Goal: Task Accomplishment & Management: Use online tool/utility

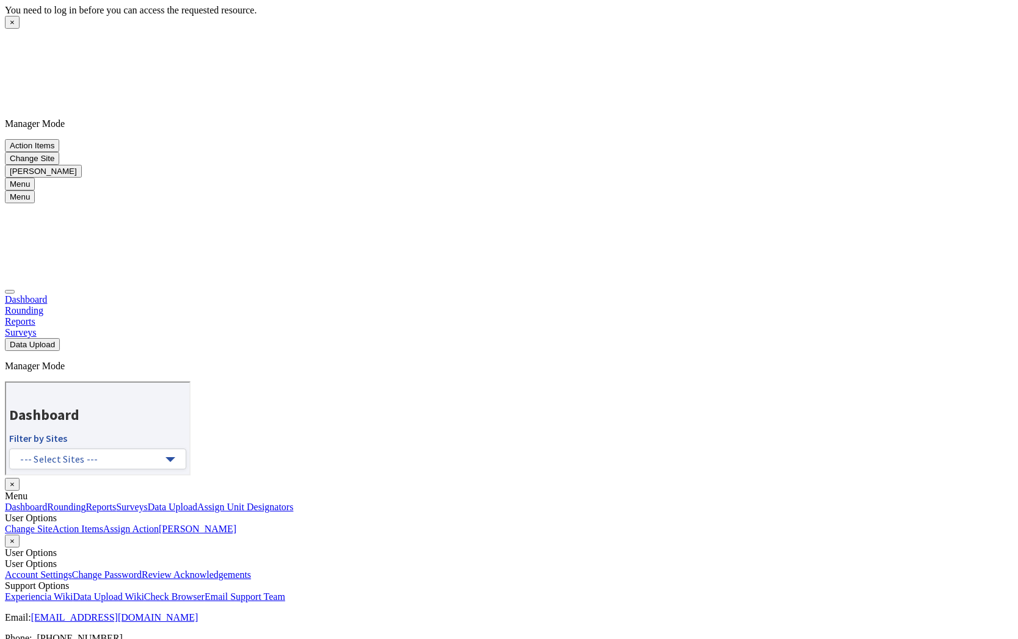
click at [43, 305] on link "Rounding" at bounding box center [24, 310] width 38 height 10
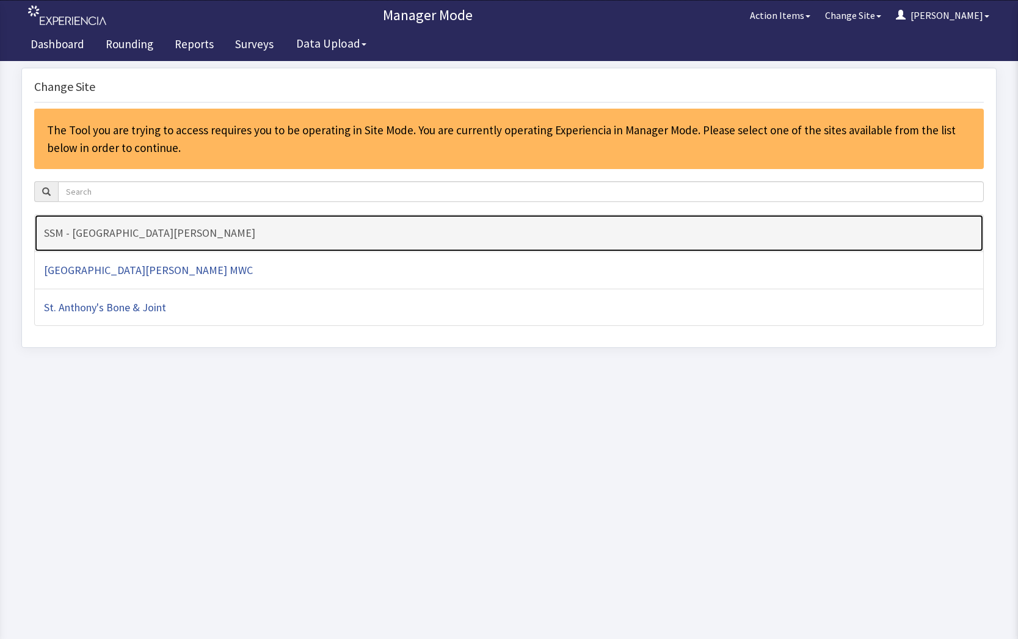
click at [186, 233] on h4 "SSM - [GEOGRAPHIC_DATA][PERSON_NAME]" at bounding box center [509, 233] width 930 height 12
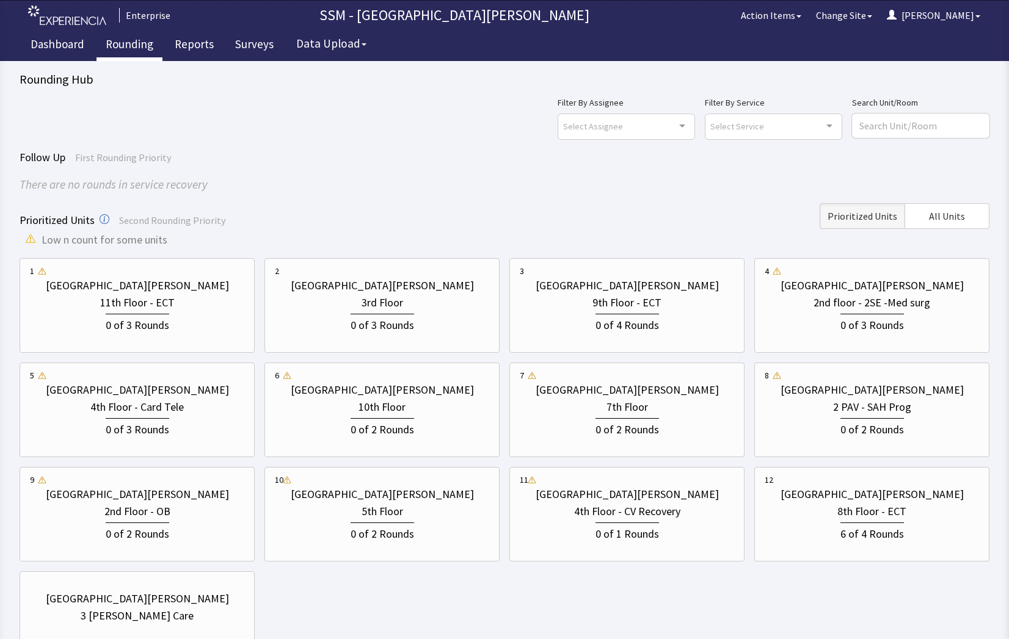
click at [397, 215] on div "Prioritized Units Second Rounding Priority Prioritized Units All Units" at bounding box center [505, 216] width 970 height 26
click at [722, 603] on div "1 St. Anthony Hospital 11th Floor - ECT 0 of 3 Rounds 2 St. Anthony Hospital 3r…" at bounding box center [505, 462] width 970 height 408
click at [946, 218] on span "All Units" at bounding box center [947, 216] width 36 height 15
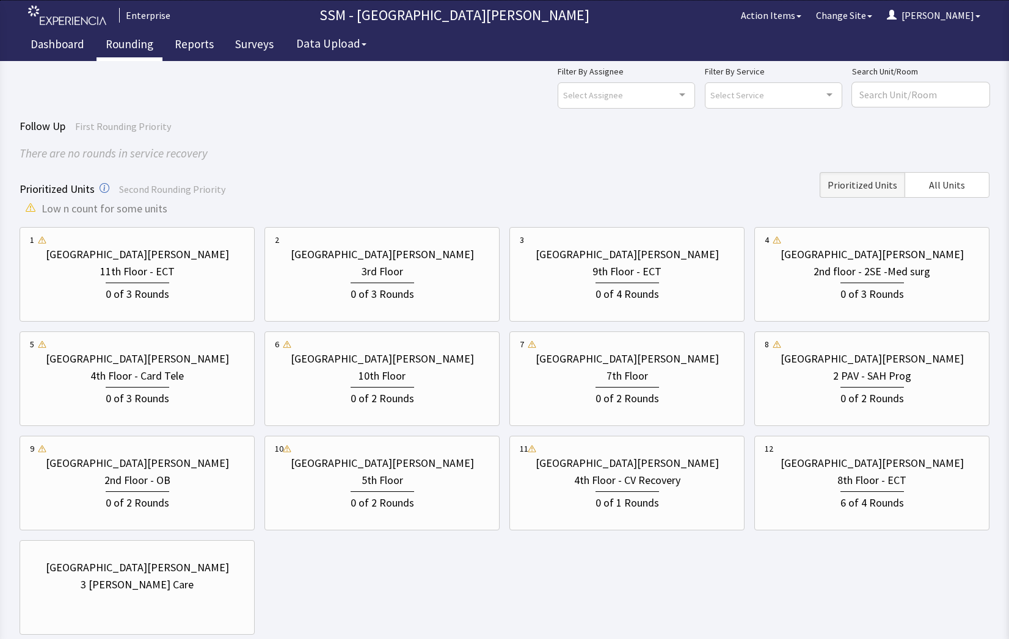
scroll to position [61, 0]
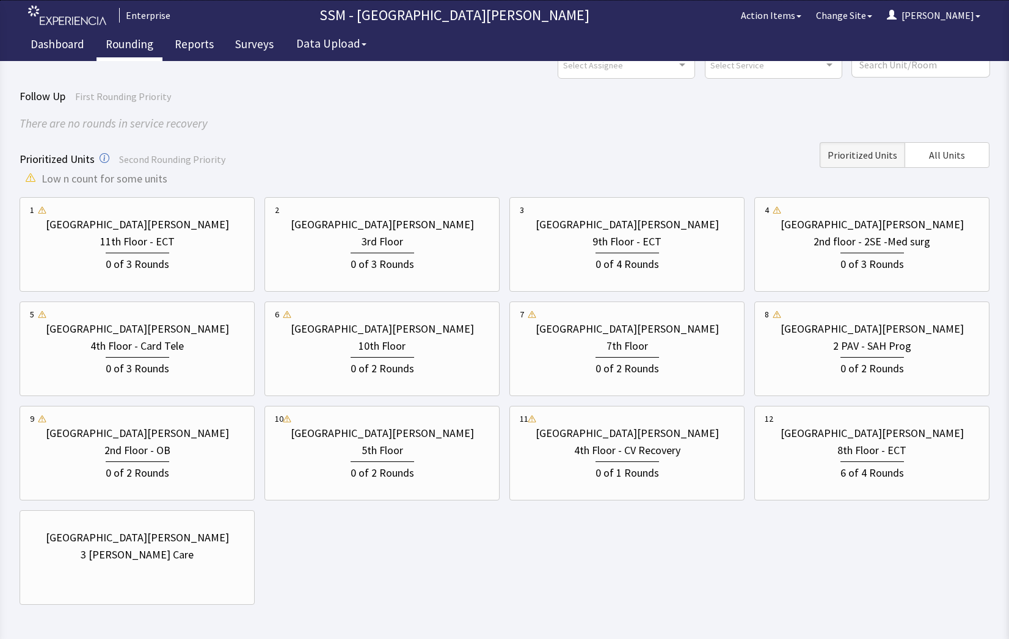
click at [437, 129] on div "There are no rounds in service recovery" at bounding box center [505, 124] width 970 height 18
click at [108, 353] on div "4th Floor - Card Tele" at bounding box center [136, 346] width 93 height 17
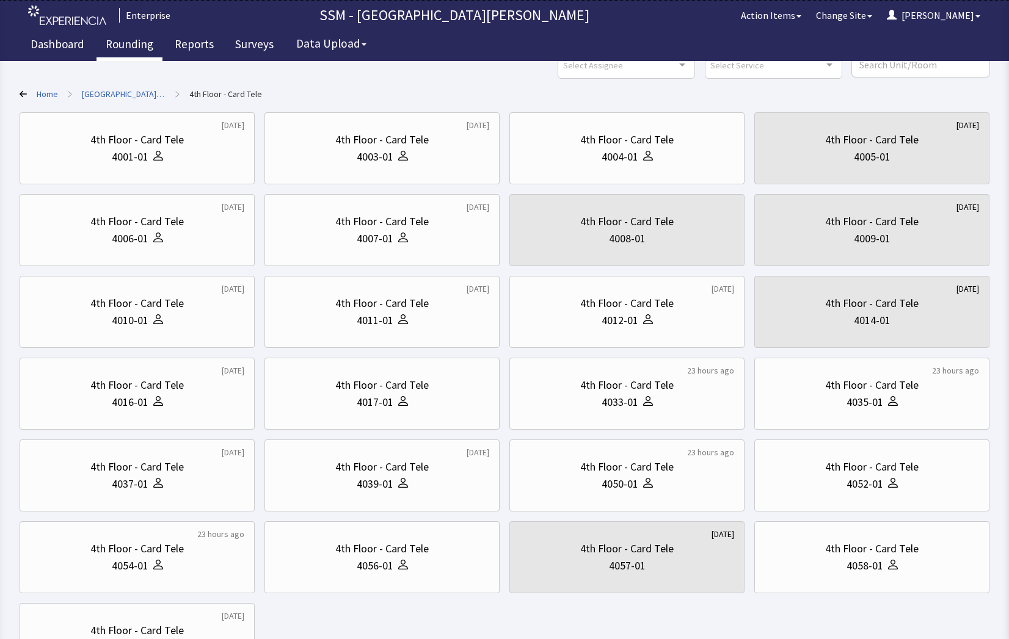
scroll to position [0, 0]
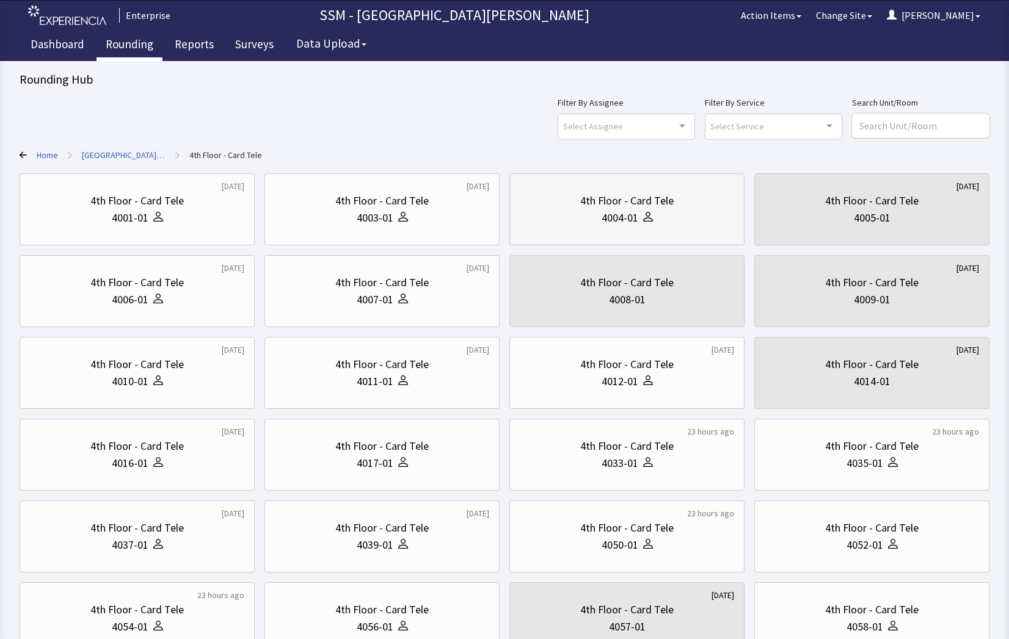
click at [631, 224] on div "4004-01" at bounding box center [619, 217] width 37 height 17
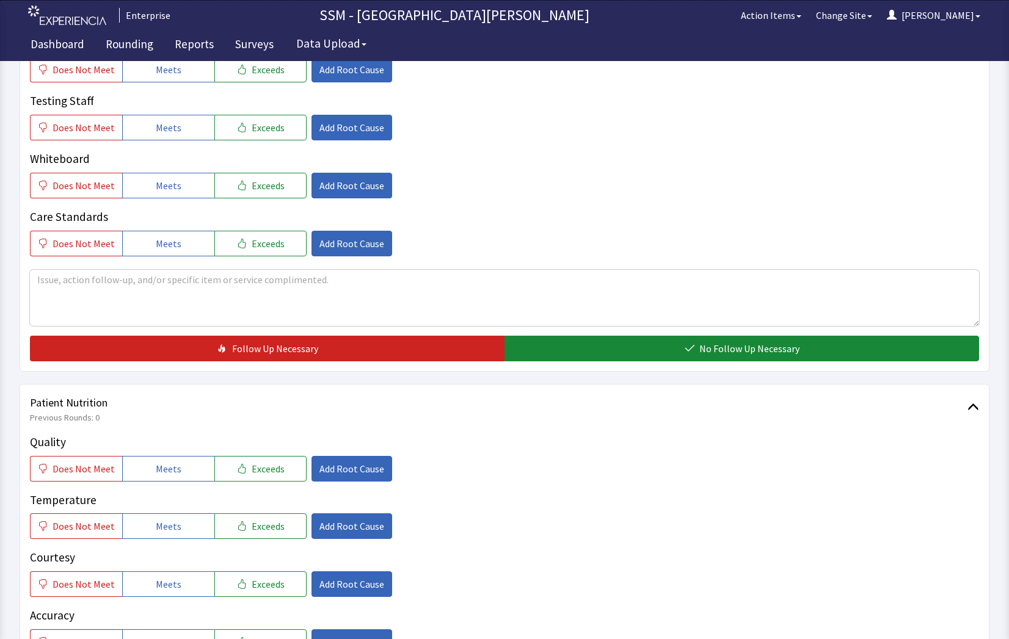
scroll to position [549, 0]
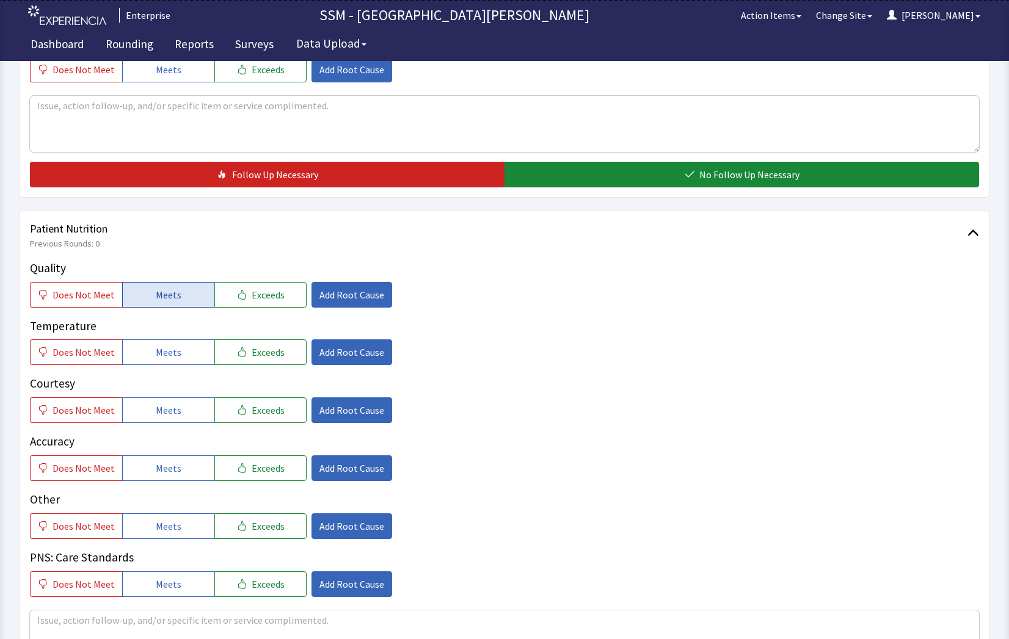
click at [173, 297] on span "Meets" at bounding box center [169, 295] width 26 height 15
click at [164, 350] on span "Meets" at bounding box center [169, 352] width 26 height 15
click at [162, 423] on button "Meets" at bounding box center [168, 410] width 92 height 26
click at [172, 468] on span "Meets" at bounding box center [169, 468] width 26 height 15
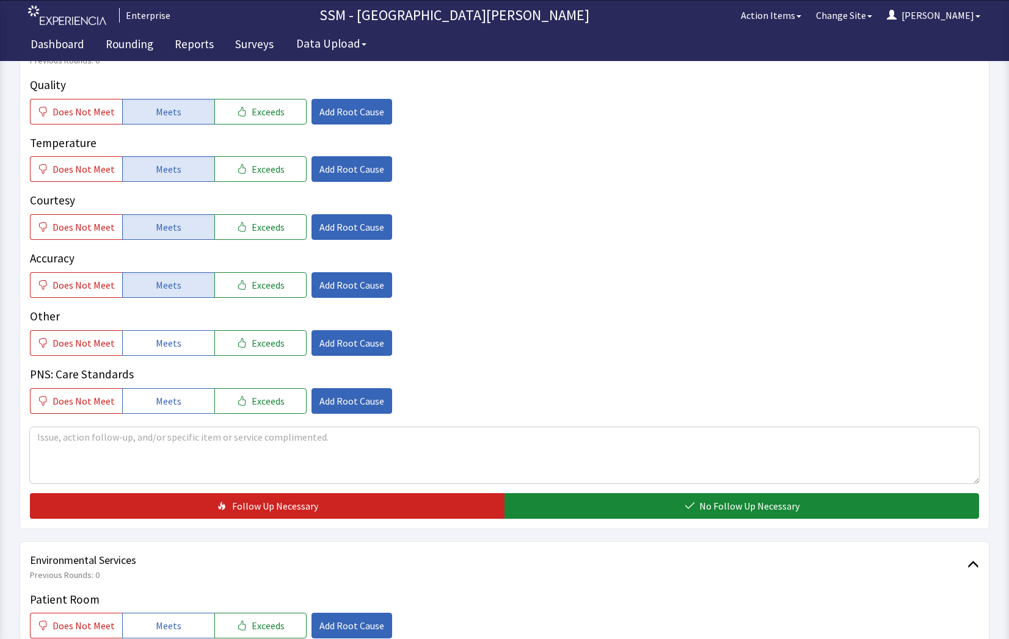
scroll to position [916, 0]
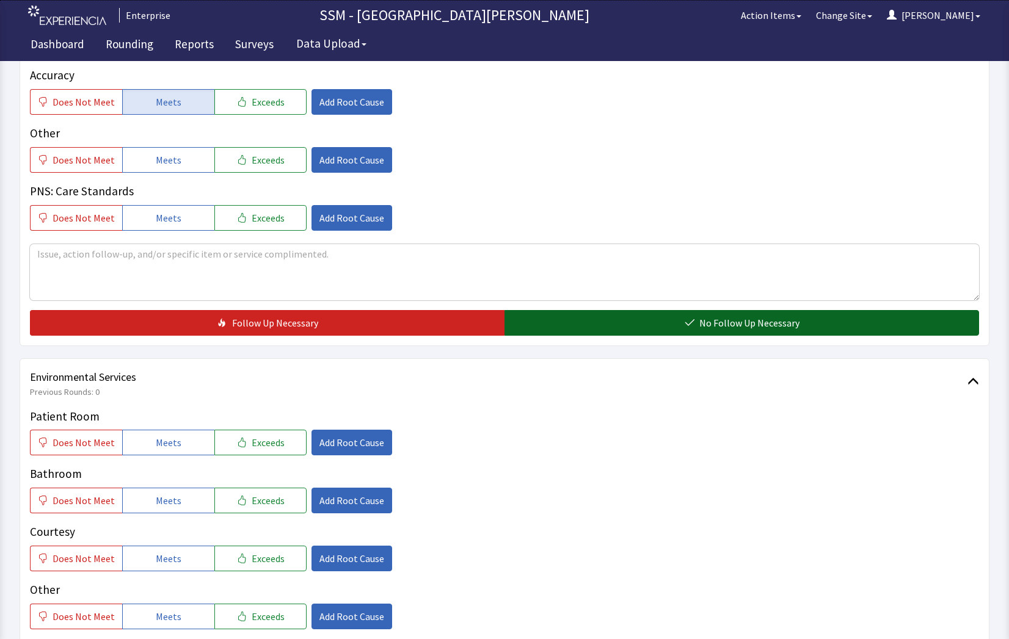
click at [678, 319] on button "No Follow Up Necessary" at bounding box center [741, 323] width 474 height 26
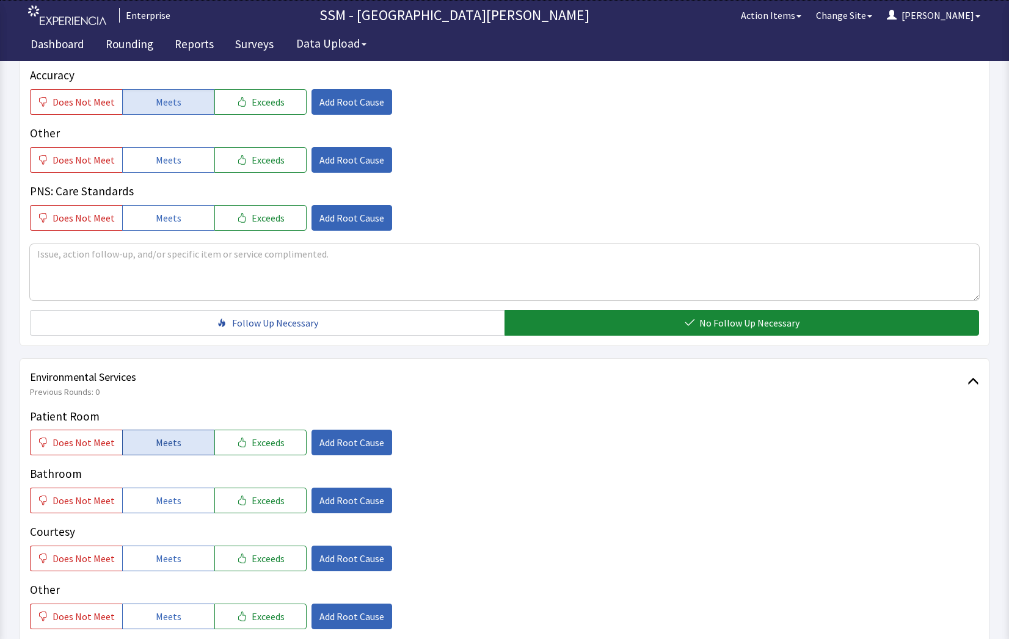
click at [156, 436] on span "Meets" at bounding box center [169, 442] width 26 height 15
drag, startPoint x: 148, startPoint y: 506, endPoint x: 156, endPoint y: 527, distance: 22.0
click at [148, 507] on button "Meets" at bounding box center [168, 501] width 92 height 26
click at [170, 581] on p "Other" at bounding box center [504, 590] width 949 height 18
click at [166, 556] on span "Meets" at bounding box center [169, 558] width 26 height 15
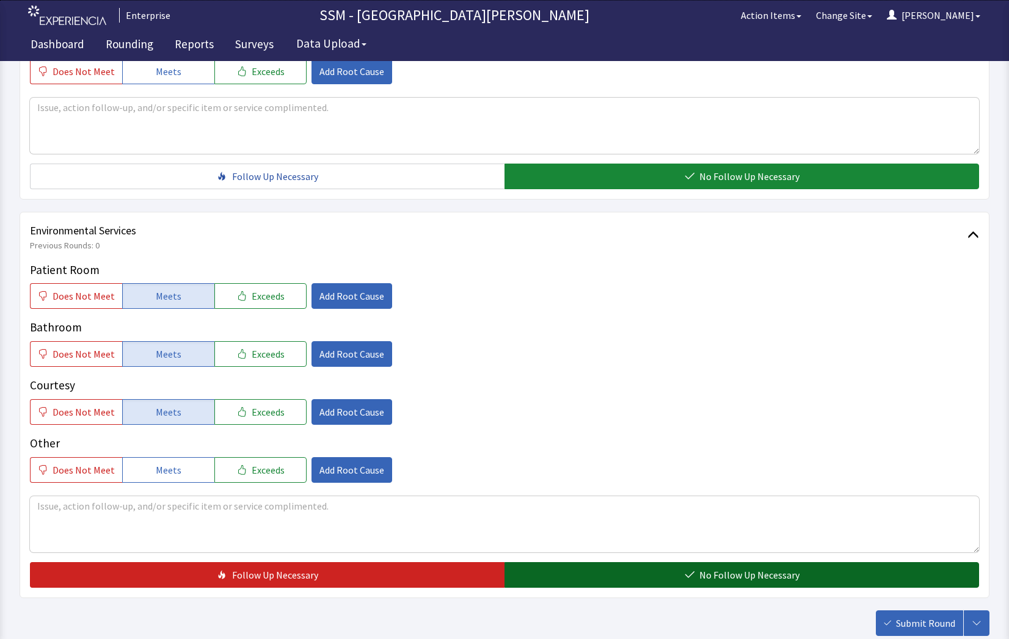
scroll to position [1140, 0]
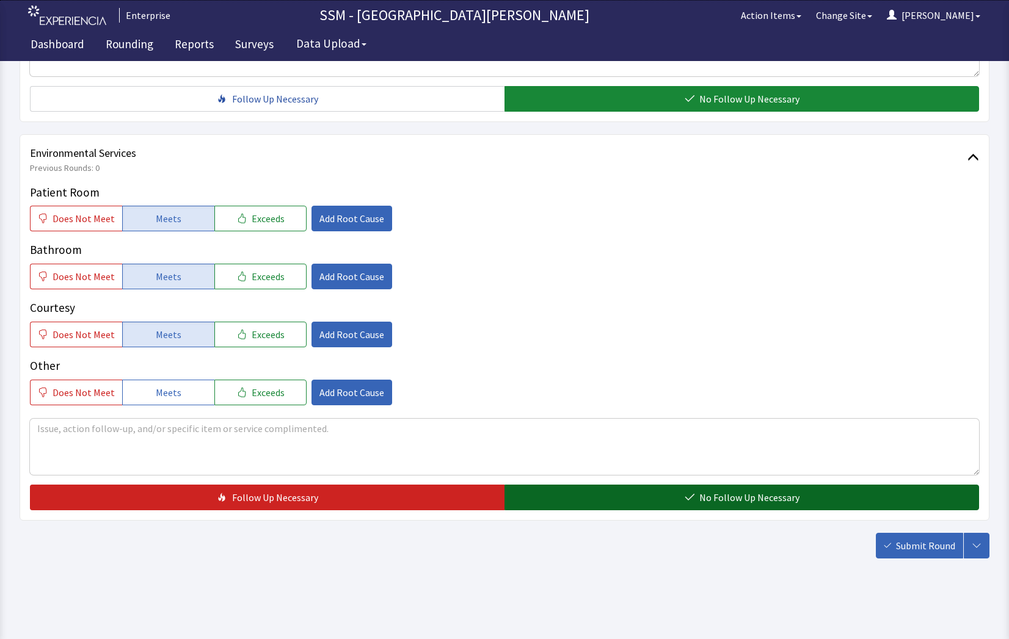
click at [683, 495] on button "No Follow Up Necessary" at bounding box center [741, 498] width 474 height 26
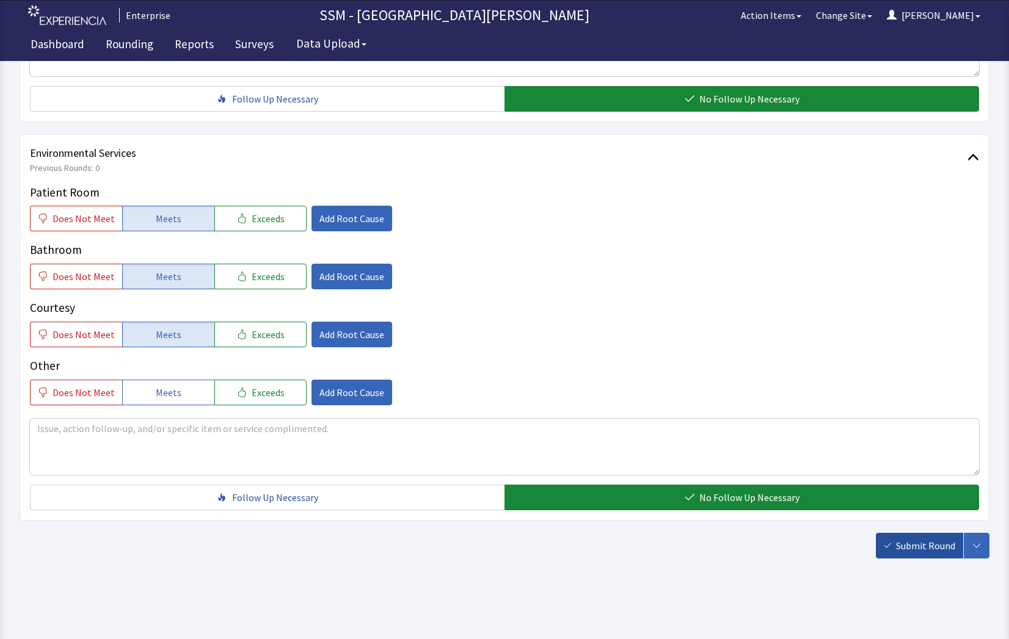
click at [888, 534] on button "Submit Round" at bounding box center [919, 546] width 87 height 26
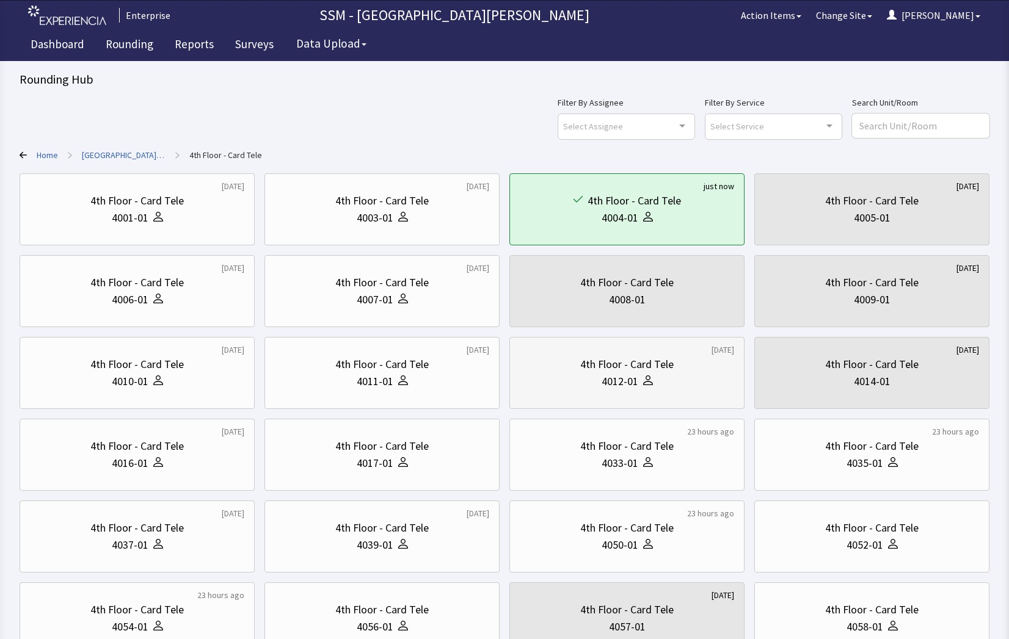
click at [585, 368] on div "4th Floor - Card Tele" at bounding box center [626, 364] width 93 height 17
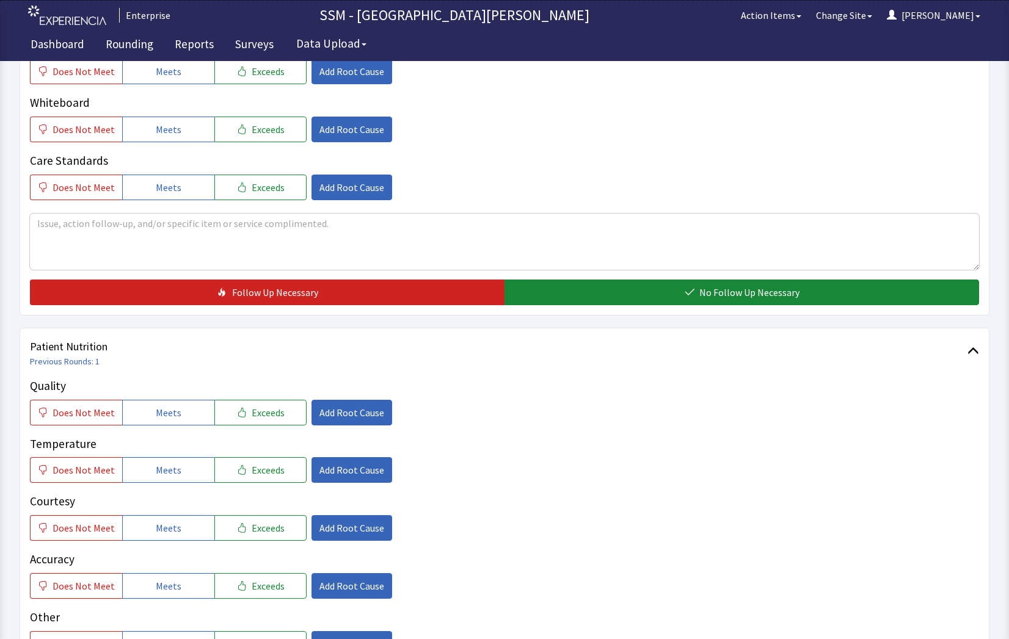
scroll to position [549, 0]
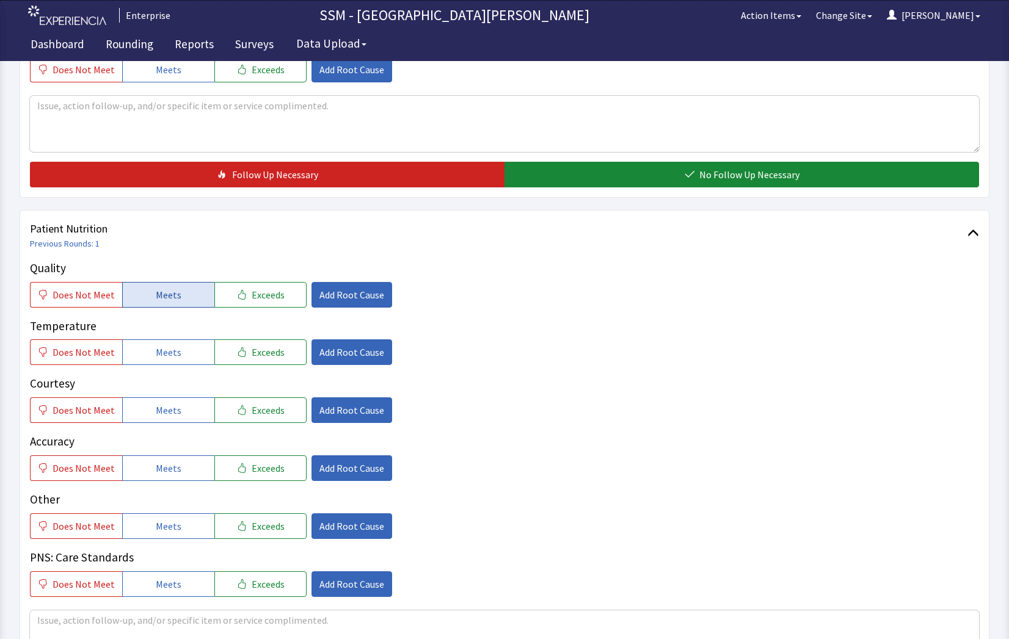
click at [178, 289] on button "Meets" at bounding box center [168, 295] width 92 height 26
click at [171, 343] on button "Meets" at bounding box center [168, 352] width 92 height 26
click at [169, 410] on span "Meets" at bounding box center [169, 410] width 26 height 15
click at [175, 470] on span "Meets" at bounding box center [169, 468] width 26 height 15
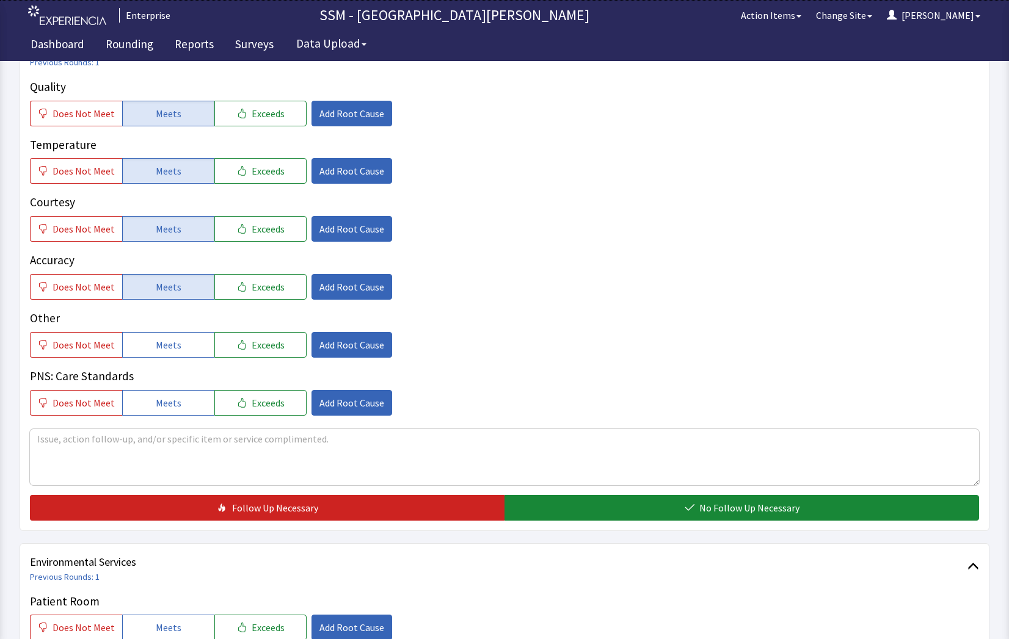
scroll to position [733, 0]
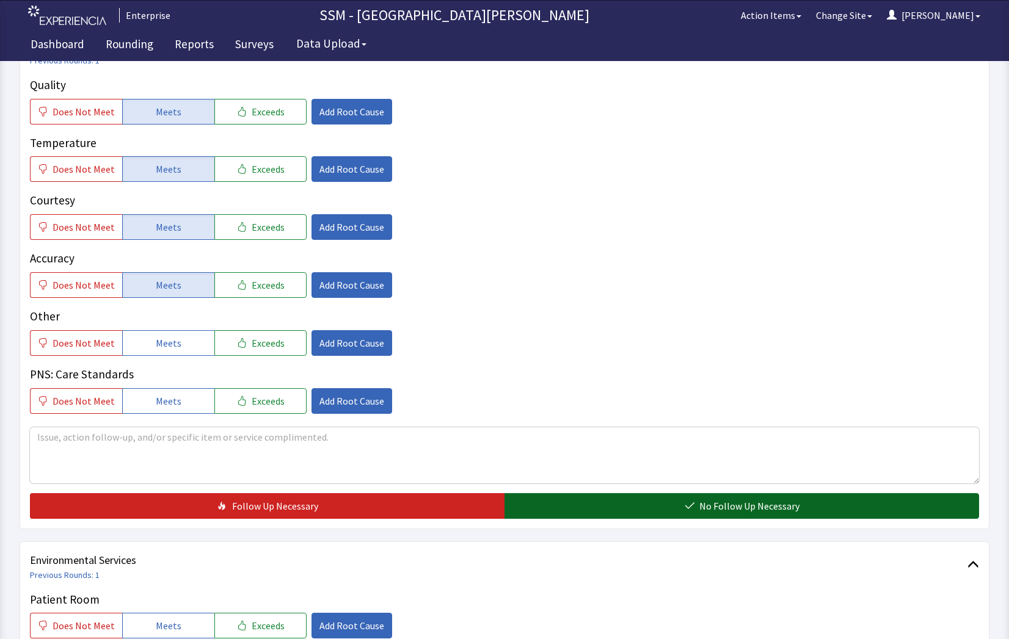
click at [758, 506] on span "No Follow Up Necessary" at bounding box center [749, 506] width 100 height 15
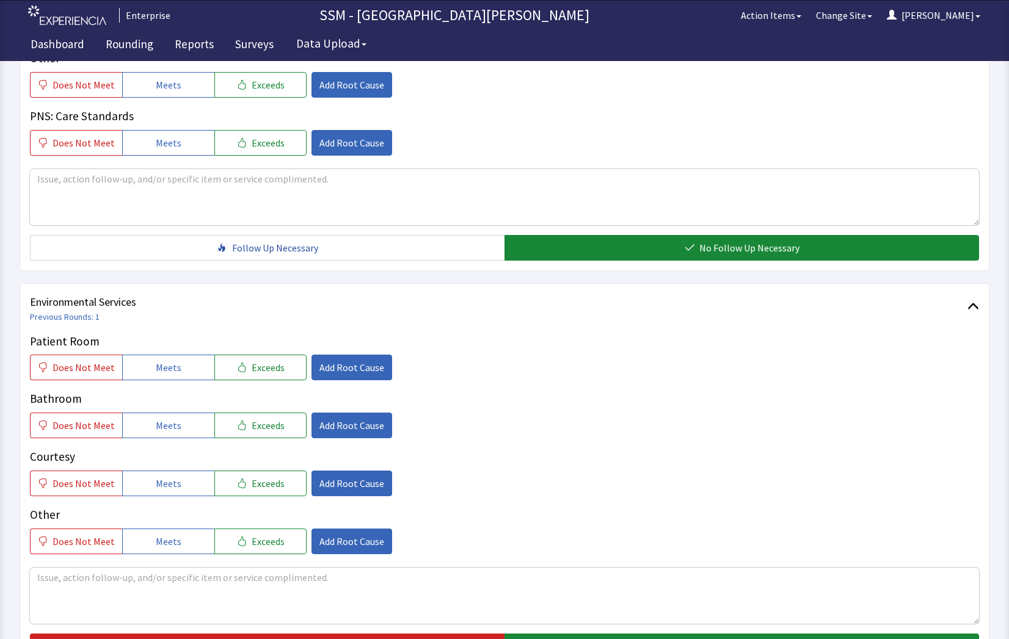
scroll to position [1038, 0]
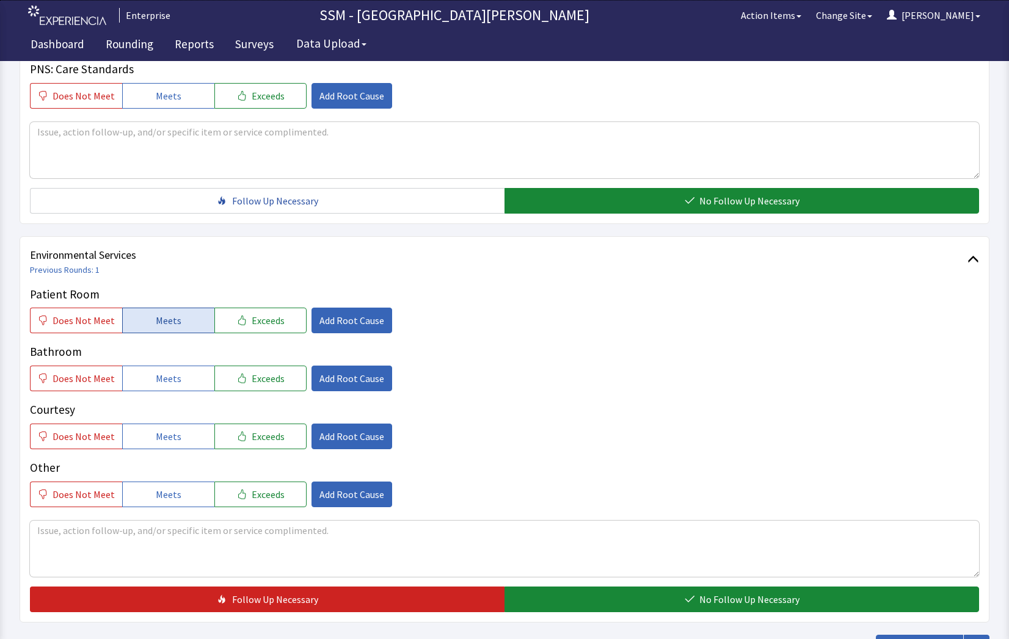
click at [156, 319] on span "Meets" at bounding box center [169, 320] width 26 height 15
click at [172, 382] on span "Meets" at bounding box center [169, 378] width 26 height 15
click at [180, 443] on button "Meets" at bounding box center [168, 437] width 92 height 26
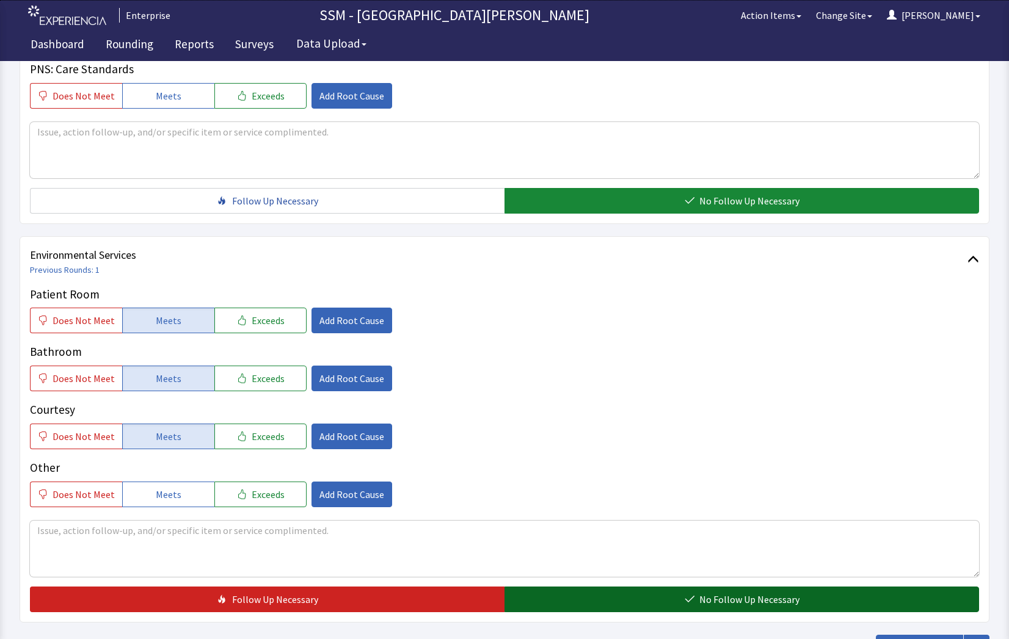
click at [756, 603] on span "No Follow Up Necessary" at bounding box center [749, 599] width 100 height 15
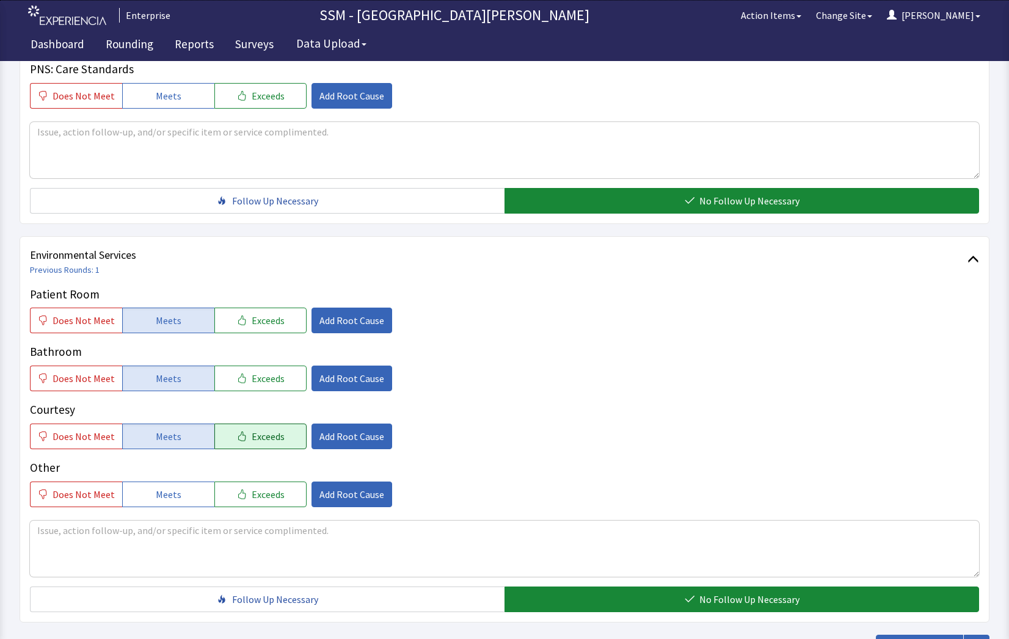
click at [278, 438] on button "Exceeds" at bounding box center [260, 437] width 92 height 26
click at [328, 438] on span "Add Root Cause" at bounding box center [351, 436] width 65 height 15
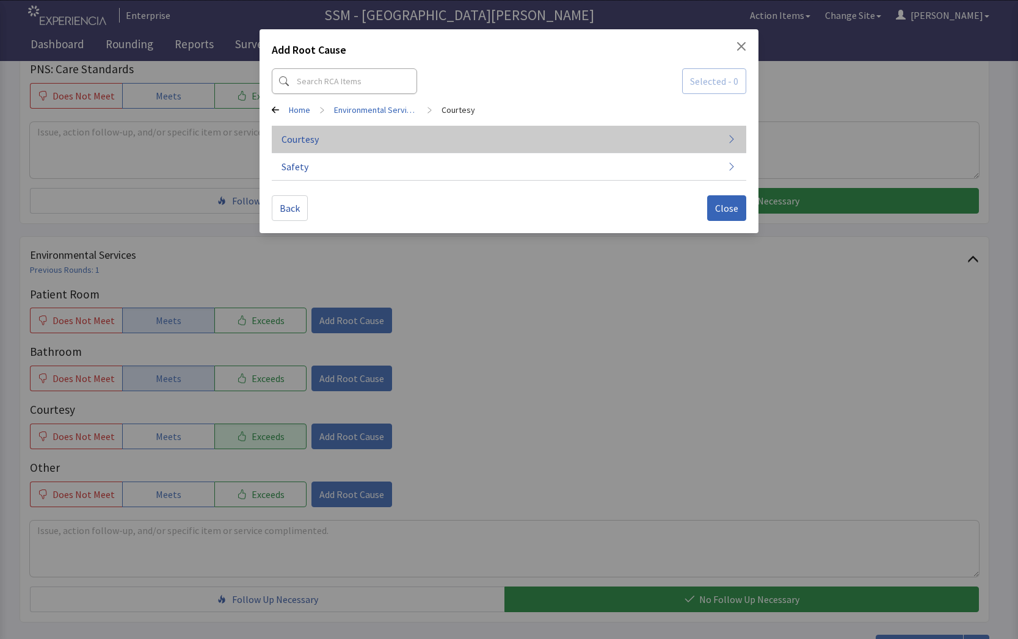
click at [337, 139] on button "Courtesy" at bounding box center [509, 139] width 475 height 27
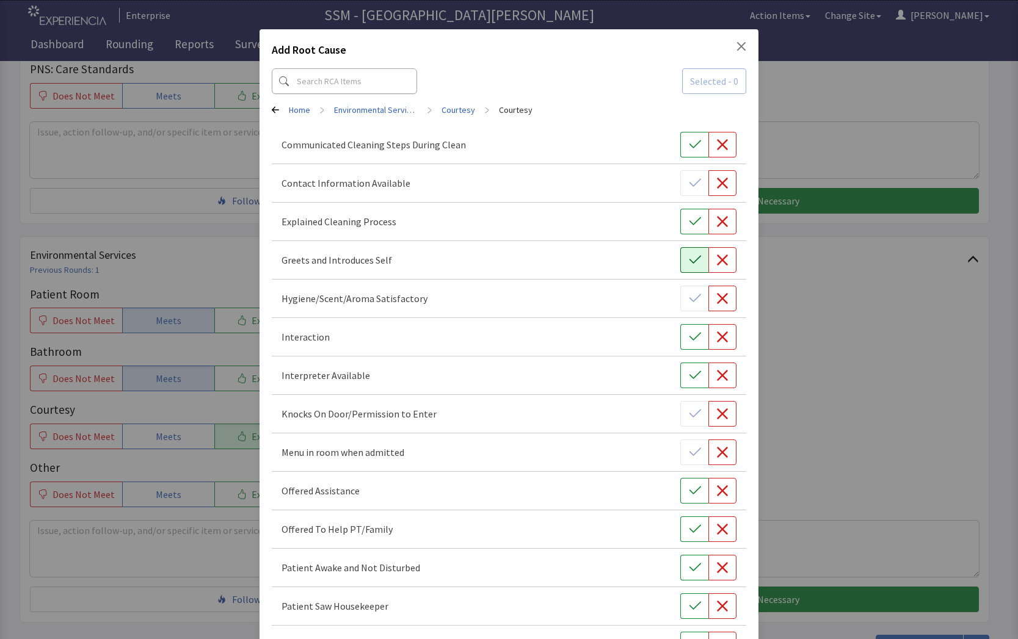
click at [689, 263] on icon "button" at bounding box center [695, 260] width 12 height 8
click at [681, 229] on button "button" at bounding box center [694, 222] width 28 height 26
click at [689, 337] on icon "button" at bounding box center [695, 337] width 12 height 12
click at [786, 453] on div "Add Root Cause Selected - 3 Home > Environmental Services > Courtesy > Courtesy…" at bounding box center [509, 517] width 1018 height 1034
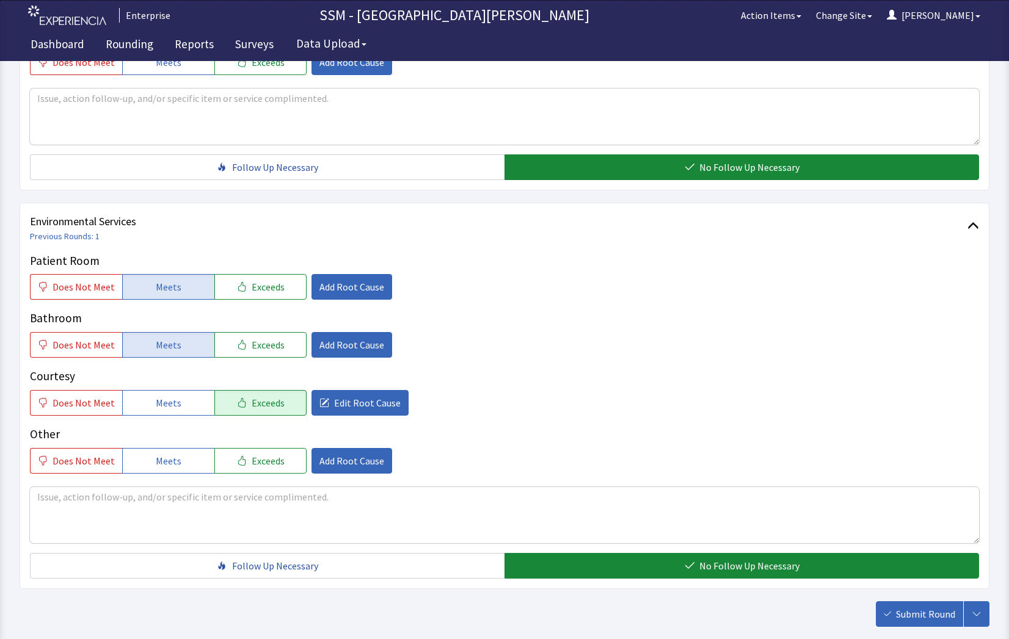
scroll to position [1099, 0]
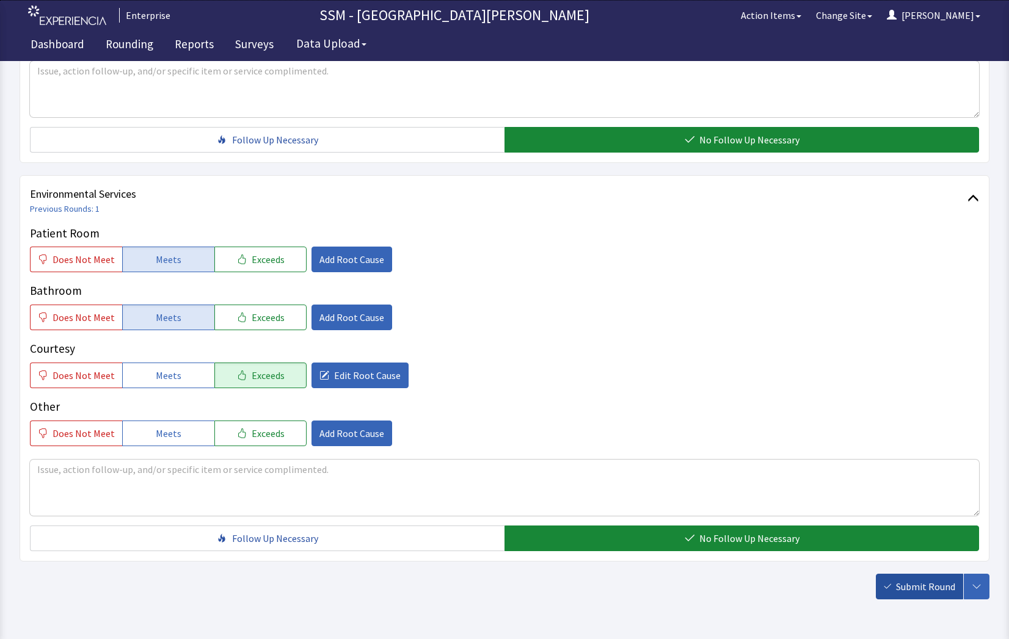
click at [905, 584] on span "Submit Round" at bounding box center [925, 586] width 59 height 15
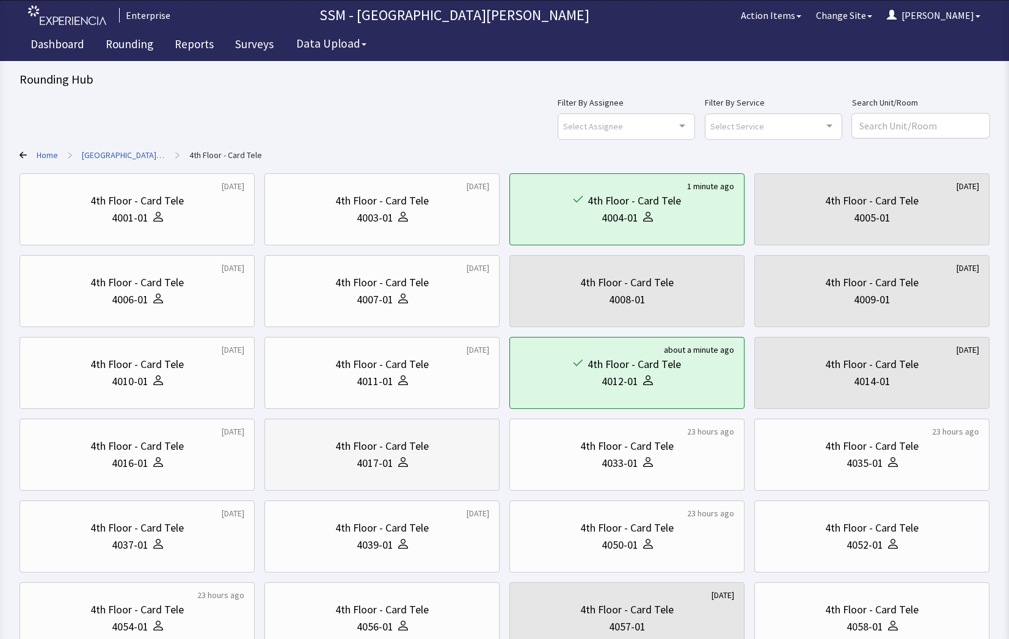
click at [344, 457] on div "4017-01" at bounding box center [382, 463] width 214 height 17
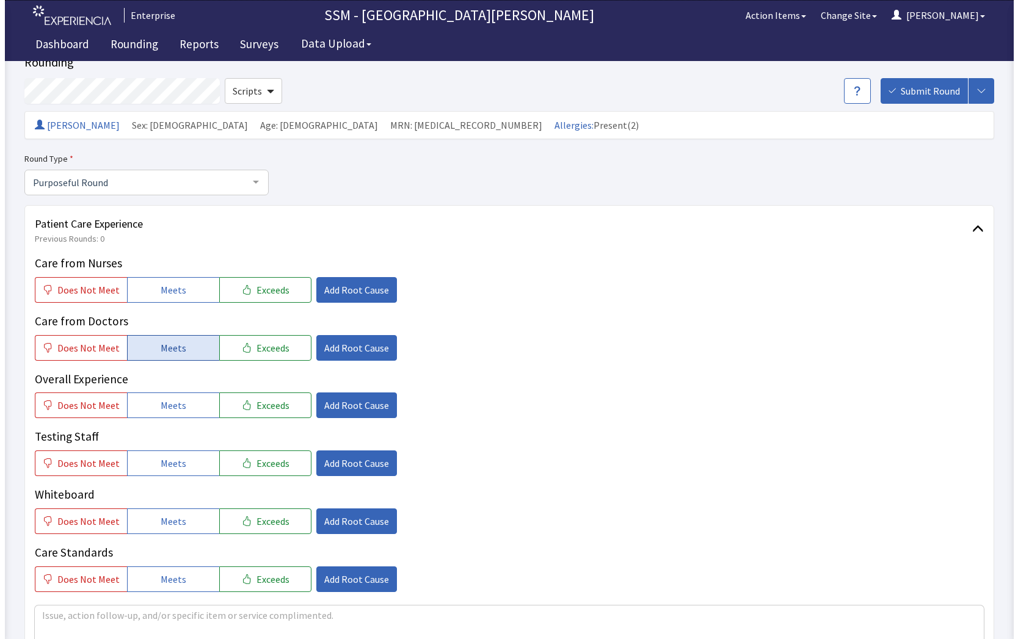
scroll to position [61, 0]
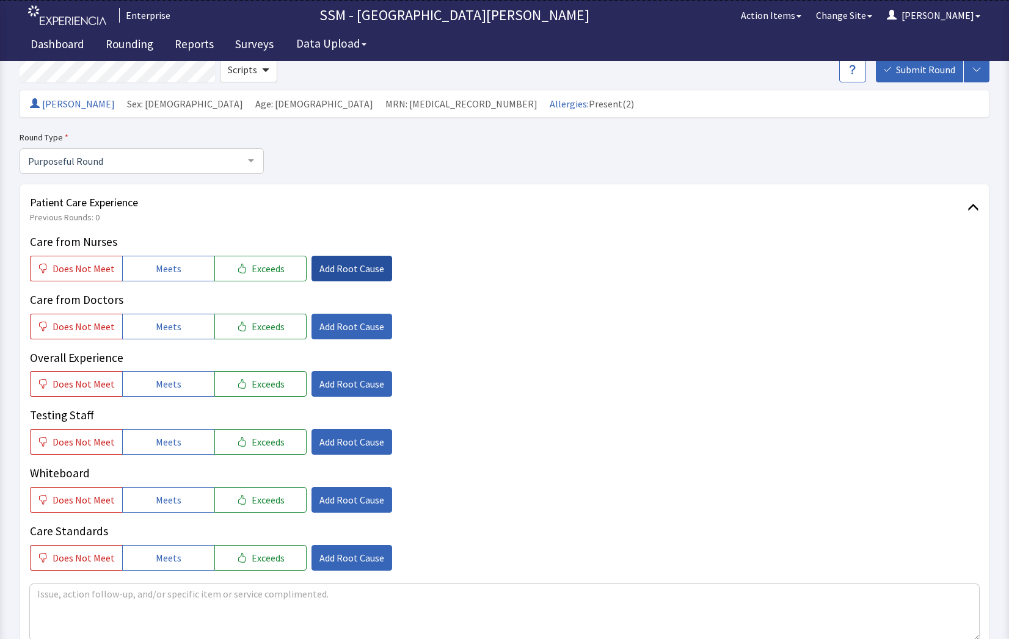
click at [324, 270] on span "Add Root Cause" at bounding box center [351, 268] width 65 height 15
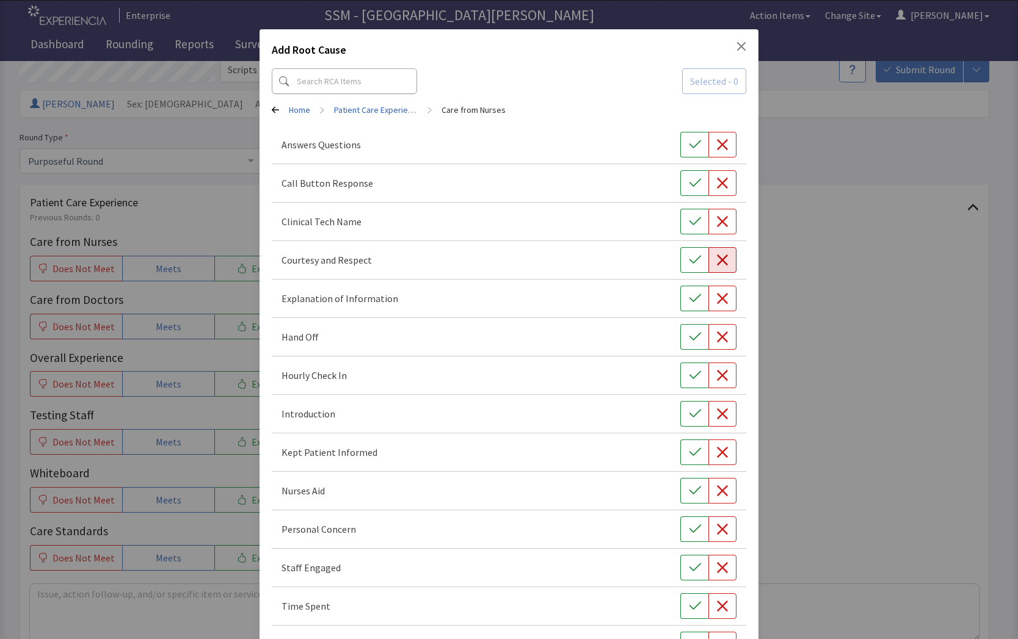
click at [718, 258] on icon "button" at bounding box center [722, 260] width 11 height 11
click at [716, 178] on icon "button" at bounding box center [722, 183] width 12 height 12
click at [709, 498] on button "button" at bounding box center [722, 491] width 28 height 26
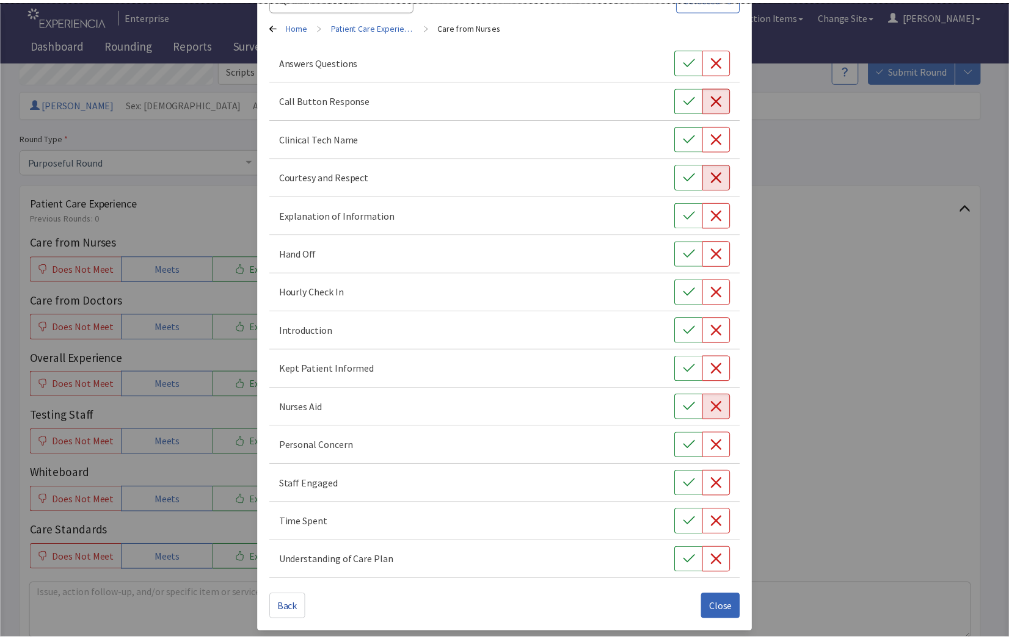
scroll to position [87, 0]
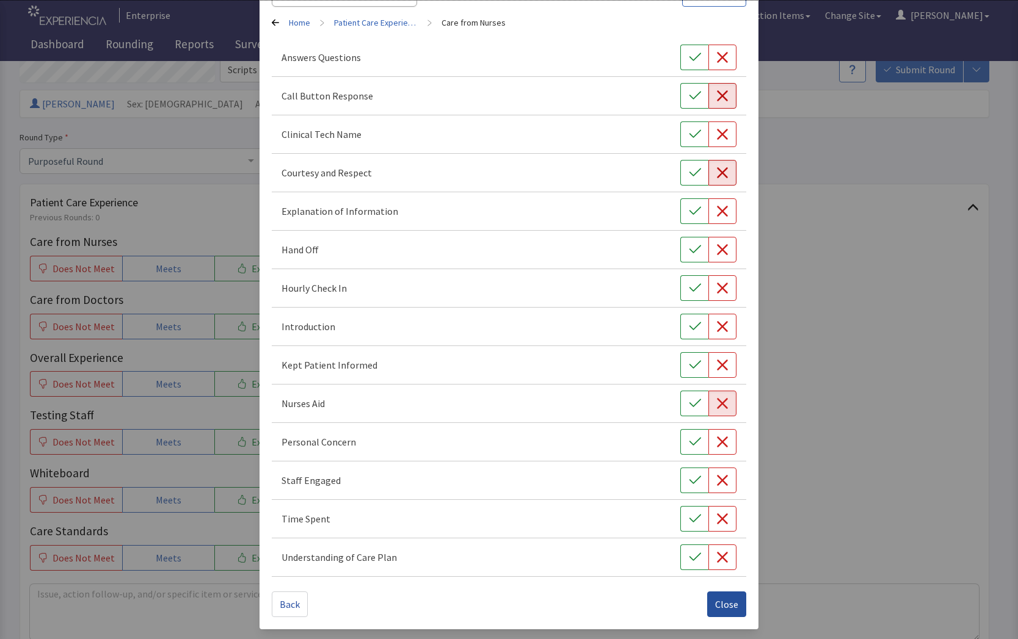
click at [717, 604] on span "Close" at bounding box center [726, 604] width 23 height 15
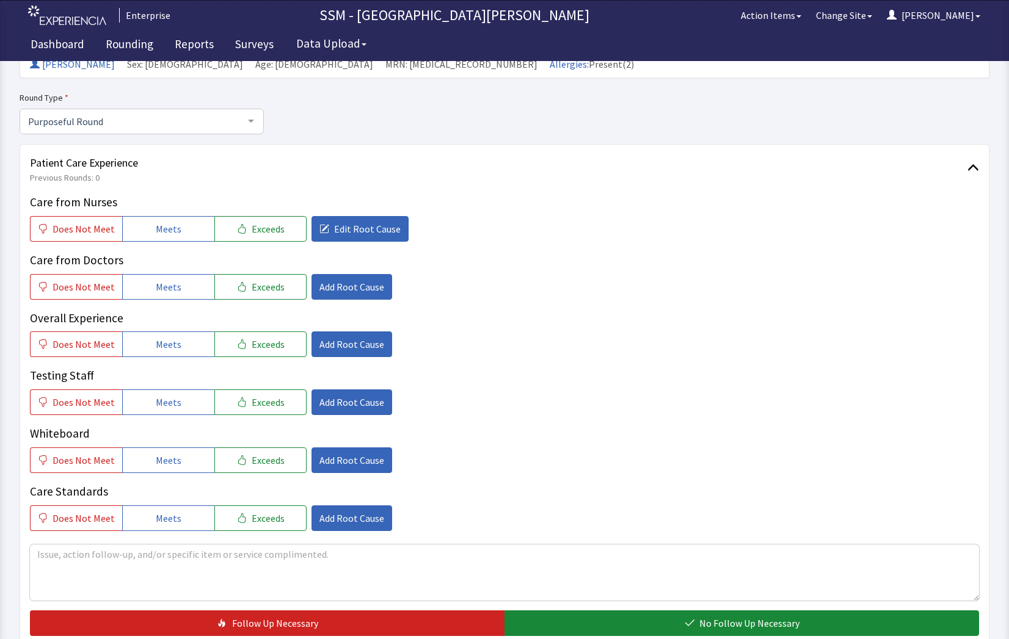
scroll to position [183, 0]
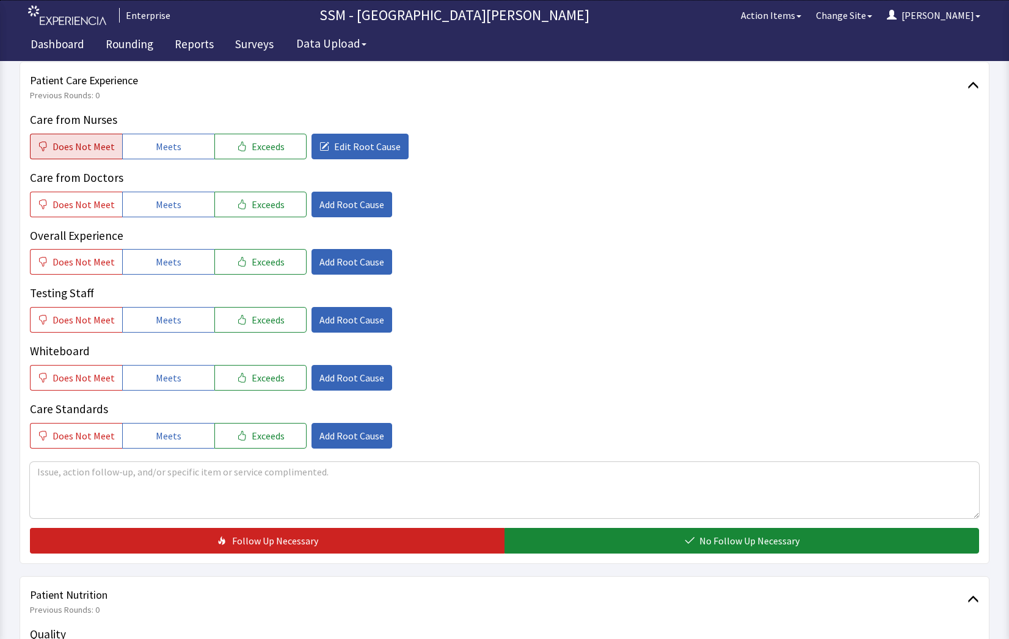
click at [93, 142] on span "Does Not Meet" at bounding box center [84, 146] width 62 height 15
click at [354, 269] on span "Add Root Cause" at bounding box center [351, 262] width 65 height 15
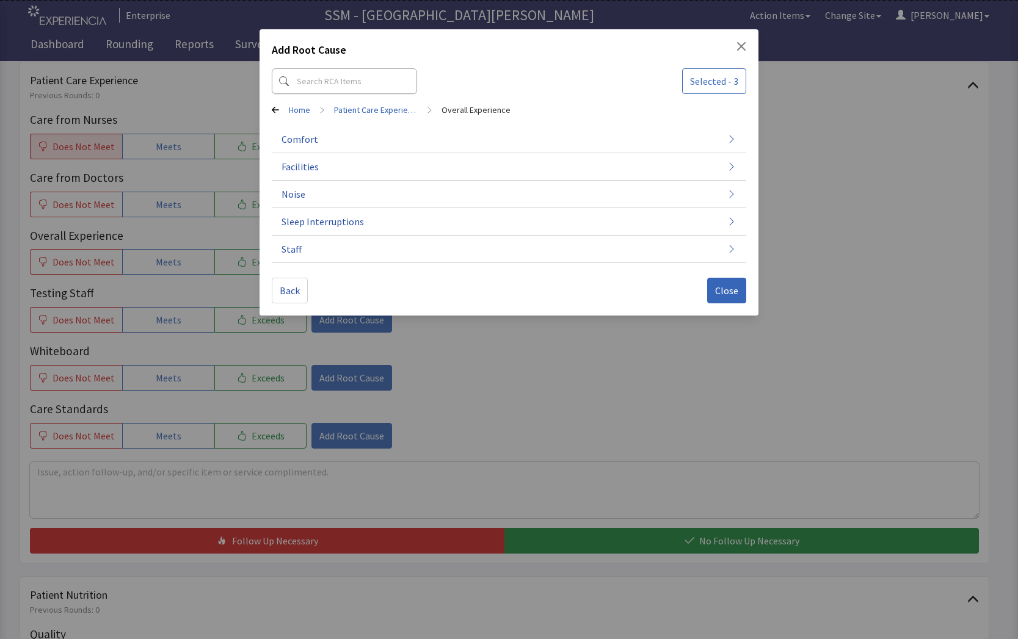
click at [474, 386] on div "Add Root Cause Selected - 3 Home > Patient Care Experience > Overall Experience…" at bounding box center [509, 319] width 1018 height 639
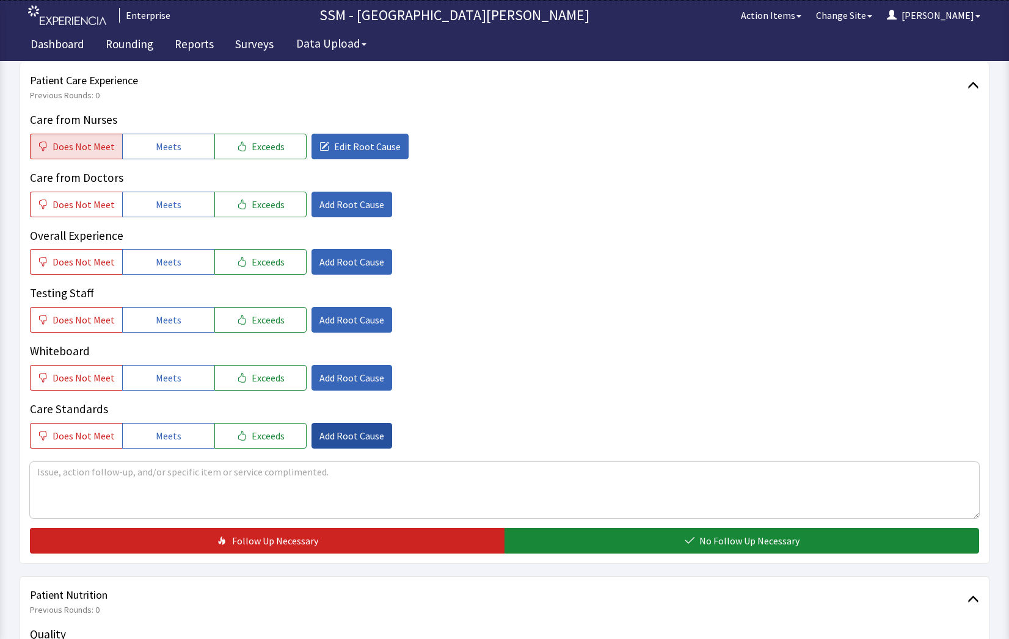
click at [322, 432] on span "Add Root Cause" at bounding box center [351, 436] width 65 height 15
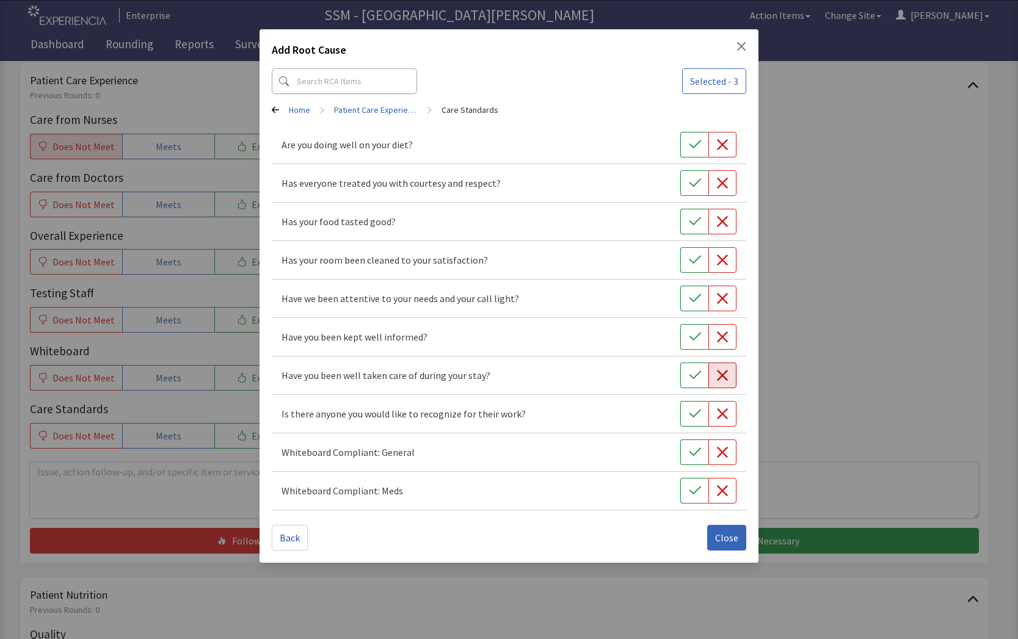
click at [716, 379] on icon "button" at bounding box center [722, 375] width 12 height 12
click at [714, 533] on button "Close" at bounding box center [726, 538] width 39 height 26
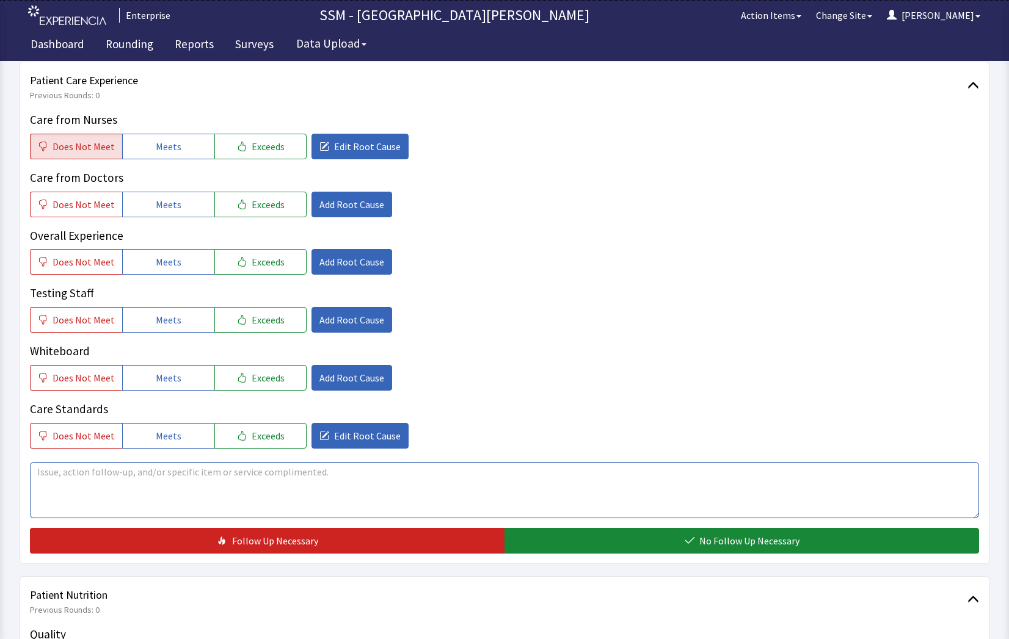
click at [258, 488] on textarea at bounding box center [504, 490] width 949 height 56
type textarea "Not happy with night nurse and night Tech"
click at [103, 430] on span "Does Not Meet" at bounding box center [84, 436] width 62 height 15
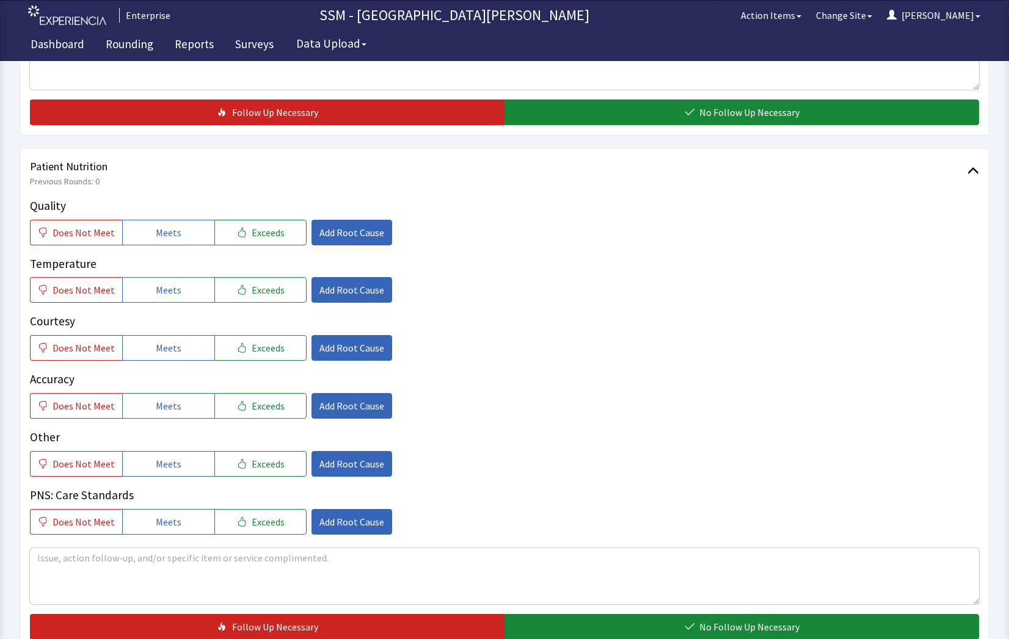
scroll to position [611, 0]
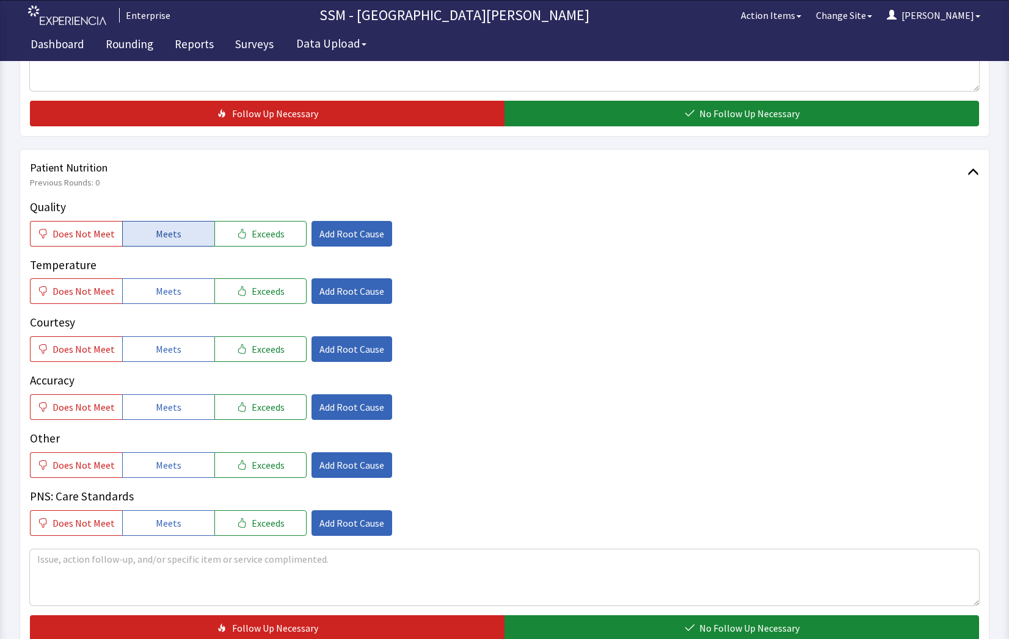
click at [156, 241] on span "Meets" at bounding box center [169, 234] width 26 height 15
click at [173, 302] on button "Meets" at bounding box center [168, 291] width 92 height 26
click at [166, 345] on span "Meets" at bounding box center [169, 349] width 26 height 15
click at [62, 295] on span "Does Not Meet" at bounding box center [84, 291] width 62 height 15
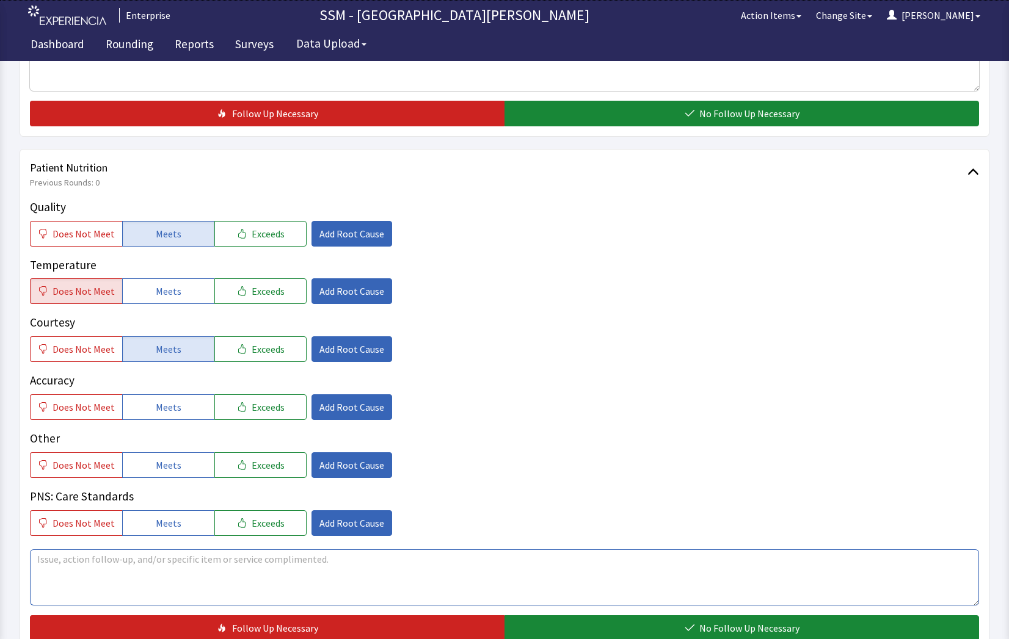
click at [260, 578] on textarea at bounding box center [504, 577] width 949 height 56
type textarea "on paper"
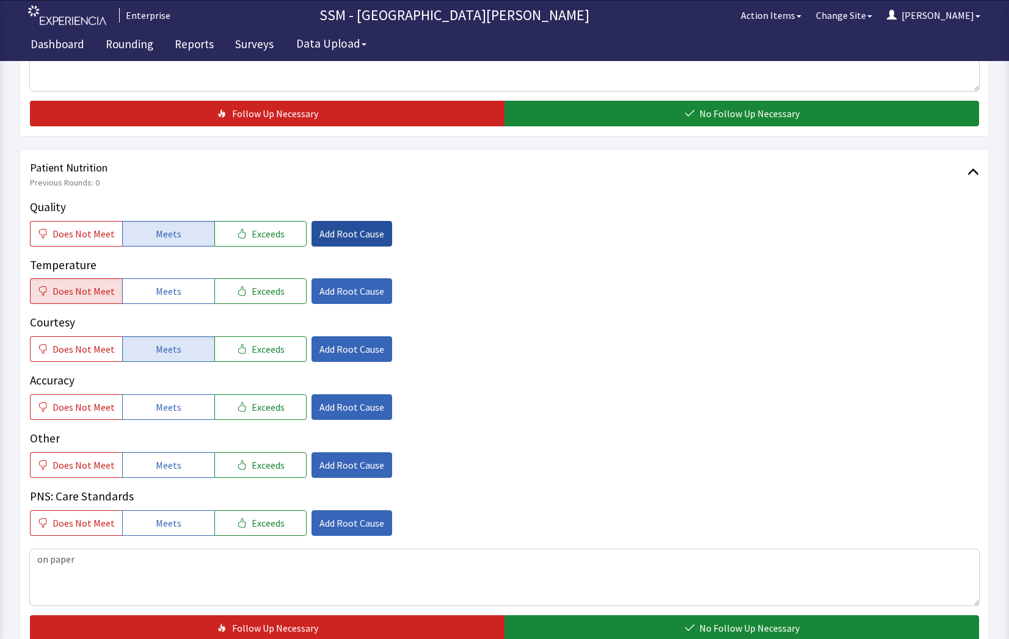
click at [319, 230] on span "Add Root Cause" at bounding box center [351, 234] width 65 height 15
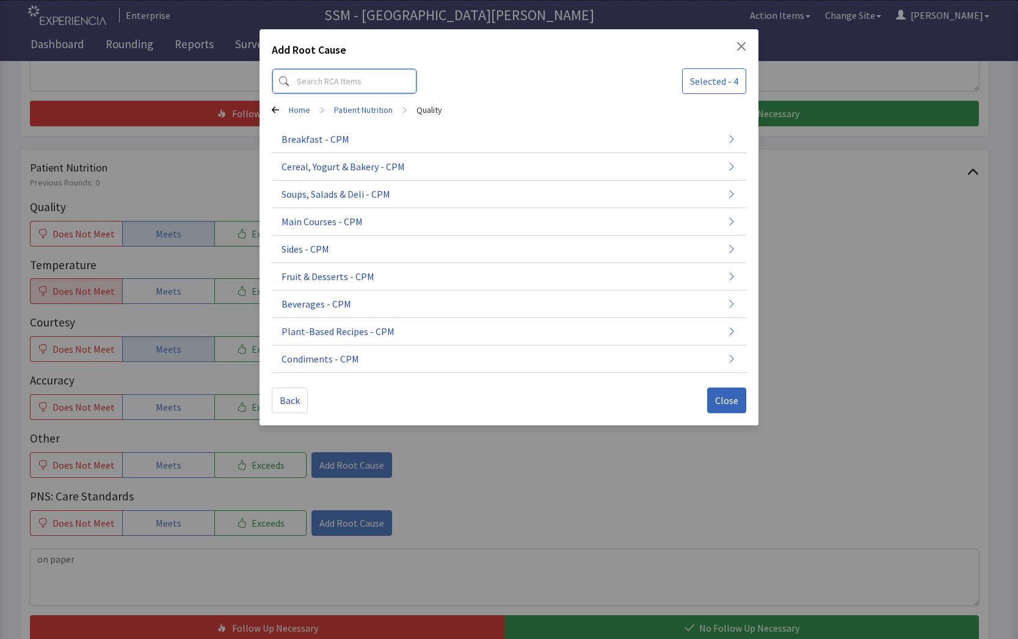
click at [351, 84] on input at bounding box center [344, 81] width 145 height 26
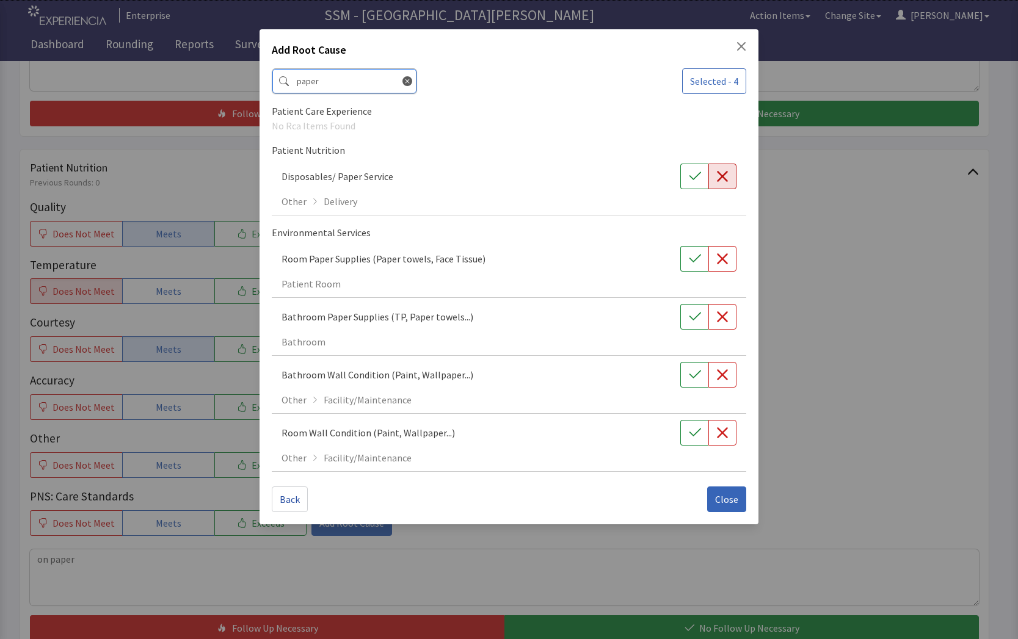
type input "paper"
click at [725, 175] on icon "button" at bounding box center [722, 176] width 12 height 12
click at [738, 502] on span "Close" at bounding box center [726, 499] width 23 height 15
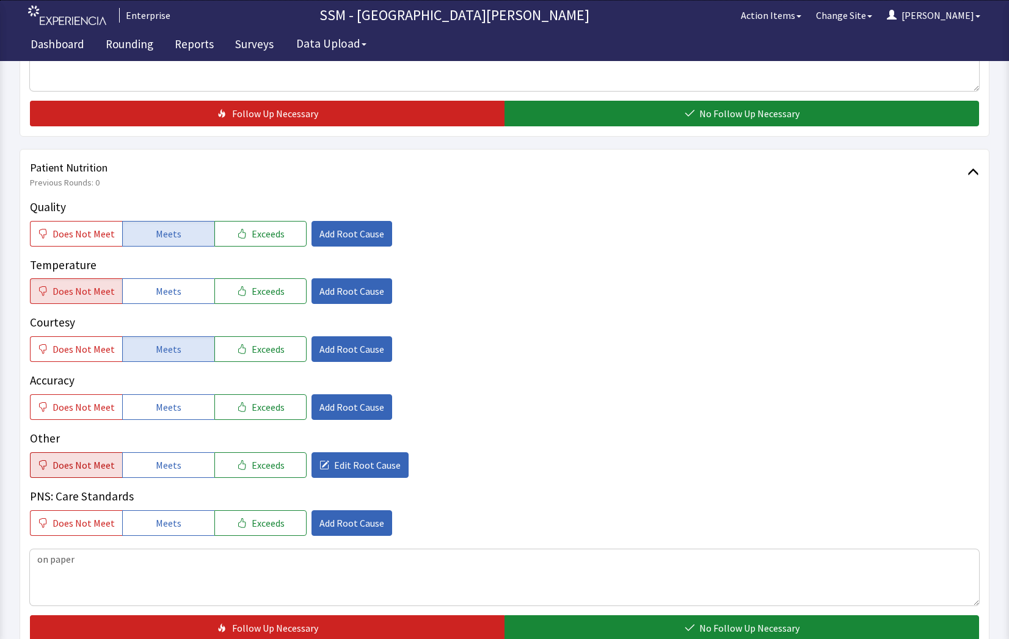
click at [44, 468] on icon "button" at bounding box center [42, 465] width 7 height 10
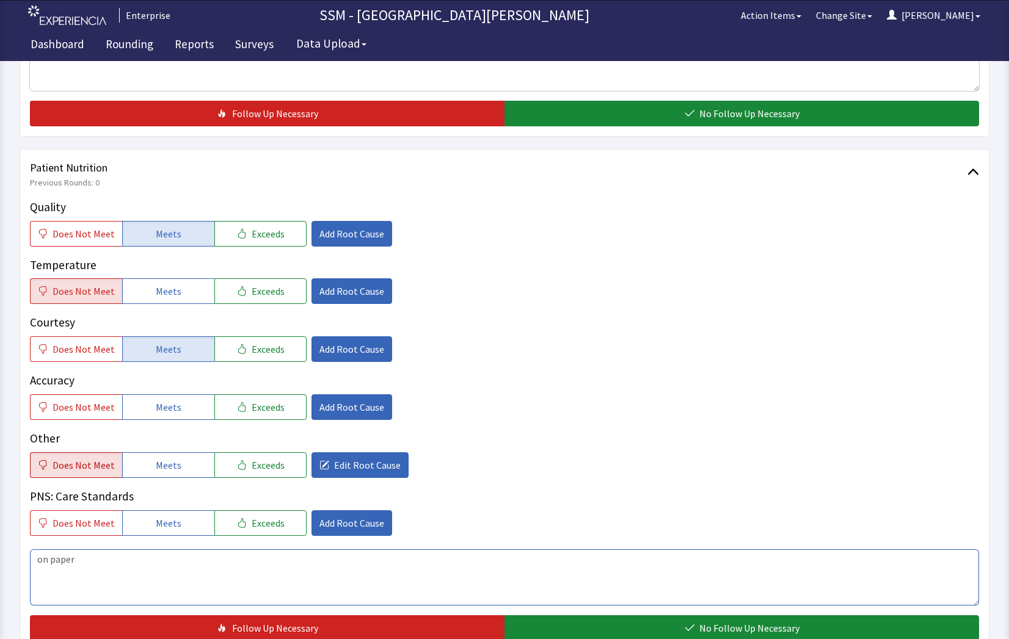
click at [154, 574] on textarea "on paper" at bounding box center [504, 577] width 949 height 56
type textarea "on paper service"
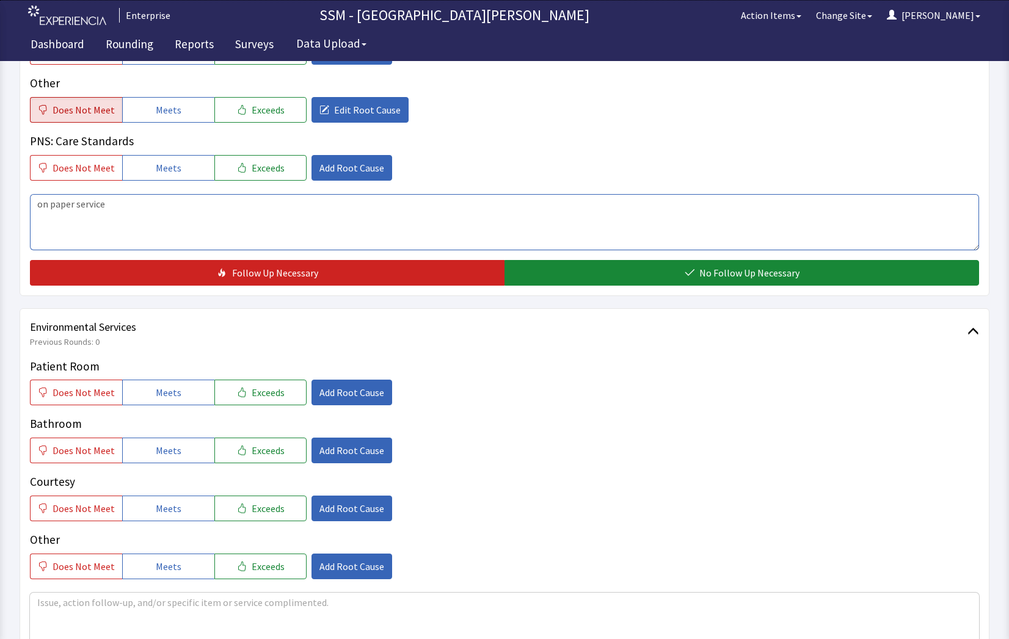
scroll to position [977, 0]
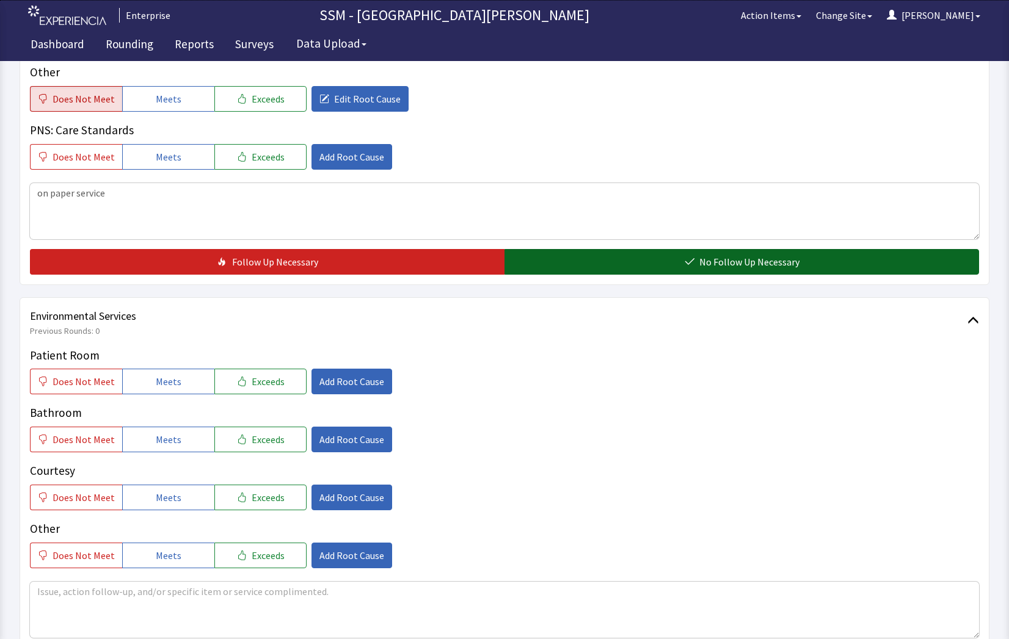
click at [584, 264] on button "No Follow Up Necessary" at bounding box center [741, 262] width 474 height 26
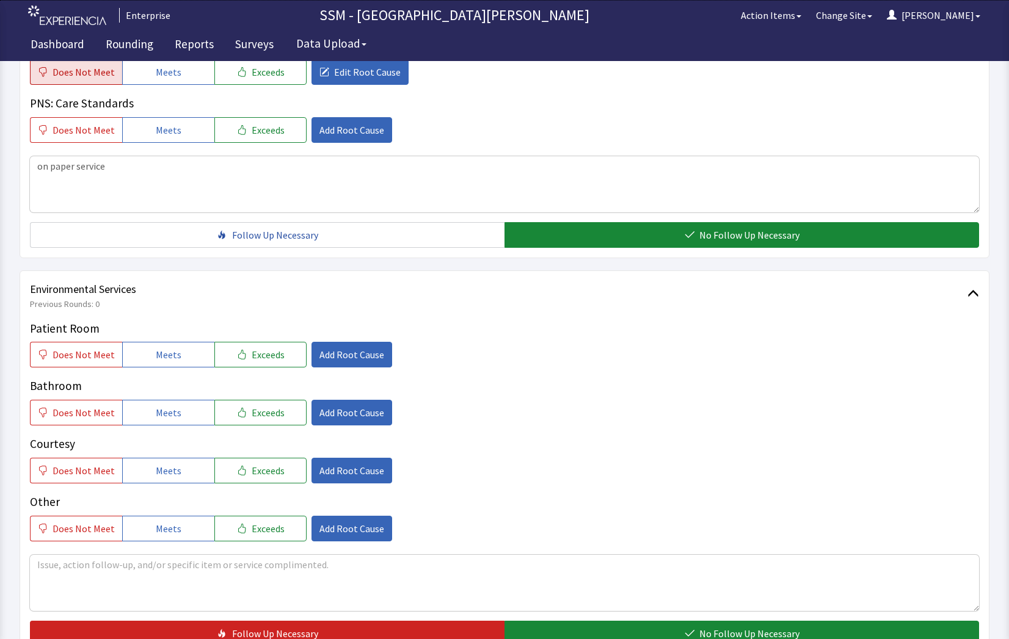
scroll to position [1099, 0]
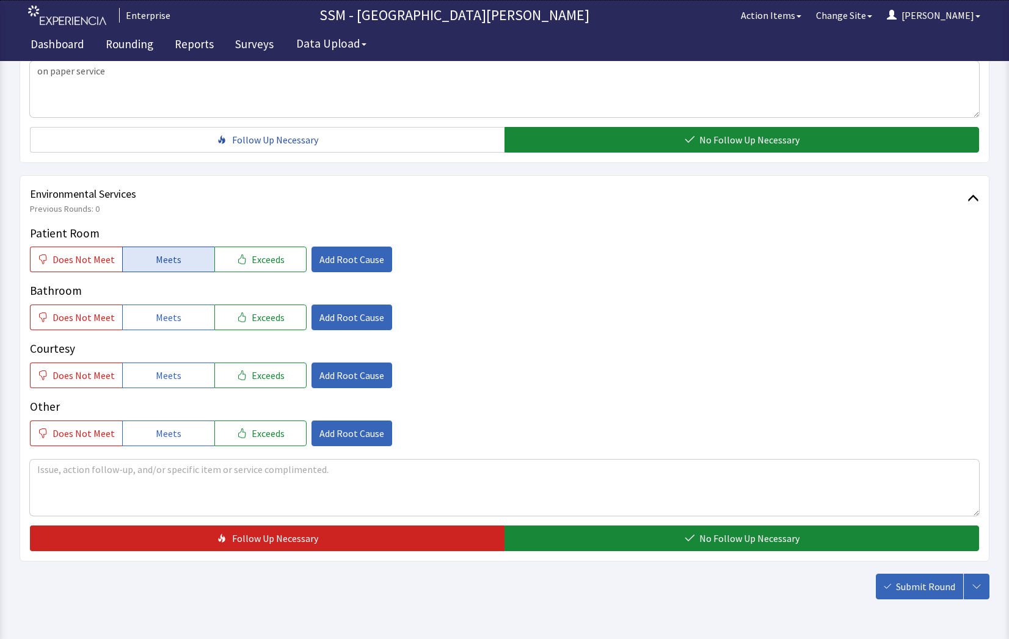
click at [162, 264] on span "Meets" at bounding box center [169, 259] width 26 height 15
click at [179, 313] on button "Meets" at bounding box center [168, 318] width 92 height 26
click at [169, 369] on span "Meets" at bounding box center [169, 375] width 26 height 15
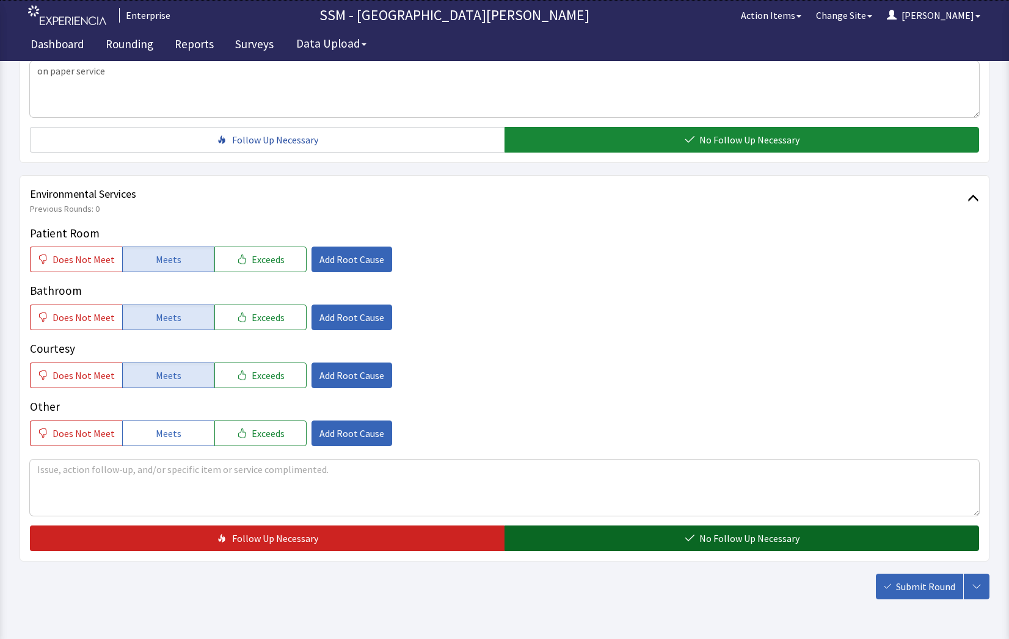
click at [578, 532] on button "No Follow Up Necessary" at bounding box center [741, 539] width 474 height 26
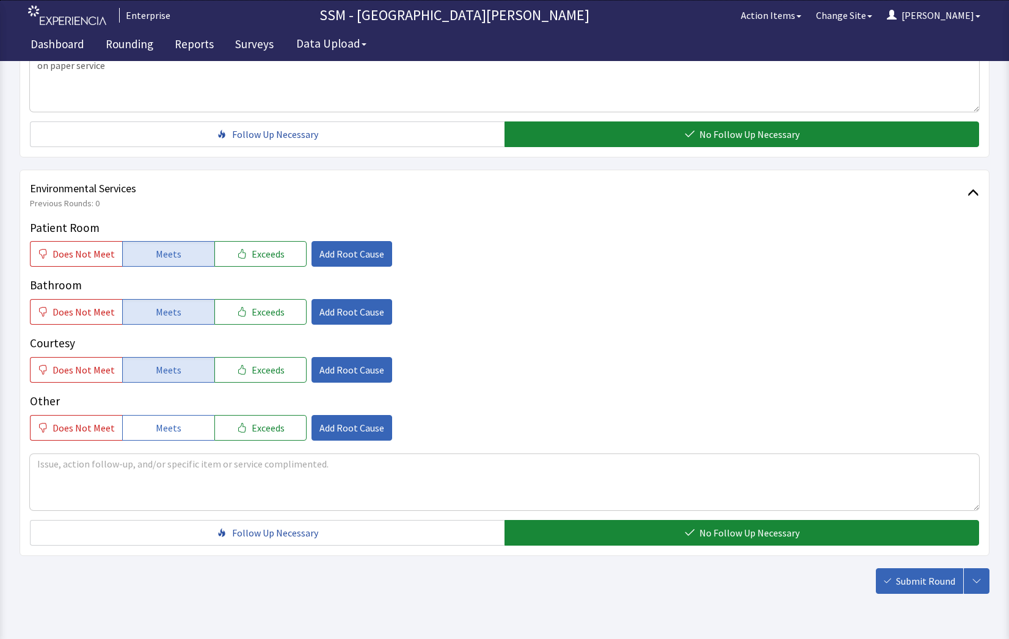
scroll to position [1140, 0]
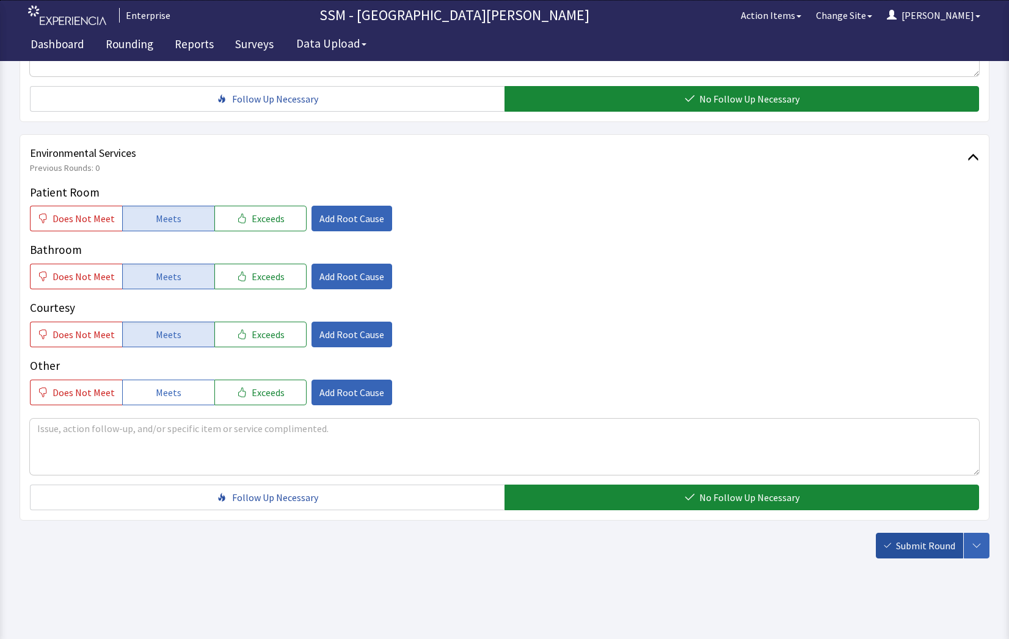
click at [890, 543] on icon "button" at bounding box center [886, 545] width 7 height 7
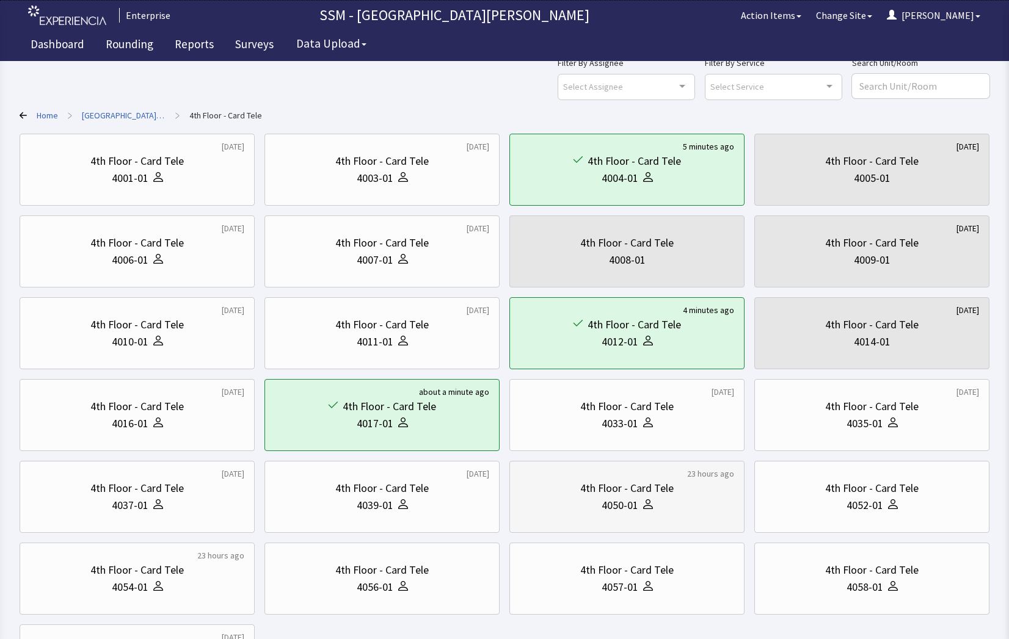
scroll to position [61, 0]
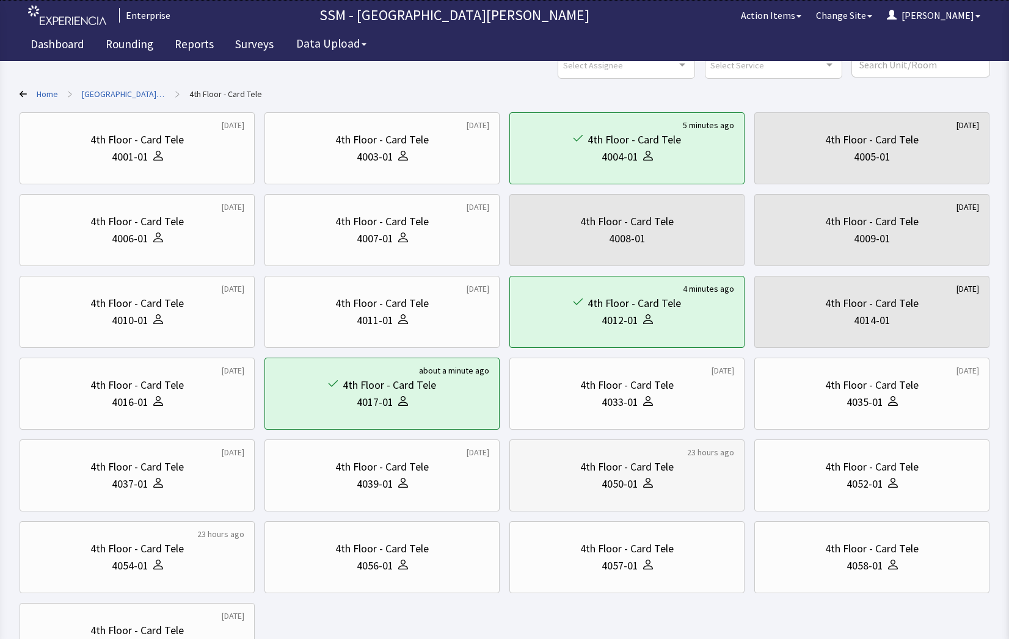
click at [593, 461] on div "4th Floor - Card Tele" at bounding box center [626, 467] width 93 height 17
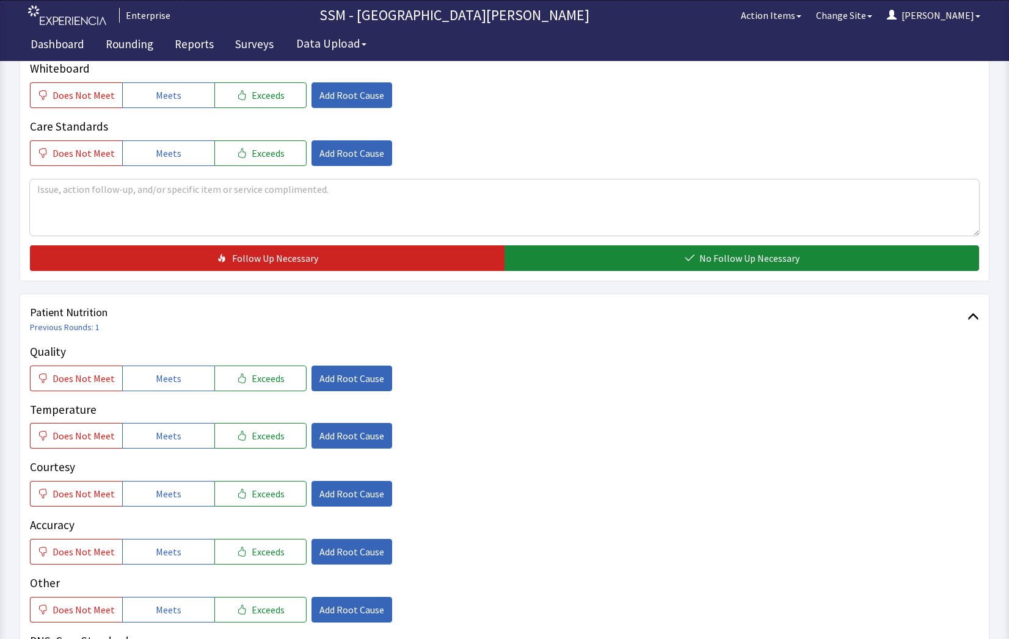
scroll to position [549, 0]
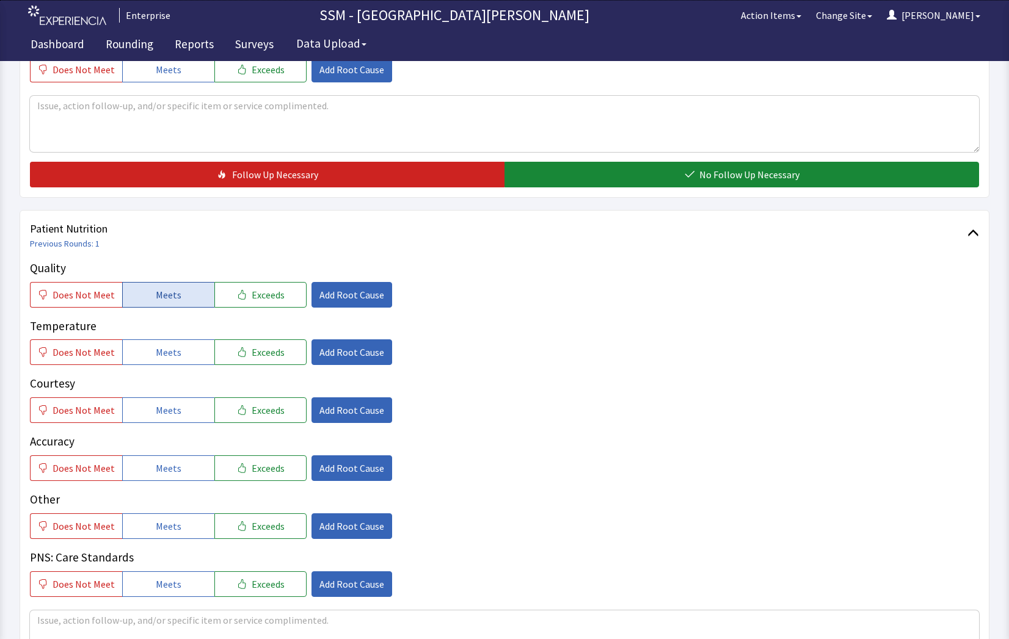
click at [190, 295] on button "Meets" at bounding box center [168, 295] width 92 height 26
click at [163, 360] on span "Meets" at bounding box center [169, 352] width 26 height 15
click at [161, 424] on div "Quality Does Not Meet Meets Exceeds Add Root Cause Temperature Does Not Meet Me…" at bounding box center [504, 428] width 949 height 338
click at [162, 412] on span "Meets" at bounding box center [169, 410] width 26 height 15
click at [157, 471] on span "Meets" at bounding box center [169, 468] width 26 height 15
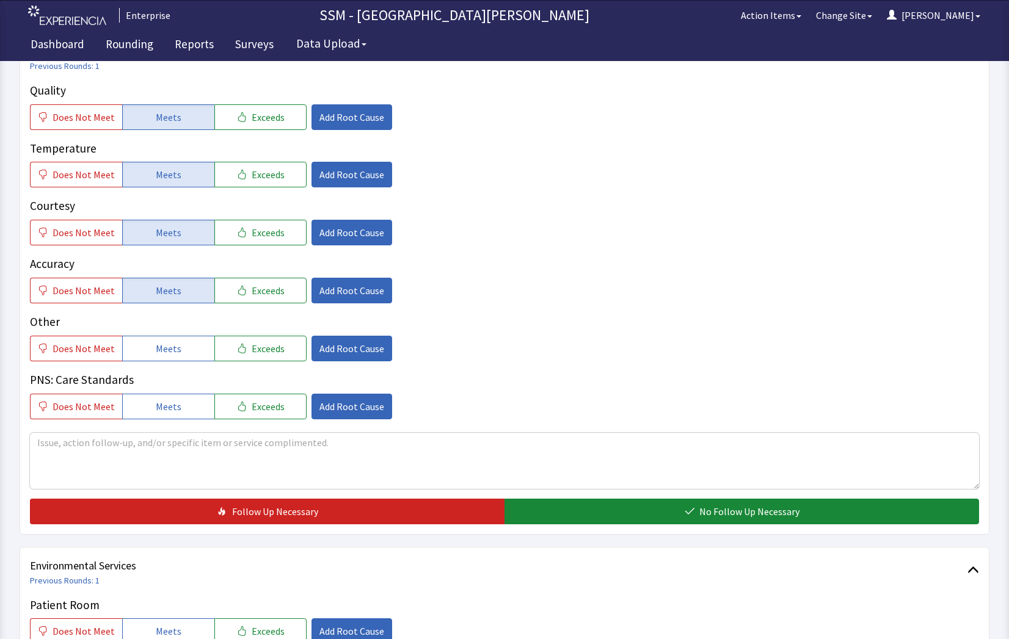
scroll to position [855, 0]
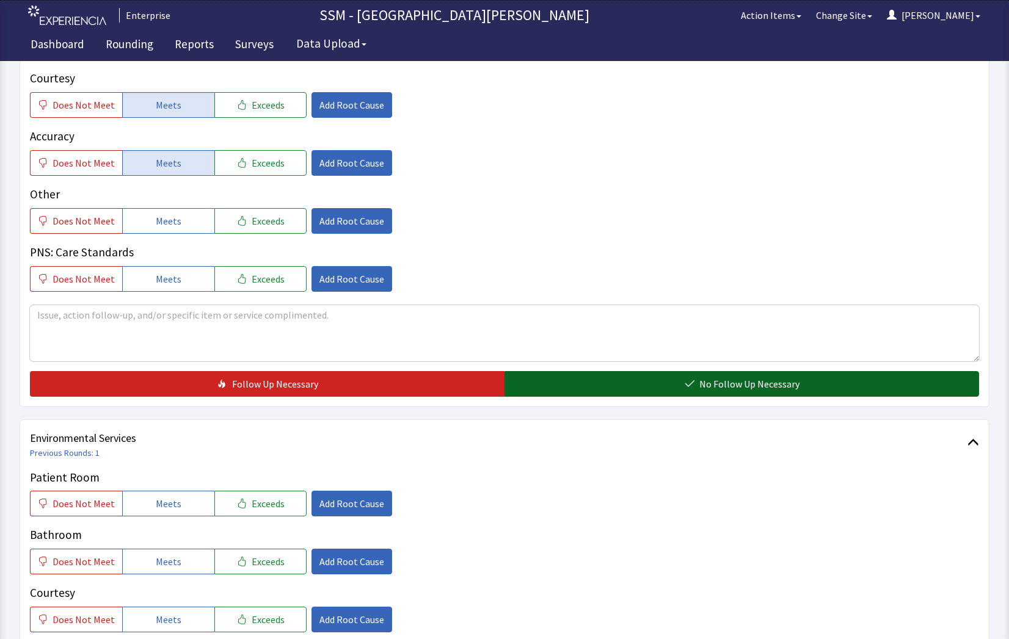
click at [571, 381] on button "No Follow Up Necessary" at bounding box center [741, 384] width 474 height 26
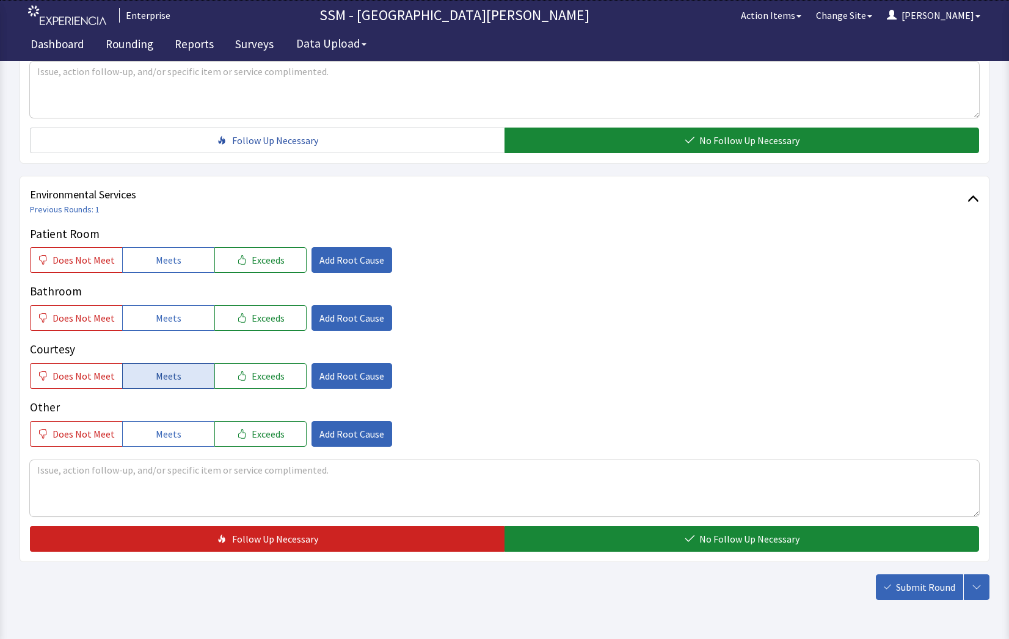
scroll to position [1099, 0]
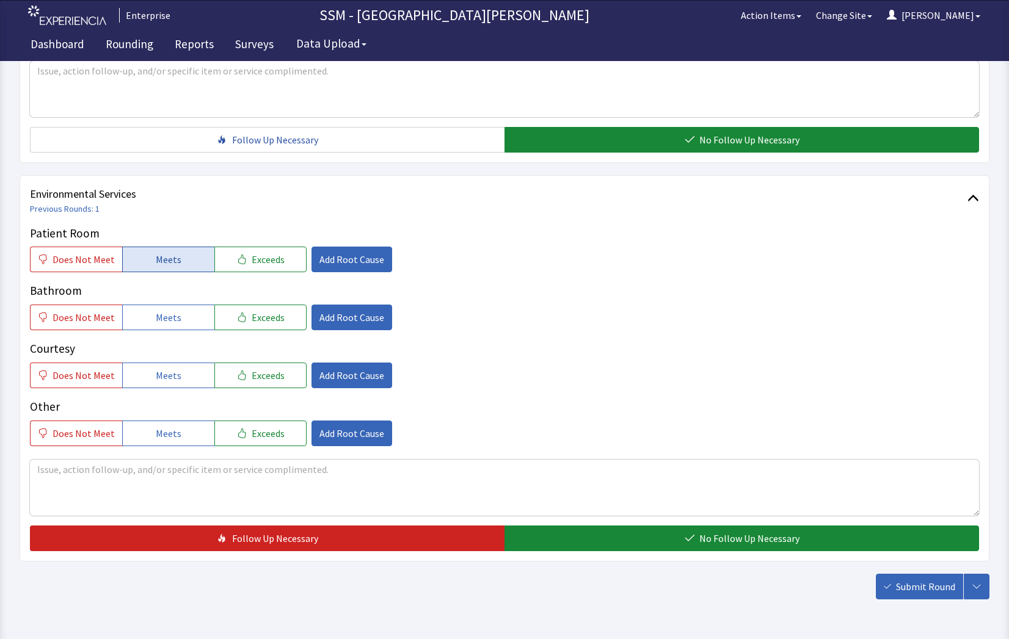
click at [180, 265] on button "Meets" at bounding box center [168, 260] width 92 height 26
click at [166, 313] on span "Meets" at bounding box center [169, 317] width 26 height 15
click at [166, 368] on span "Meets" at bounding box center [169, 375] width 26 height 15
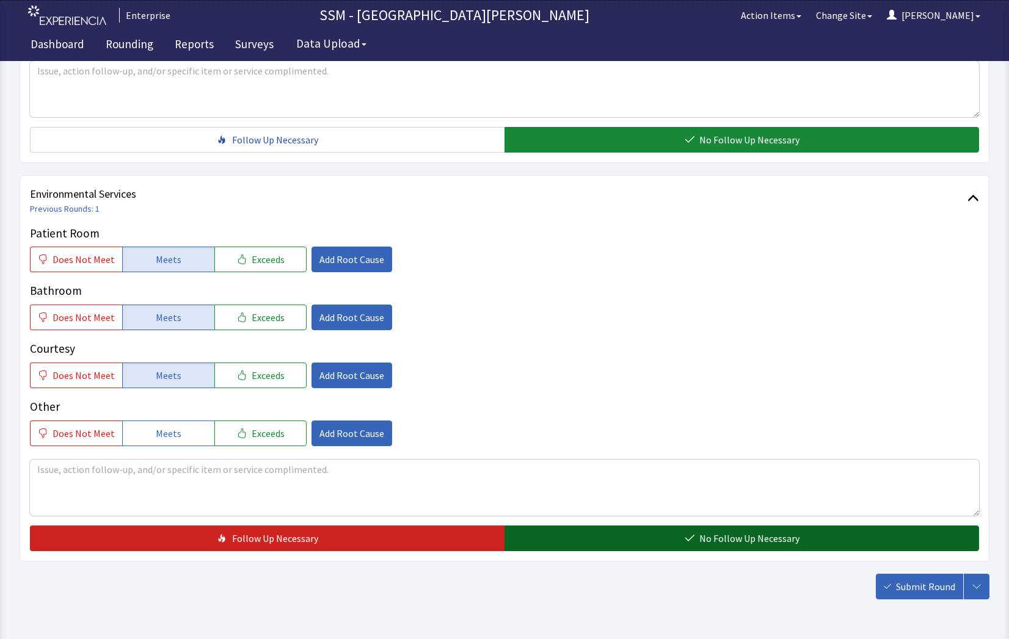
click at [644, 541] on button "No Follow Up Necessary" at bounding box center [741, 539] width 474 height 26
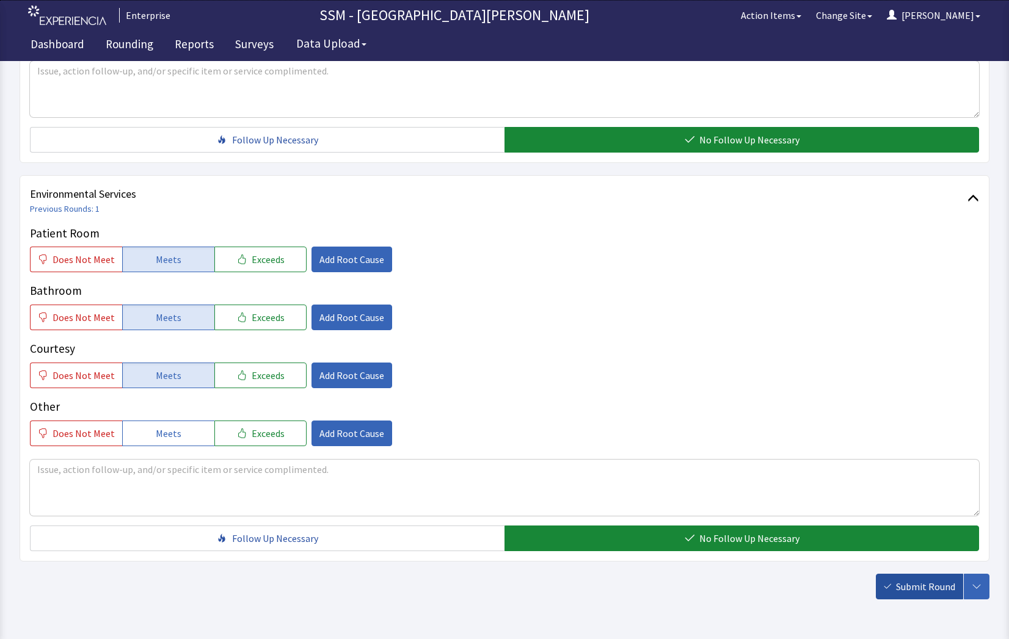
click at [932, 594] on button "Submit Round" at bounding box center [919, 587] width 87 height 26
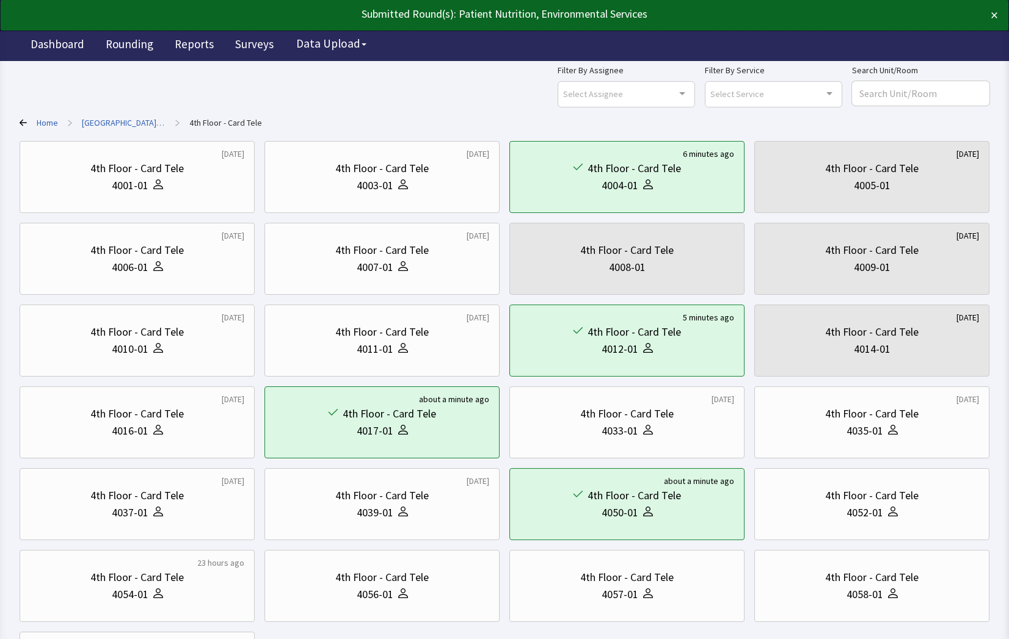
scroll to position [61, 0]
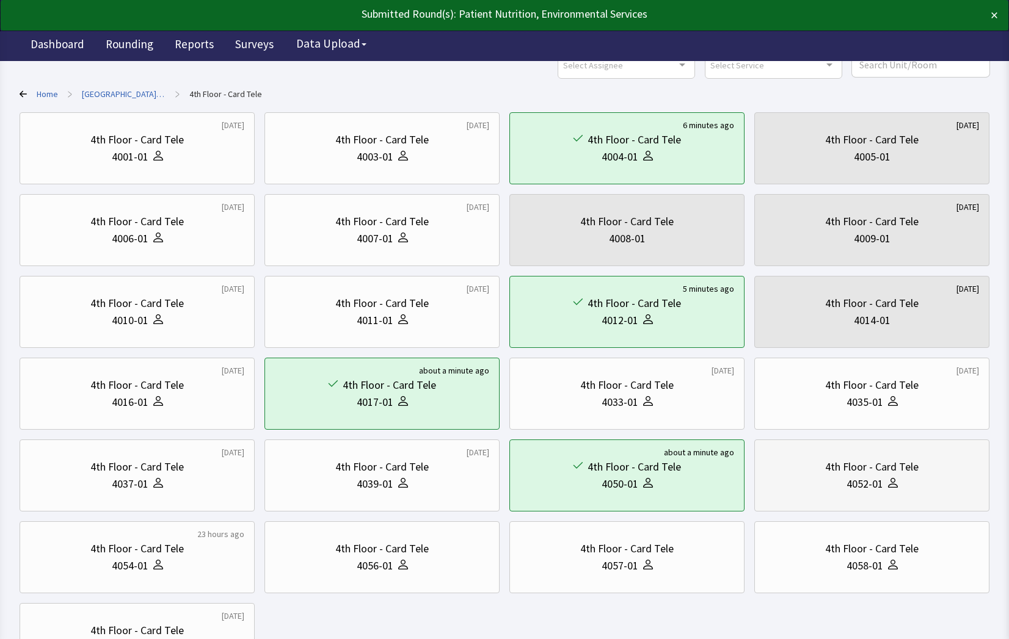
click at [891, 479] on icon at bounding box center [892, 480] width 5 height 5
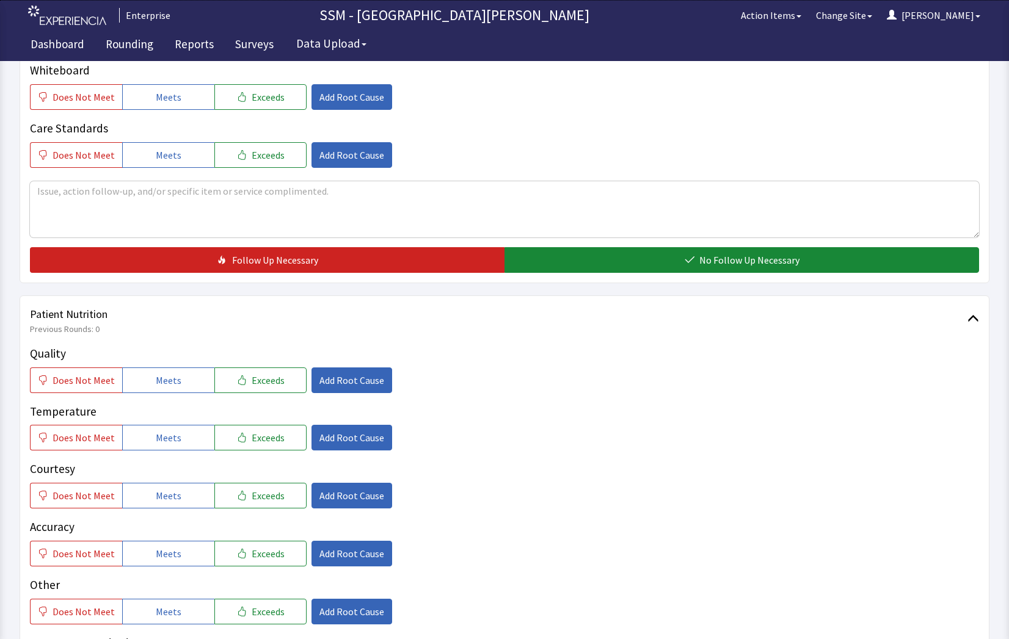
scroll to position [549, 0]
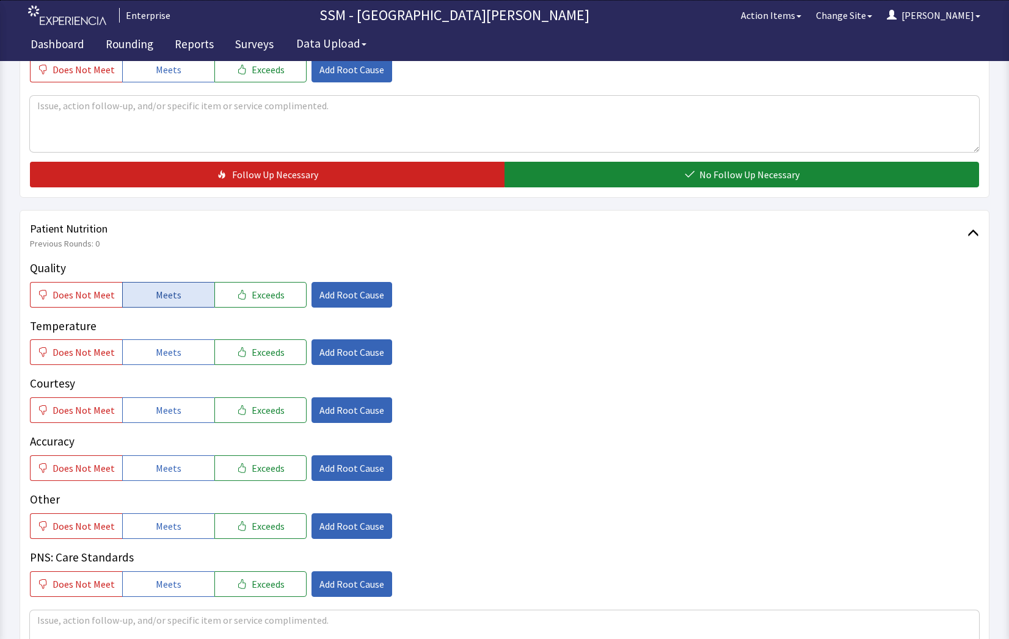
click at [167, 300] on span "Meets" at bounding box center [169, 295] width 26 height 15
click at [167, 363] on button "Meets" at bounding box center [168, 352] width 92 height 26
click at [166, 421] on button "Meets" at bounding box center [168, 410] width 92 height 26
click at [168, 477] on button "Meets" at bounding box center [168, 468] width 92 height 26
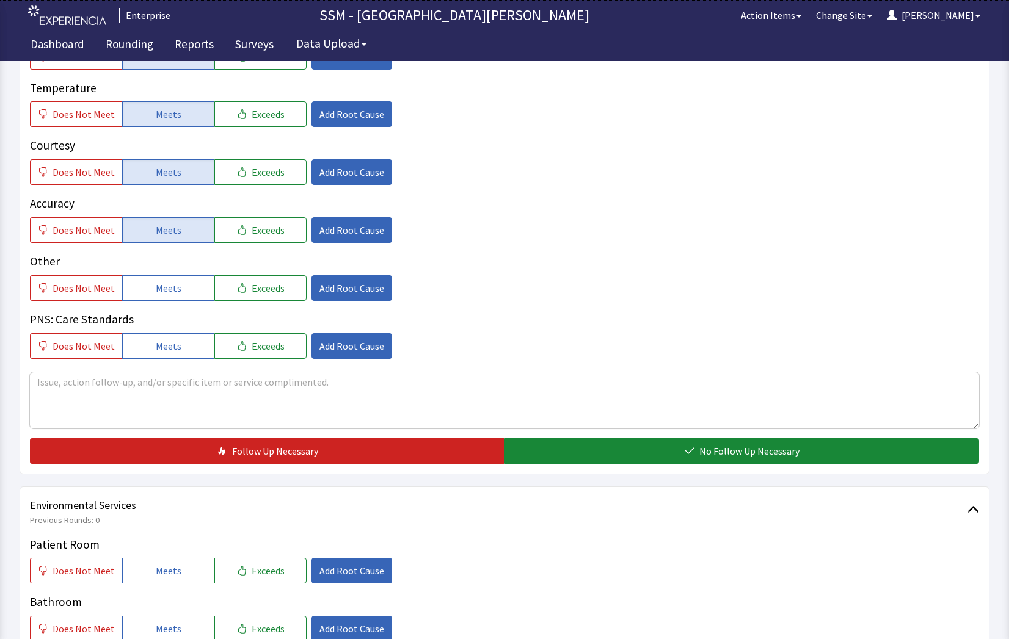
scroll to position [855, 0]
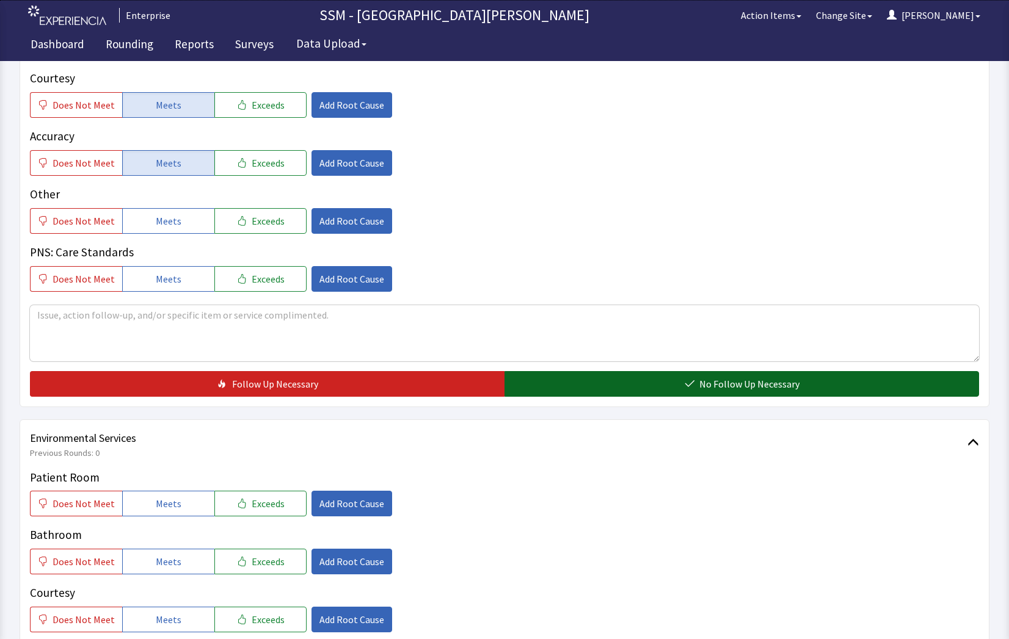
click at [712, 393] on button "No Follow Up Necessary" at bounding box center [741, 384] width 474 height 26
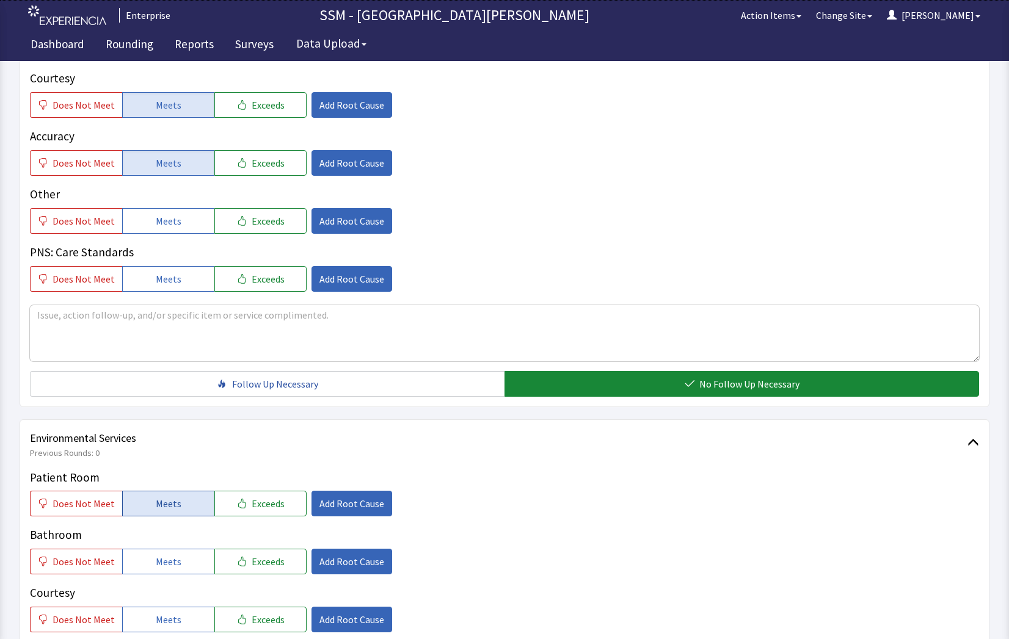
click at [164, 503] on span "Meets" at bounding box center [169, 503] width 26 height 15
click at [163, 566] on span "Meets" at bounding box center [169, 561] width 26 height 15
click at [169, 632] on button "Meets" at bounding box center [168, 620] width 92 height 26
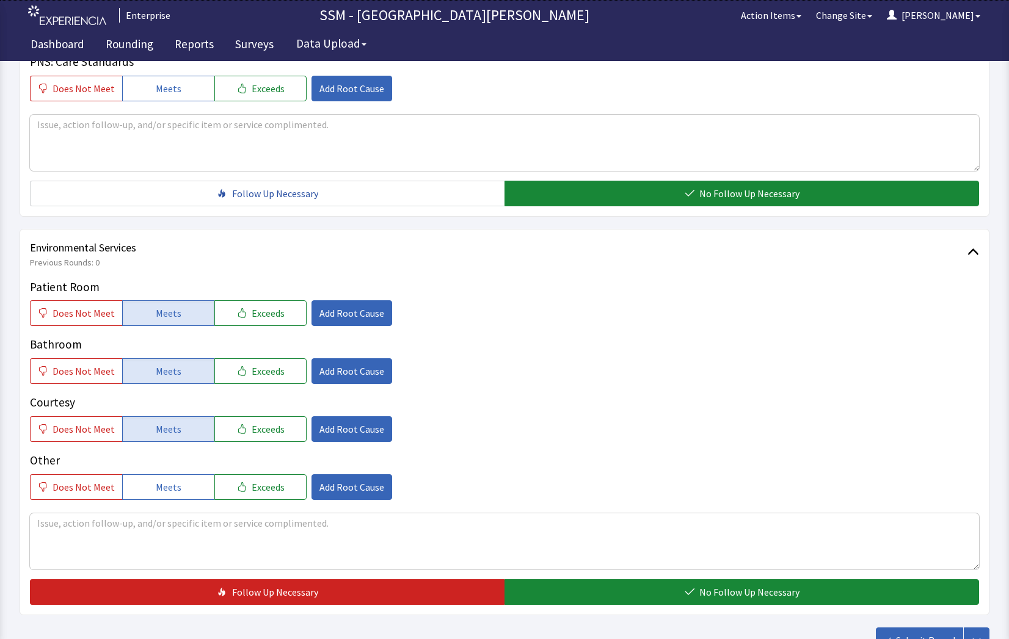
scroll to position [1140, 0]
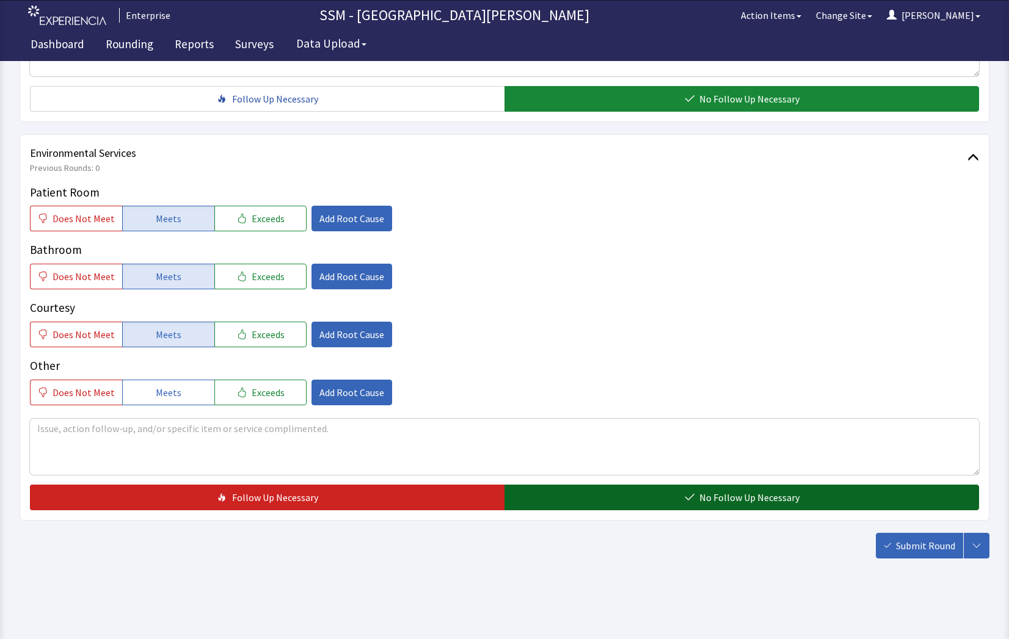
click at [628, 496] on button "No Follow Up Necessary" at bounding box center [741, 498] width 474 height 26
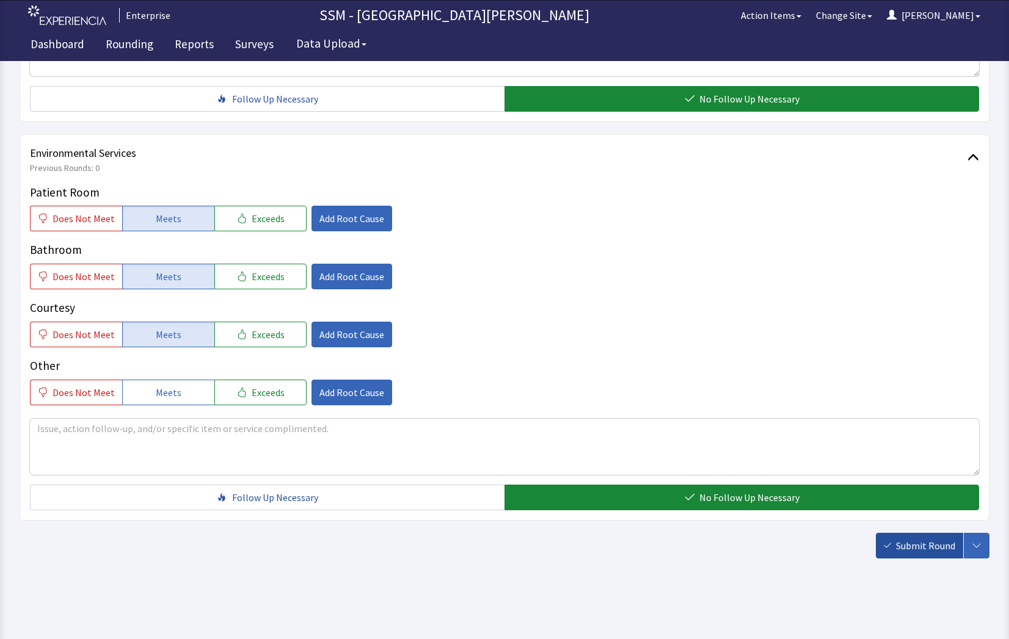
click at [905, 539] on span "Submit Round" at bounding box center [925, 546] width 59 height 15
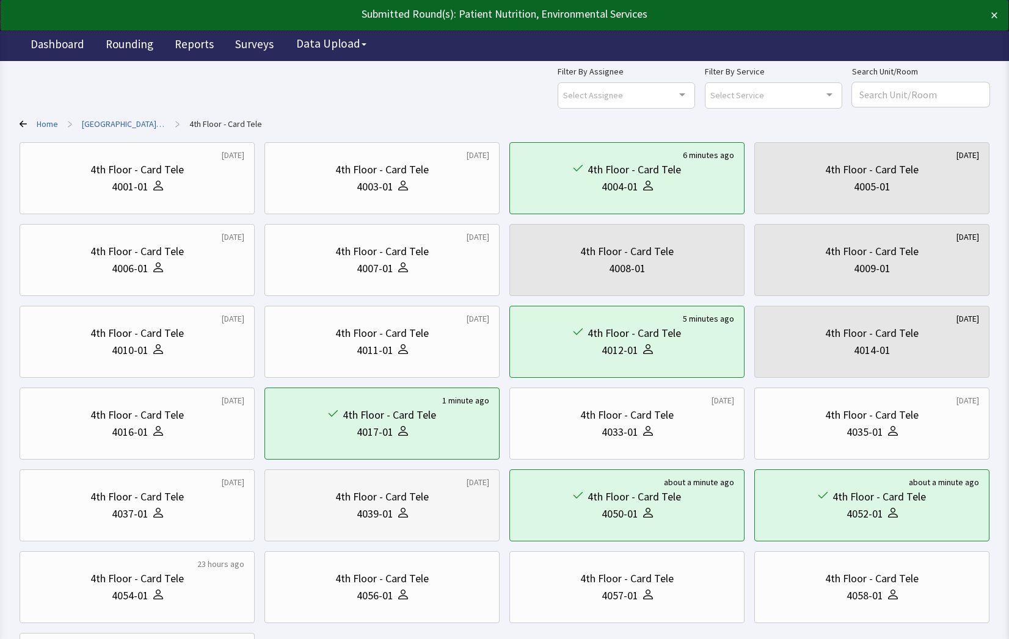
scroll to position [61, 0]
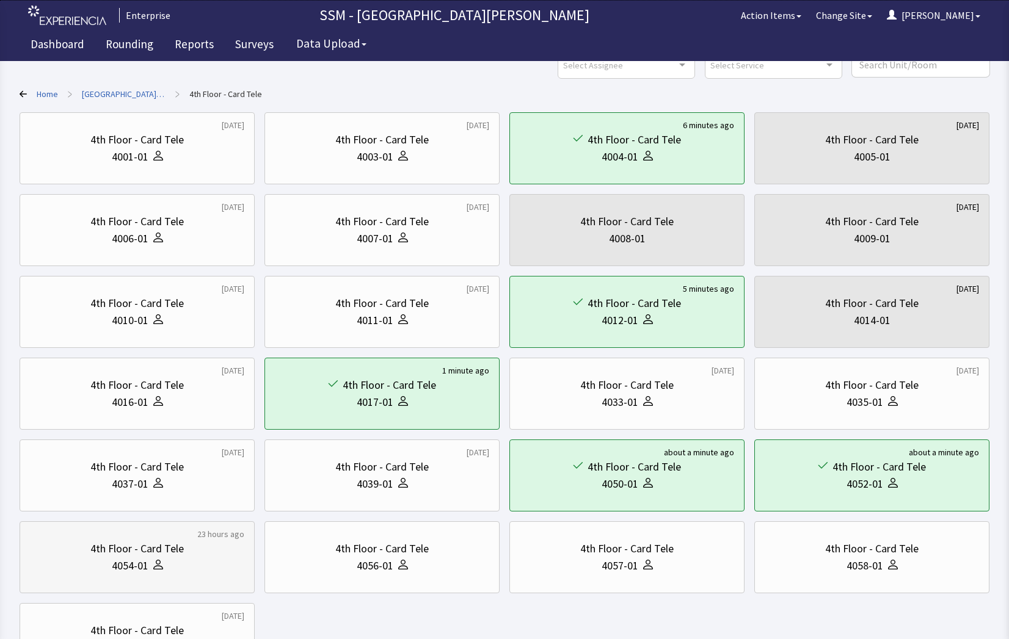
click at [117, 565] on div "4054-01" at bounding box center [130, 565] width 37 height 17
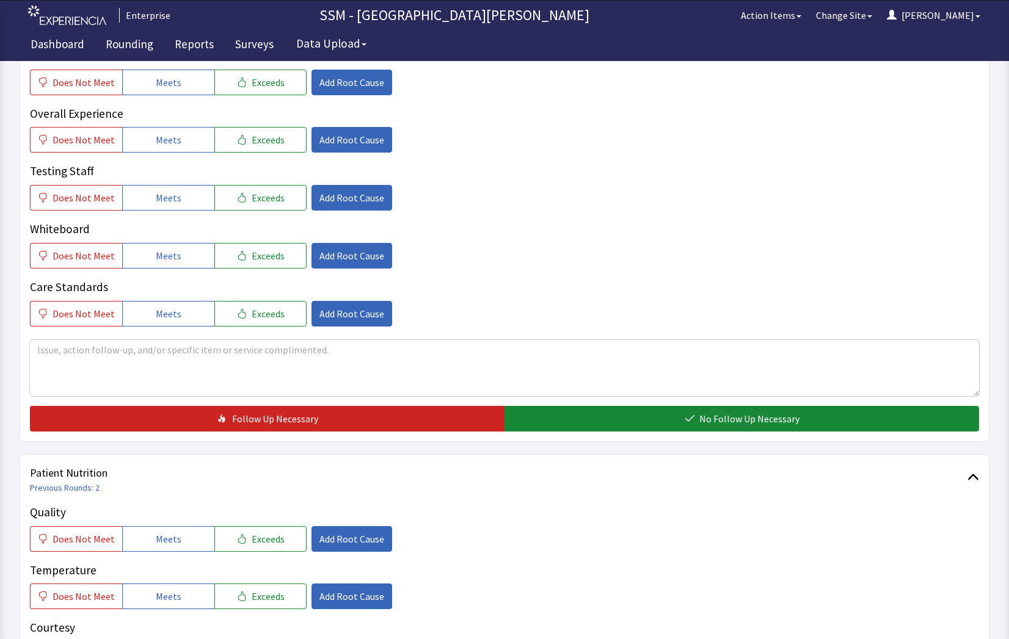
scroll to position [488, 0]
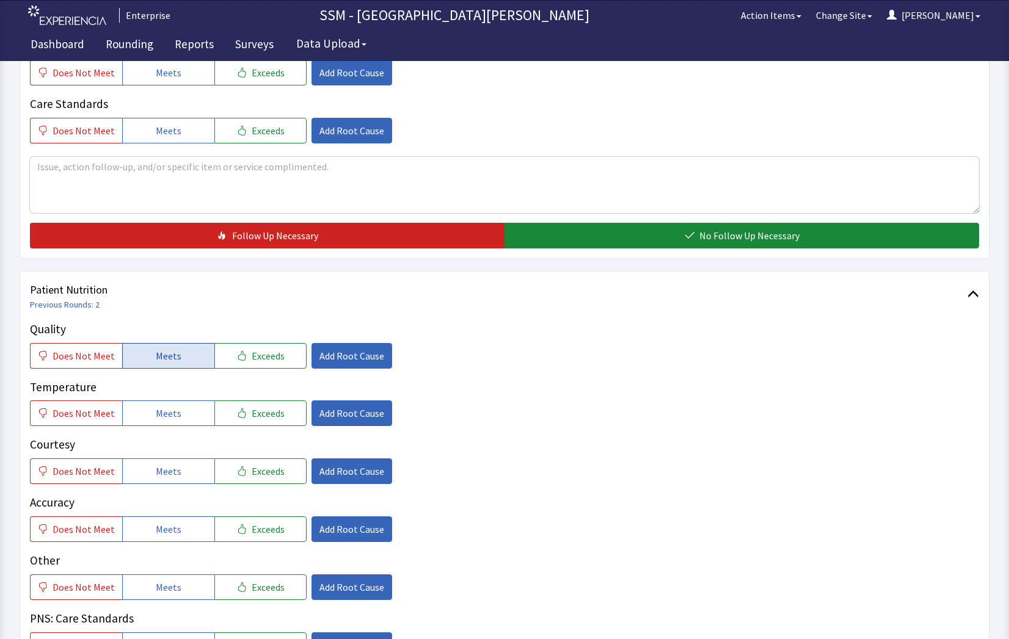
click at [164, 356] on span "Meets" at bounding box center [169, 356] width 26 height 15
click at [162, 420] on span "Meets" at bounding box center [169, 413] width 26 height 15
click at [164, 476] on span "Meets" at bounding box center [169, 471] width 26 height 15
click at [173, 535] on span "Meets" at bounding box center [169, 529] width 26 height 15
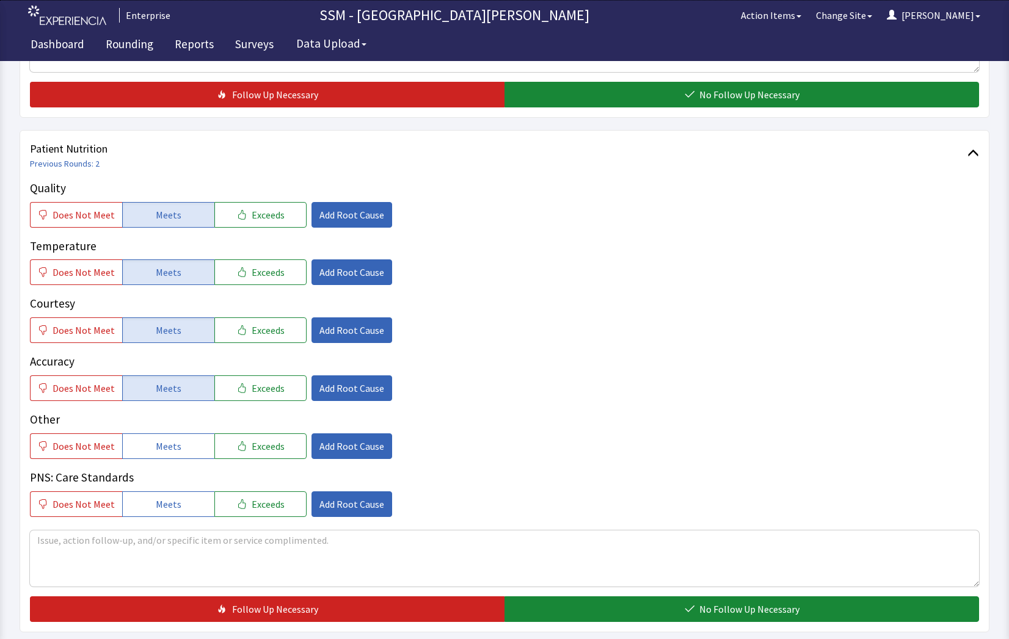
scroll to position [672, 0]
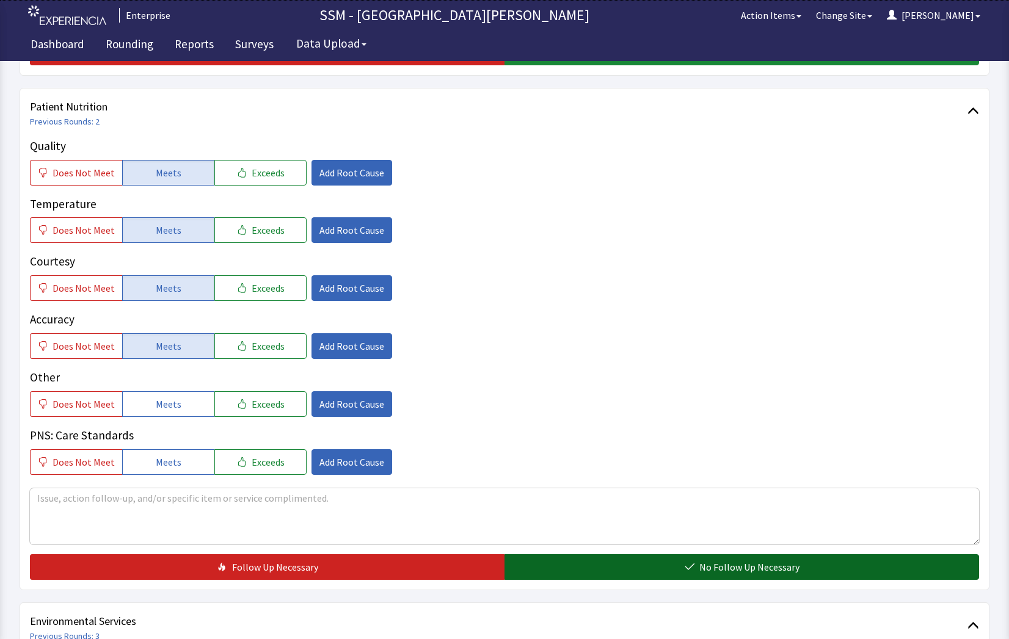
click at [648, 564] on button "No Follow Up Necessary" at bounding box center [741, 567] width 474 height 26
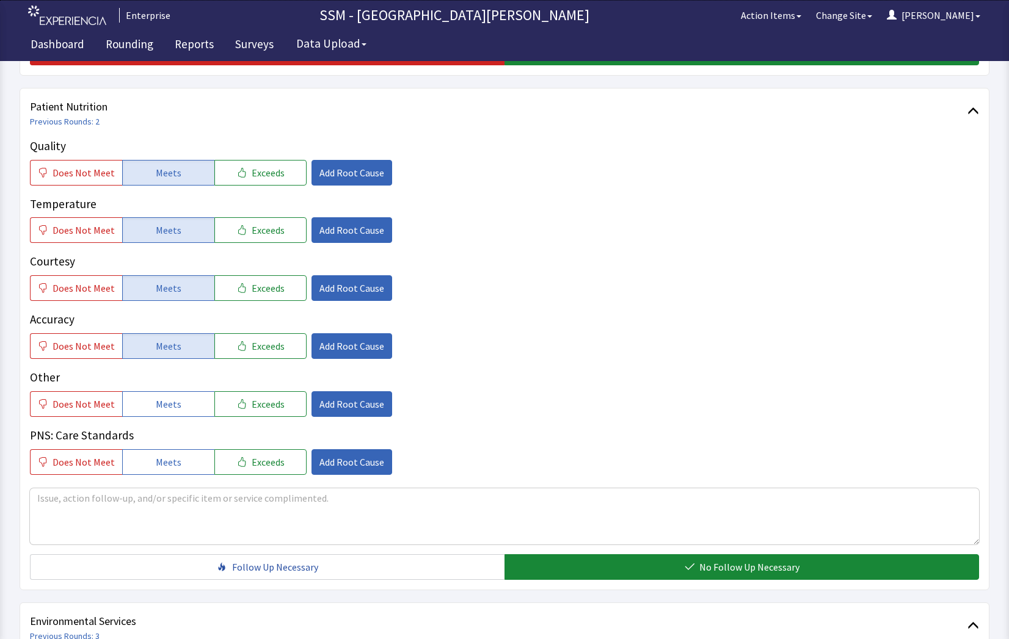
scroll to position [916, 0]
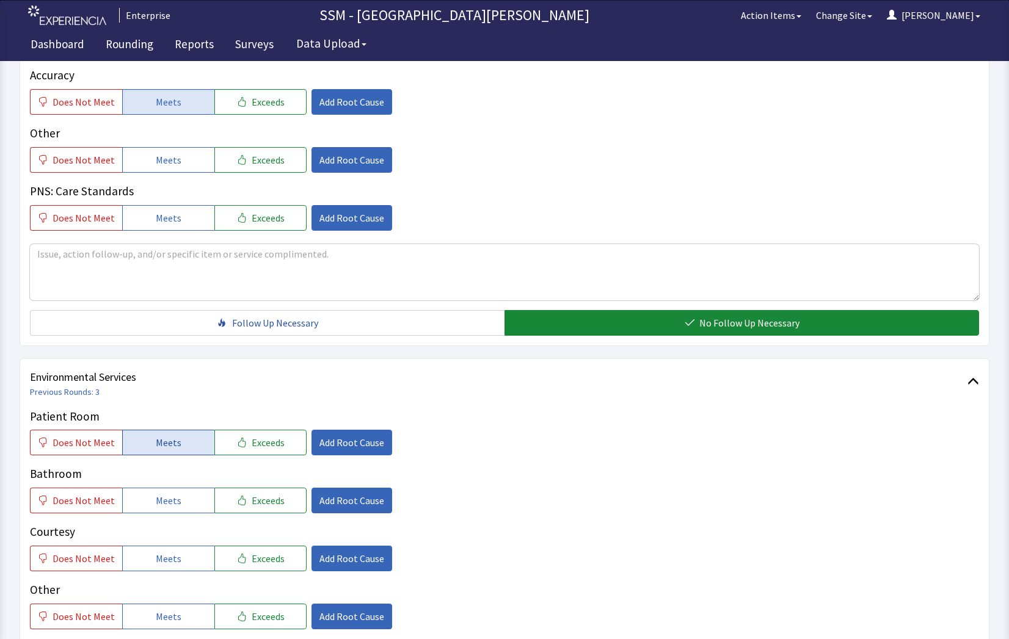
click at [178, 444] on button "Meets" at bounding box center [168, 443] width 92 height 26
click at [181, 493] on button "Meets" at bounding box center [168, 501] width 92 height 26
click at [176, 562] on button "Meets" at bounding box center [168, 559] width 92 height 26
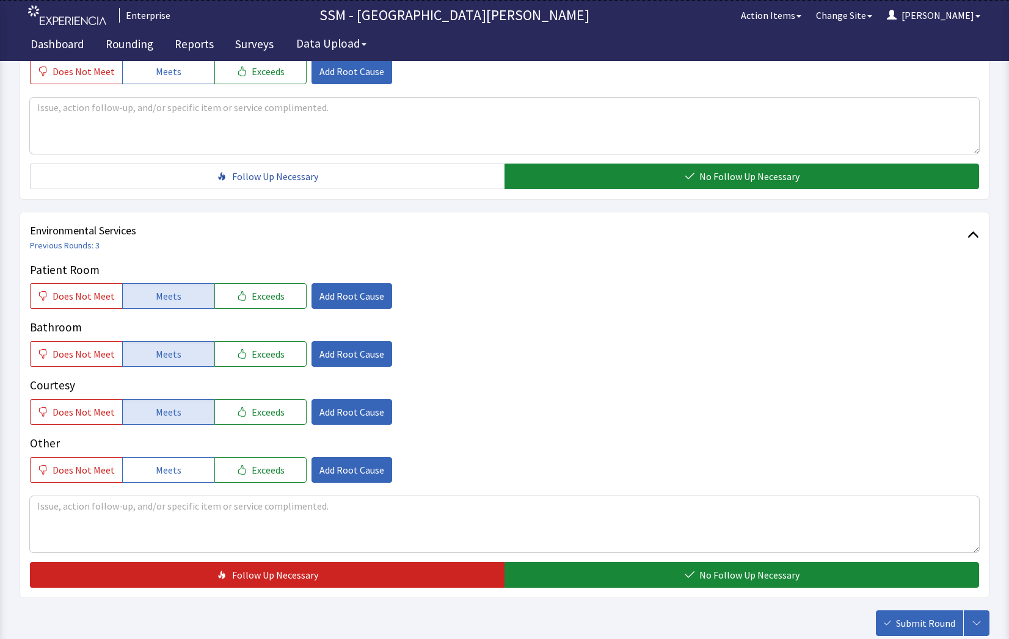
scroll to position [1140, 0]
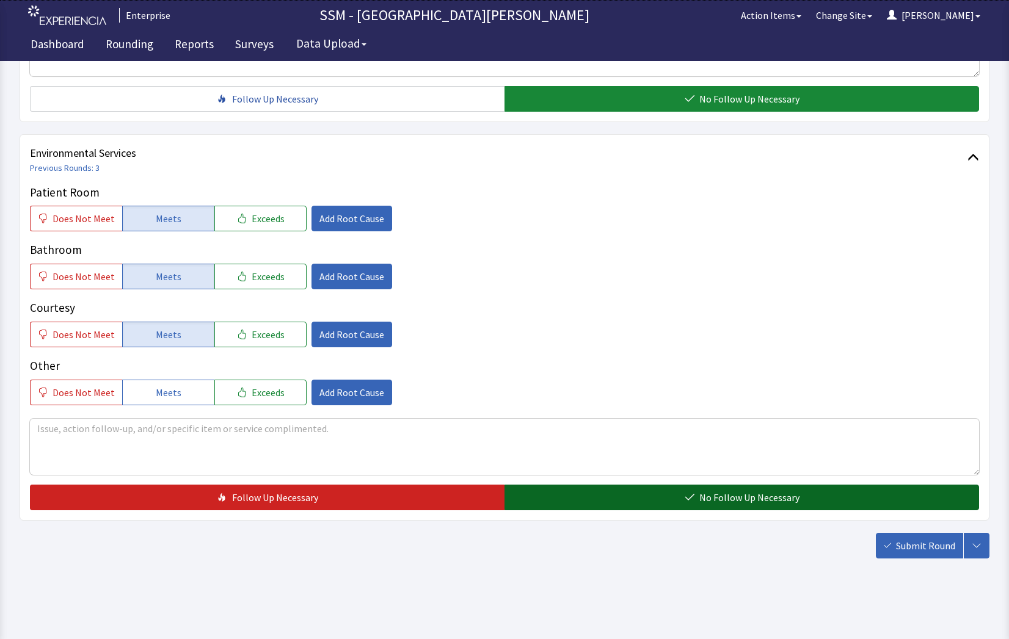
click at [713, 500] on span "No Follow Up Necessary" at bounding box center [749, 497] width 100 height 15
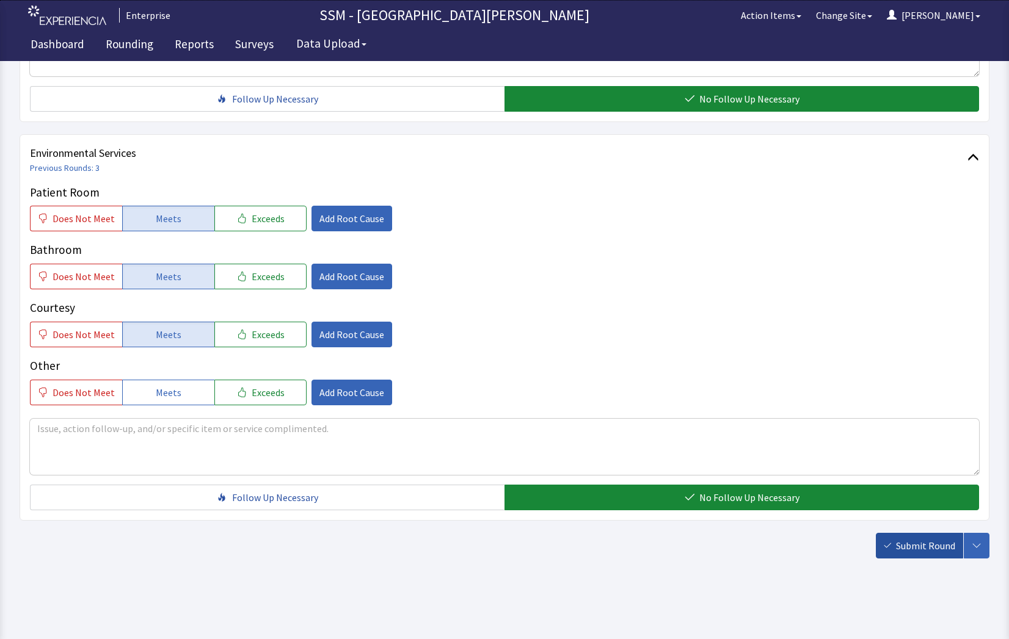
click at [915, 556] on button "Submit Round" at bounding box center [919, 546] width 87 height 26
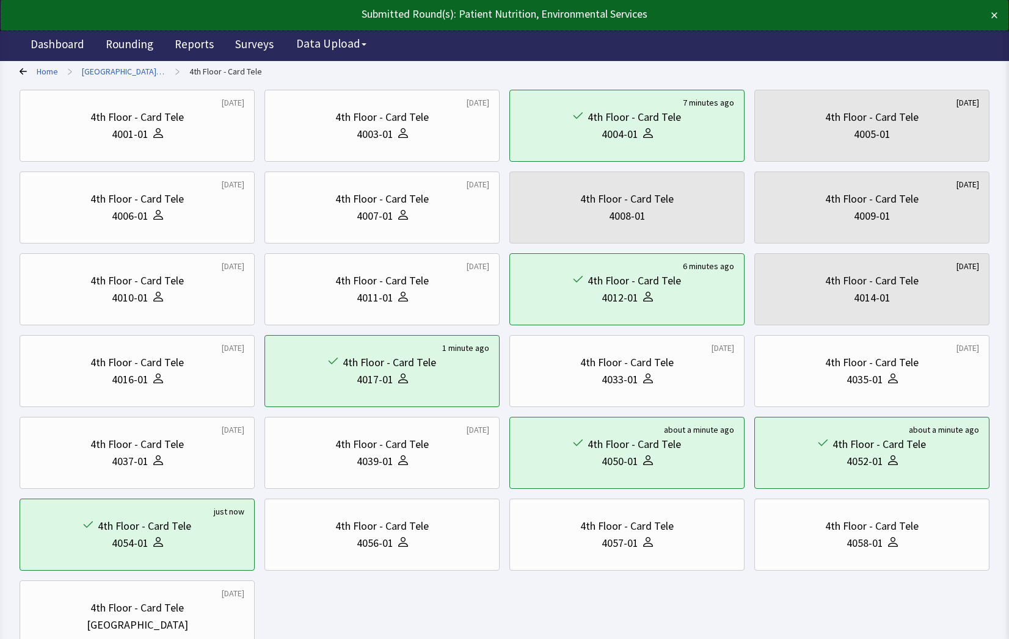
scroll to position [178, 0]
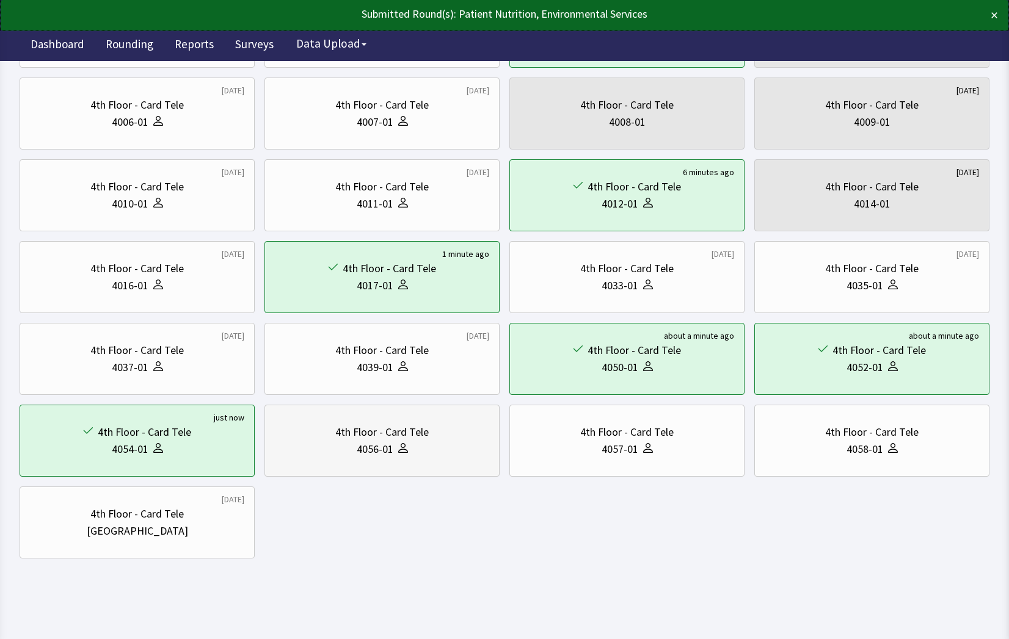
click at [432, 454] on div "4056-01" at bounding box center [382, 449] width 214 height 17
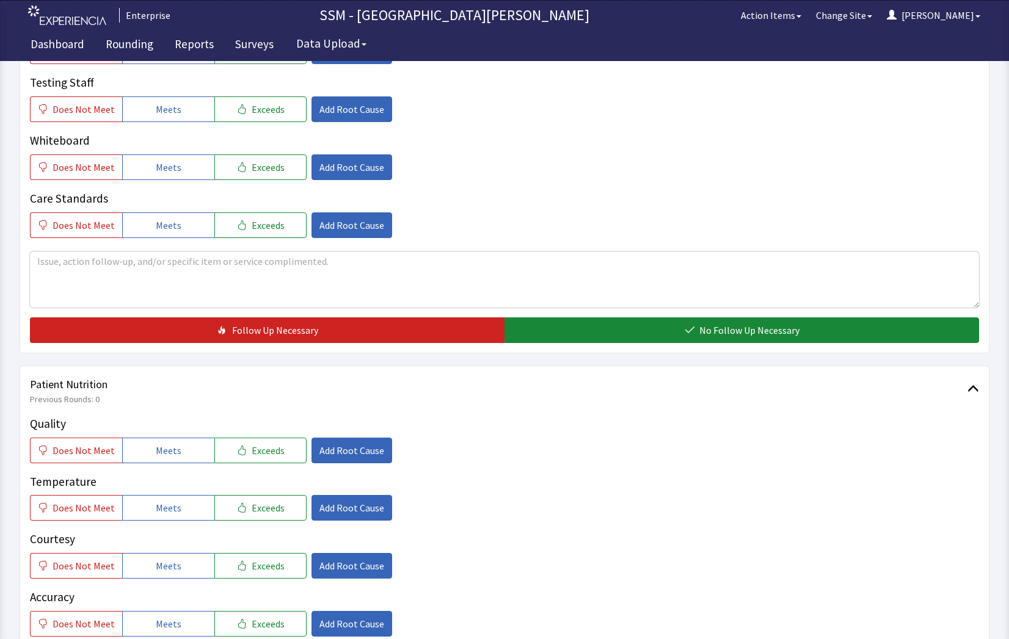
scroll to position [549, 0]
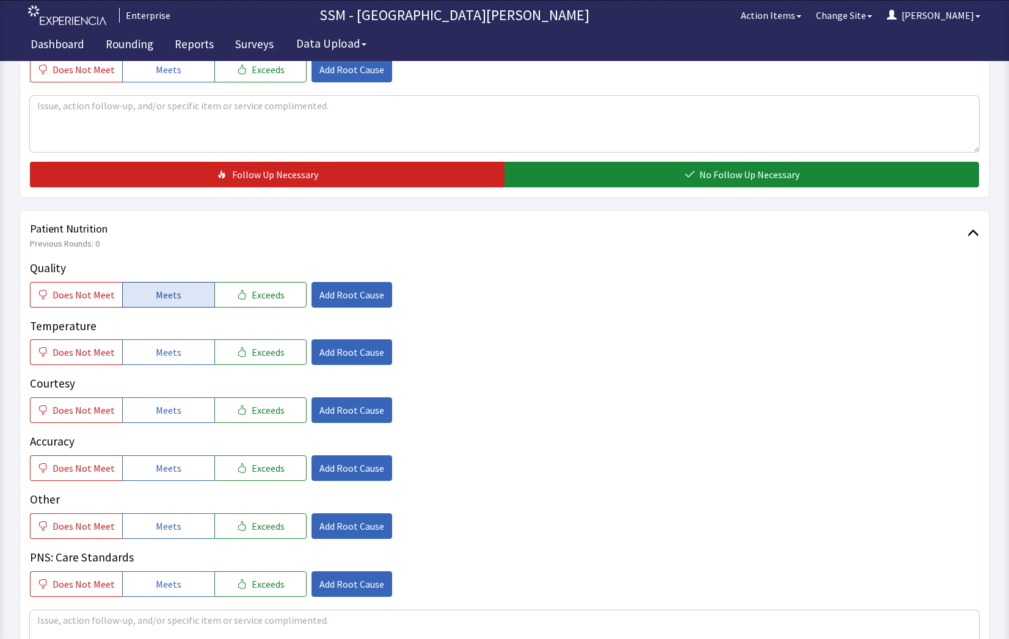
click at [134, 296] on button "Meets" at bounding box center [168, 295] width 92 height 26
click at [162, 343] on button "Meets" at bounding box center [168, 352] width 92 height 26
click at [172, 404] on span "Meets" at bounding box center [169, 410] width 26 height 15
click at [187, 471] on button "Meets" at bounding box center [168, 468] width 92 height 26
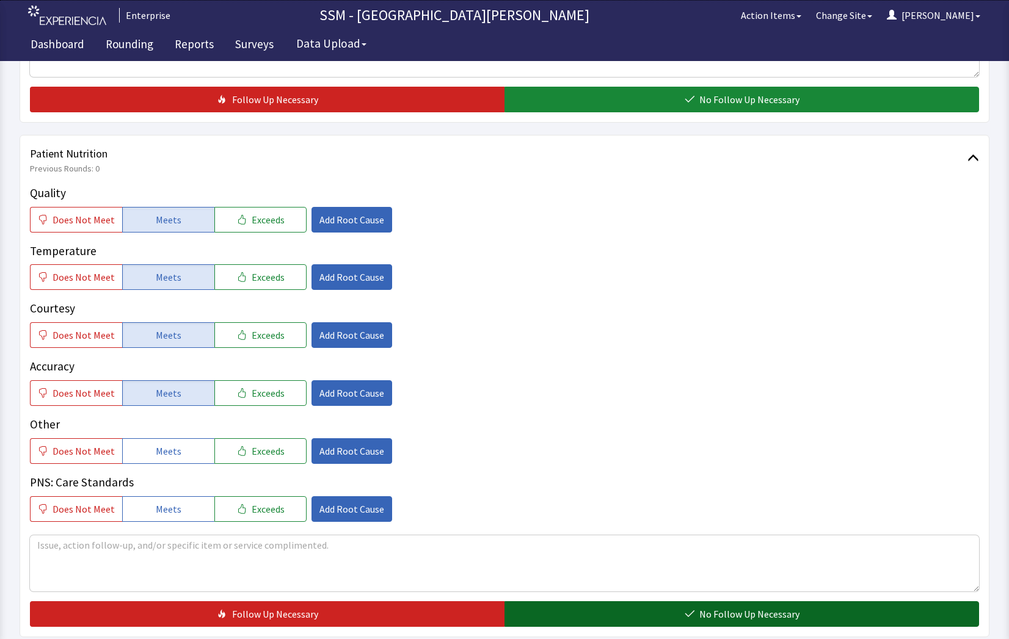
scroll to position [733, 0]
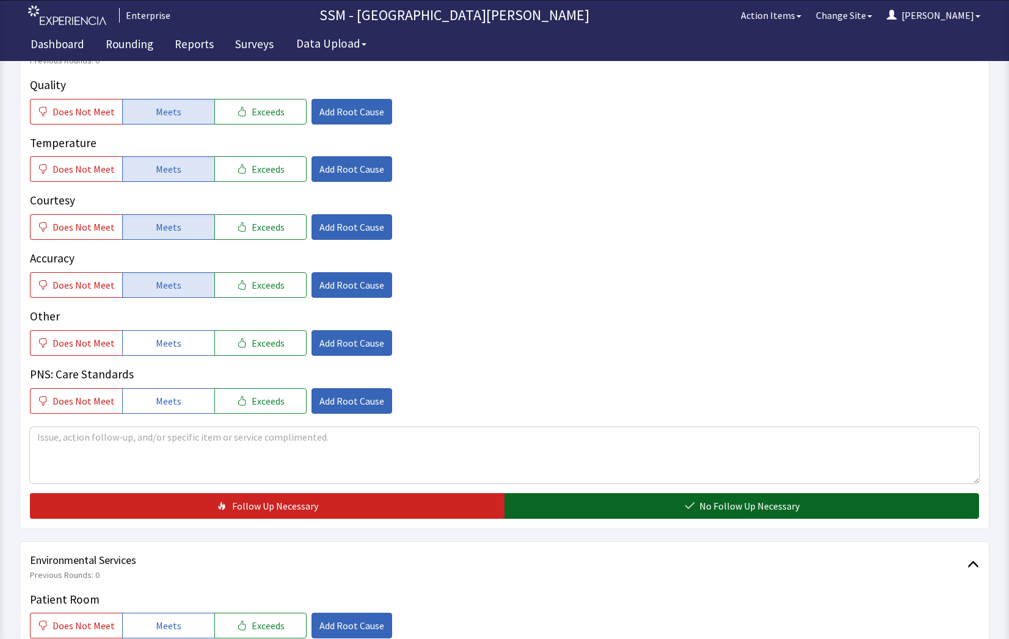
click at [649, 501] on button "No Follow Up Necessary" at bounding box center [741, 506] width 474 height 26
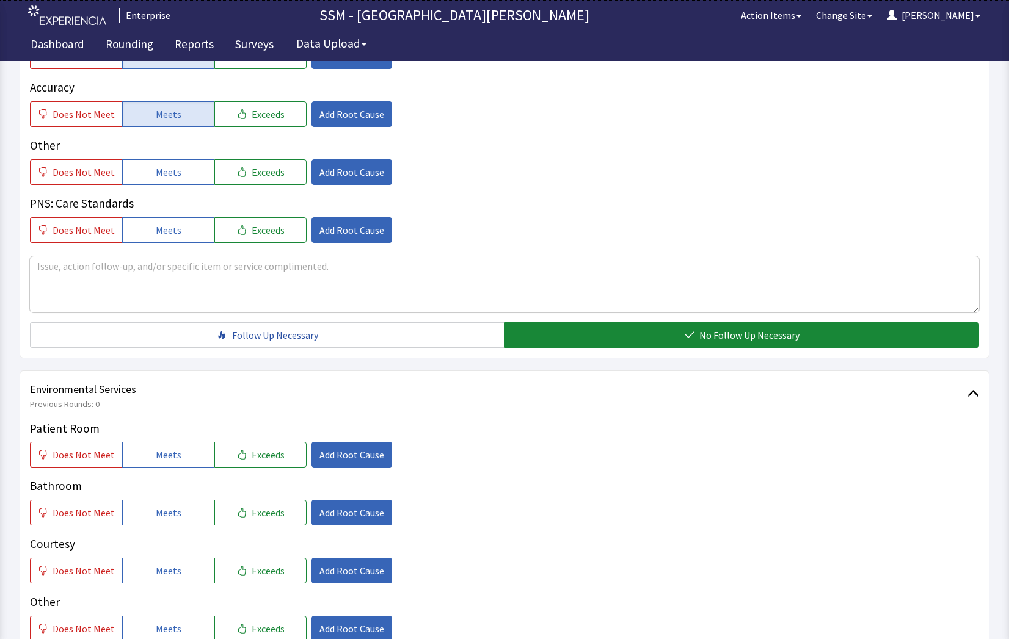
scroll to position [977, 0]
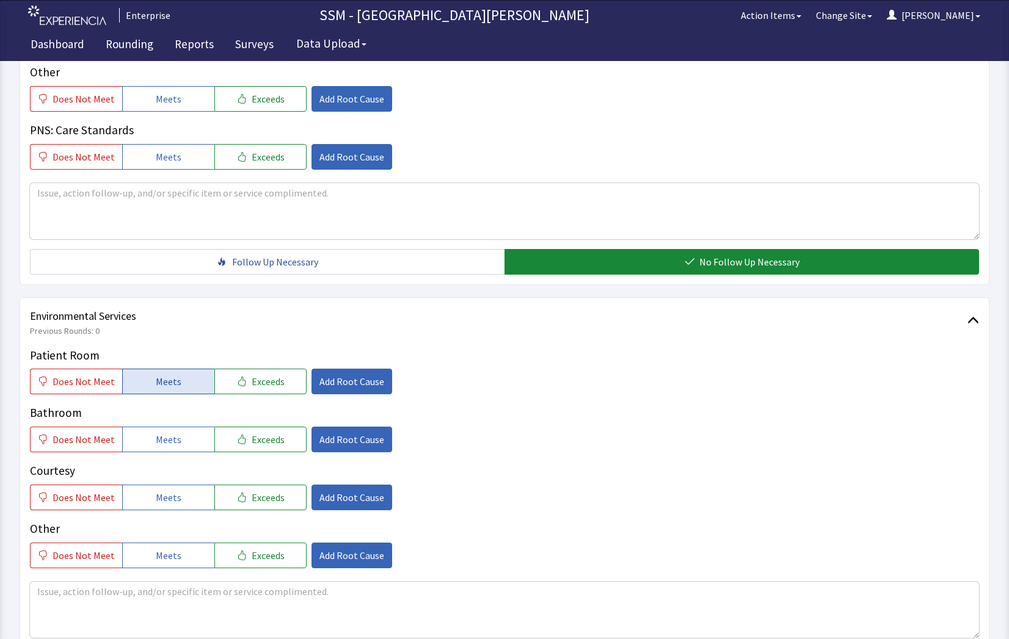
click at [136, 386] on button "Meets" at bounding box center [168, 382] width 92 height 26
click at [141, 444] on button "Meets" at bounding box center [168, 440] width 92 height 26
click at [162, 497] on span "Meets" at bounding box center [169, 497] width 26 height 15
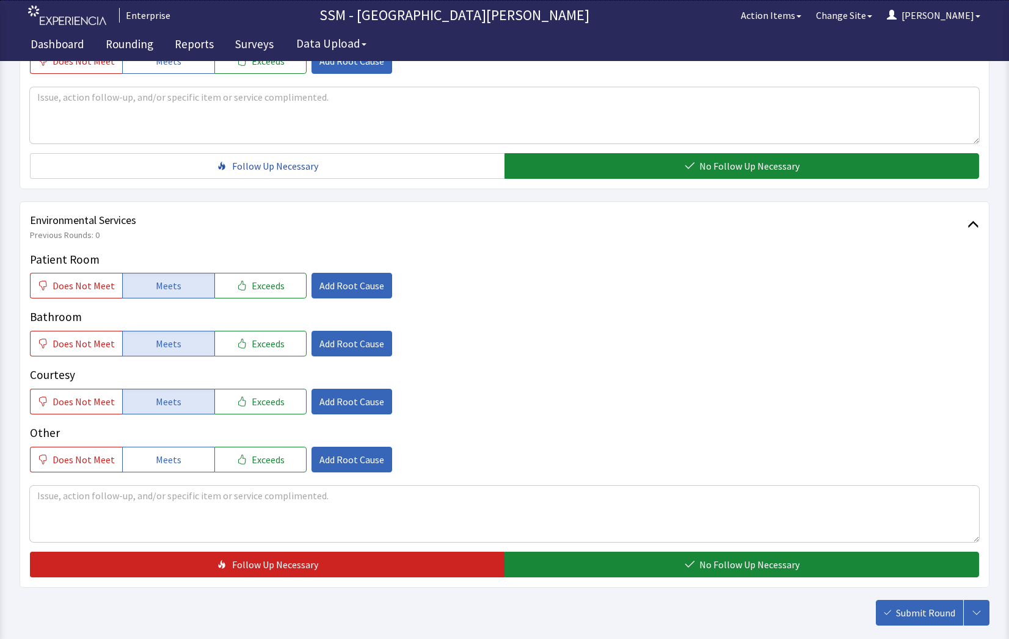
scroll to position [1140, 0]
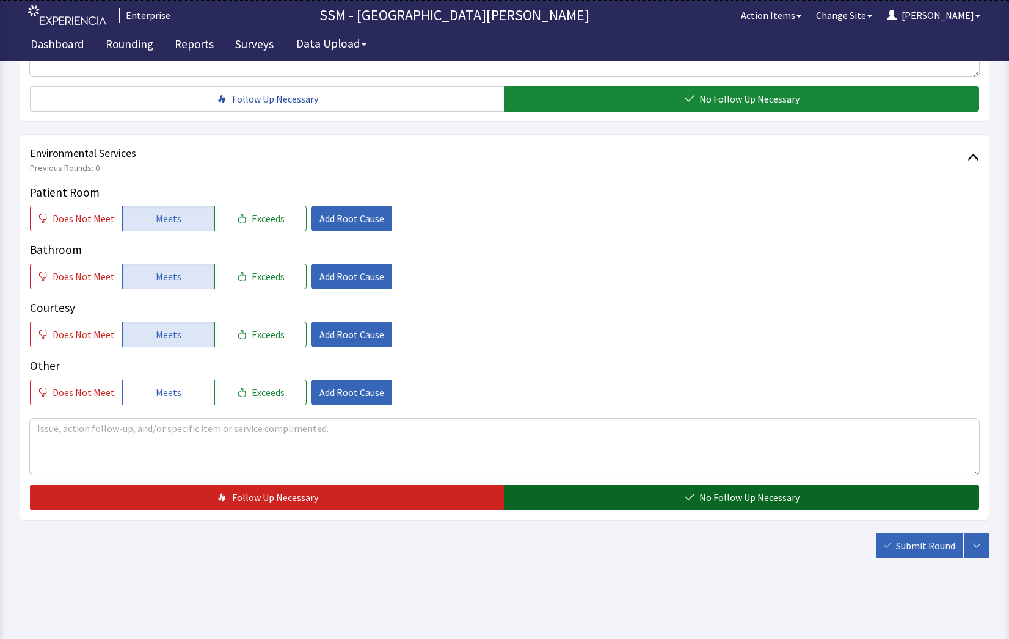
click at [614, 510] on div "Environmental Services Previous Rounds: 0 Patient Room Does Not Meet Meets Exce…" at bounding box center [505, 327] width 970 height 386
click at [614, 508] on button "No Follow Up Necessary" at bounding box center [741, 498] width 474 height 26
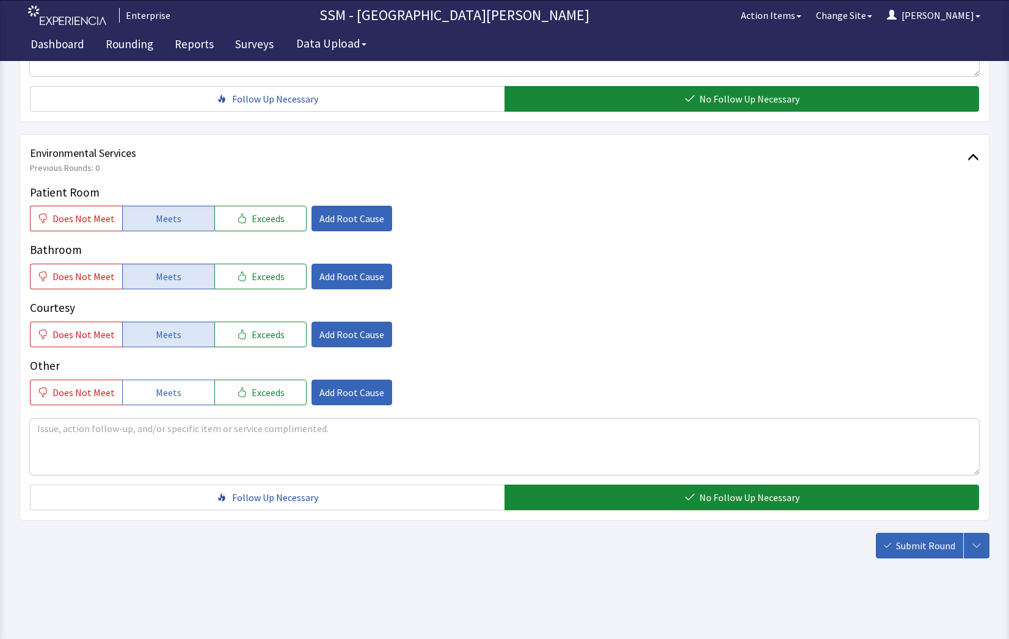
click at [916, 543] on span "Submit Round" at bounding box center [925, 546] width 59 height 15
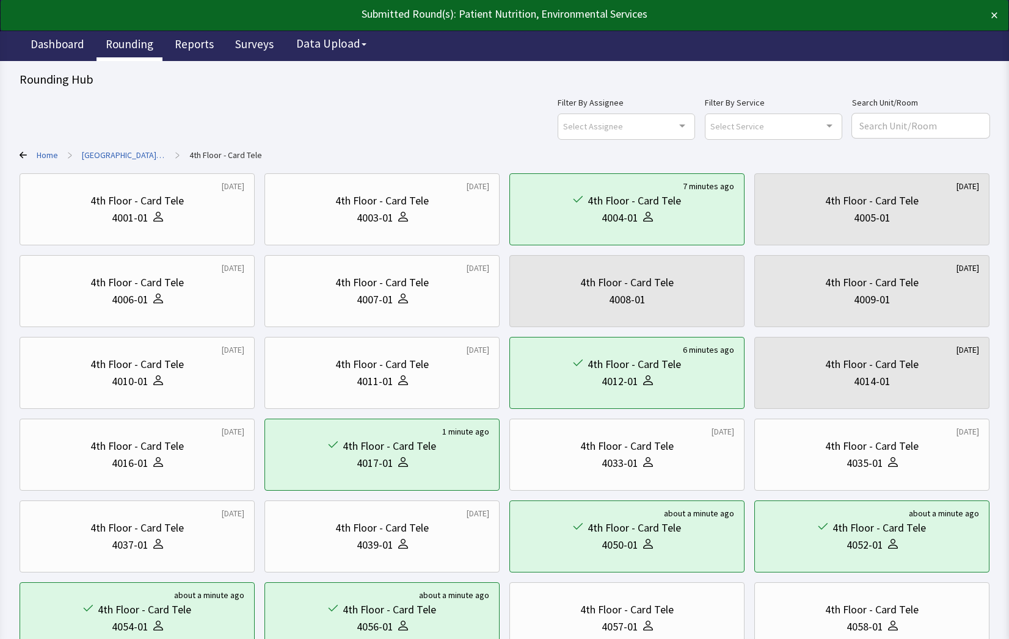
click at [119, 51] on link "Rounding" at bounding box center [129, 46] width 66 height 31
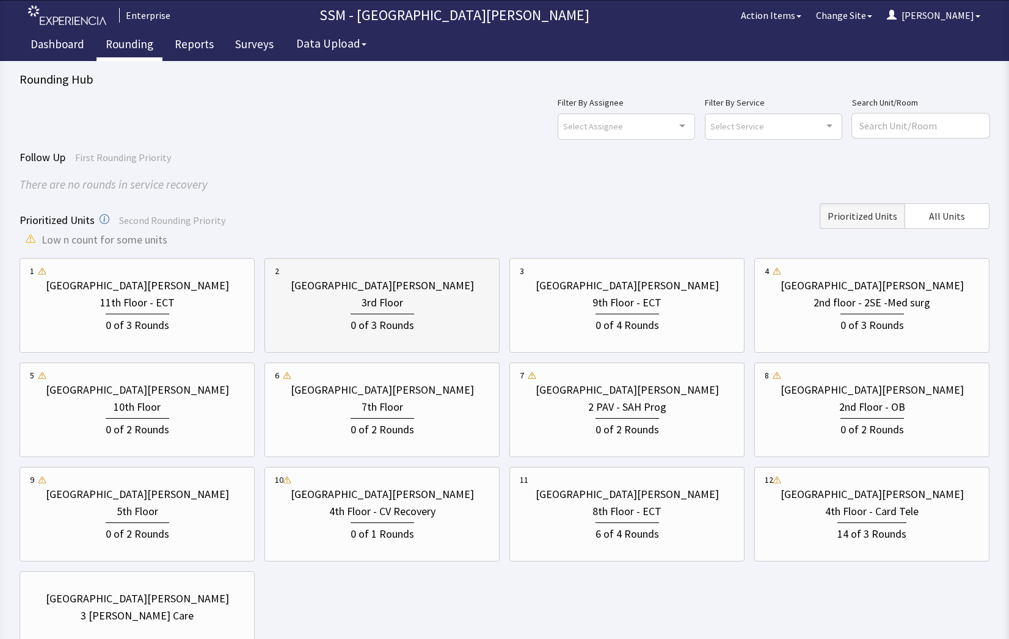
click at [379, 316] on div "0 of 3 Rounds" at bounding box center [381, 324] width 63 height 20
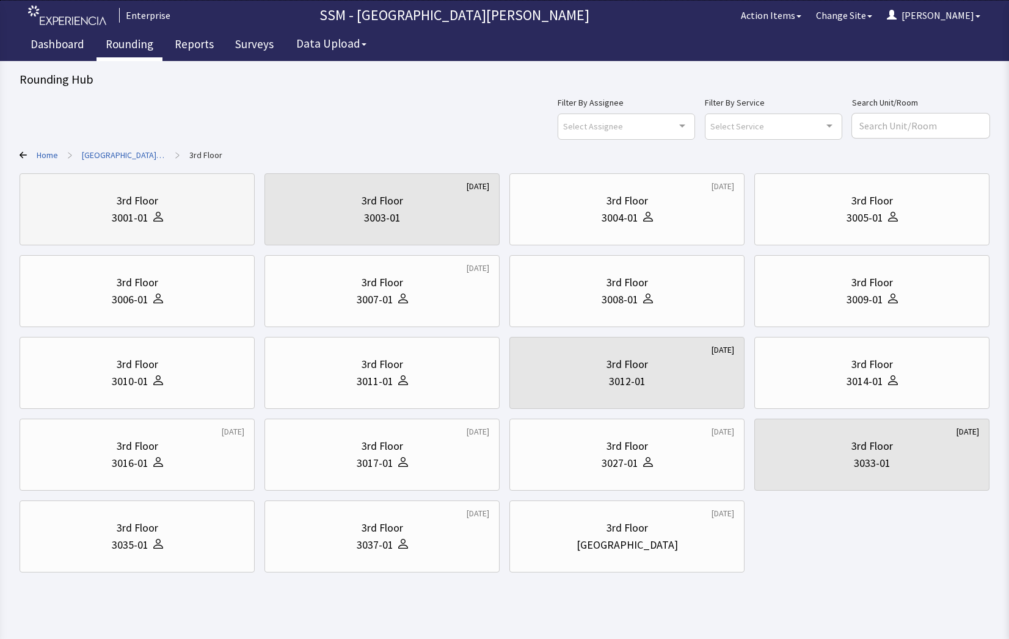
click at [164, 200] on div "3rd Floor" at bounding box center [137, 200] width 214 height 17
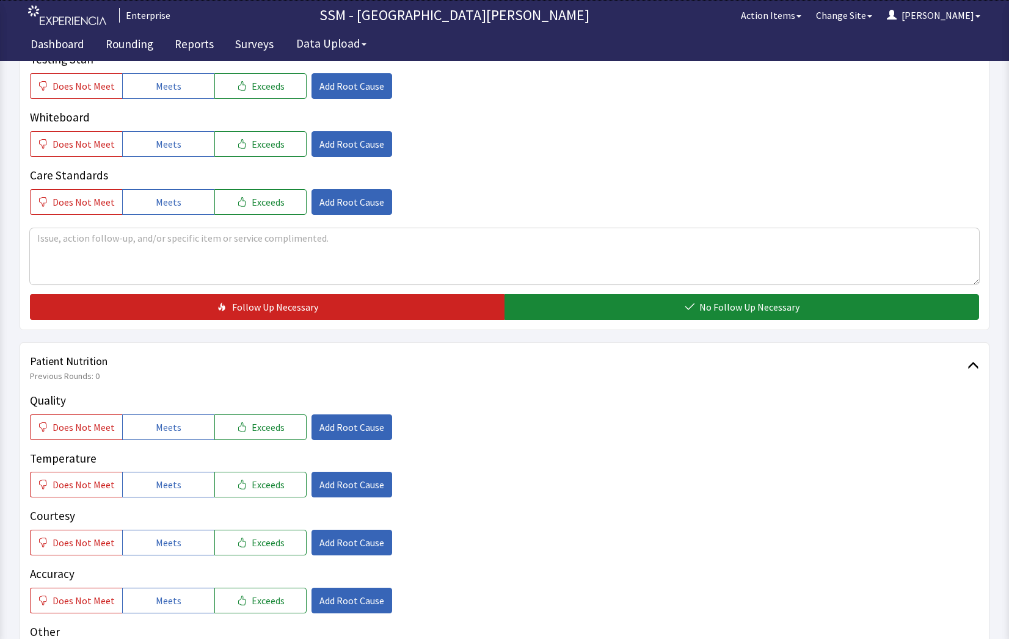
scroll to position [549, 0]
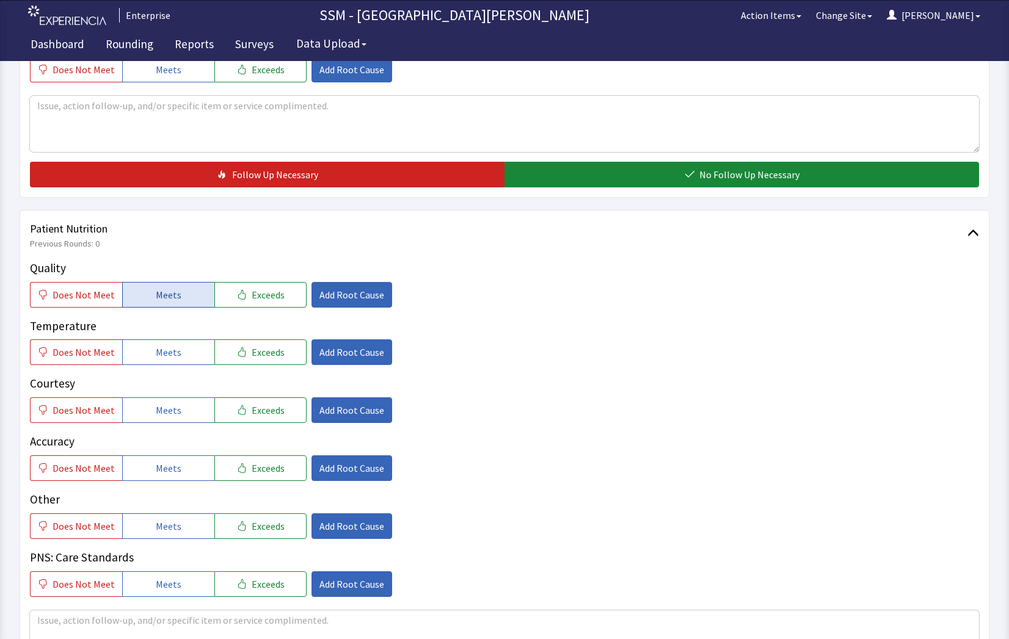
click at [172, 300] on span "Meets" at bounding box center [169, 295] width 26 height 15
click at [174, 341] on button "Meets" at bounding box center [168, 352] width 92 height 26
click at [199, 418] on button "Meets" at bounding box center [168, 410] width 92 height 26
click at [175, 479] on button "Meets" at bounding box center [168, 468] width 92 height 26
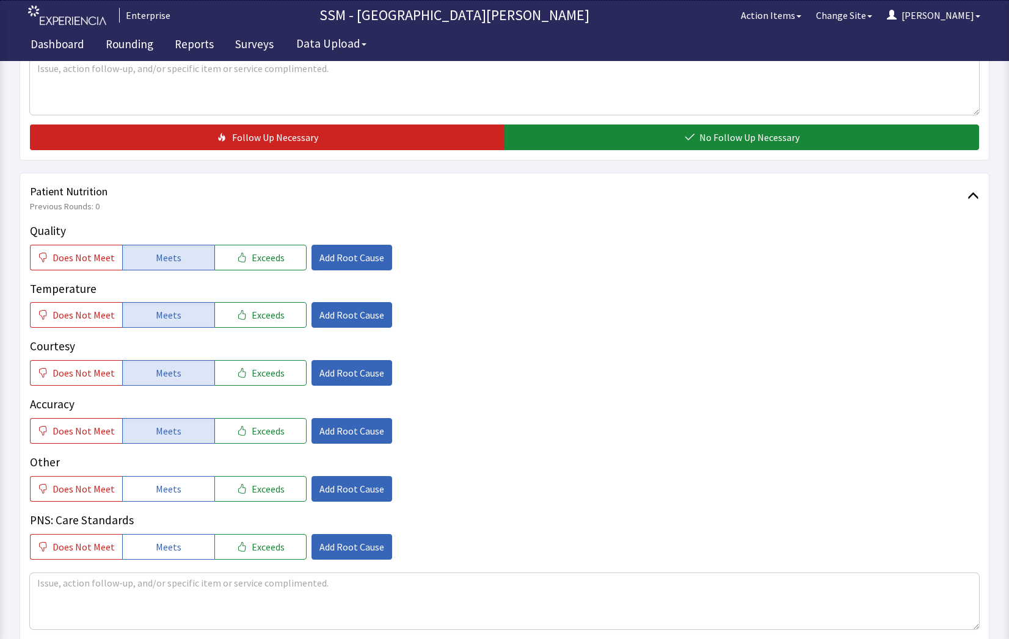
scroll to position [672, 0]
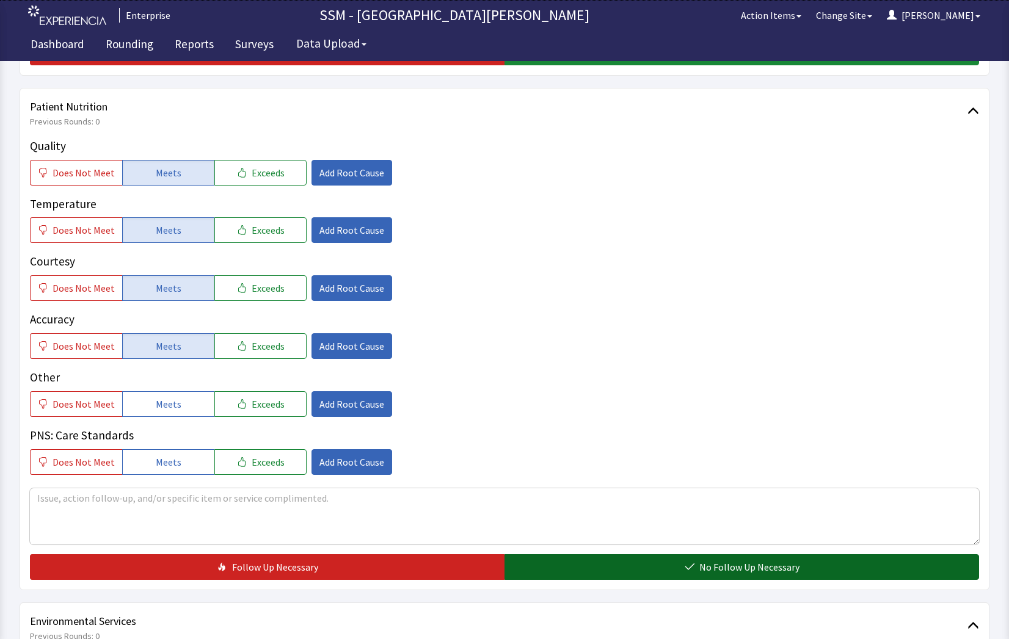
click at [677, 571] on button "No Follow Up Necessary" at bounding box center [741, 567] width 474 height 26
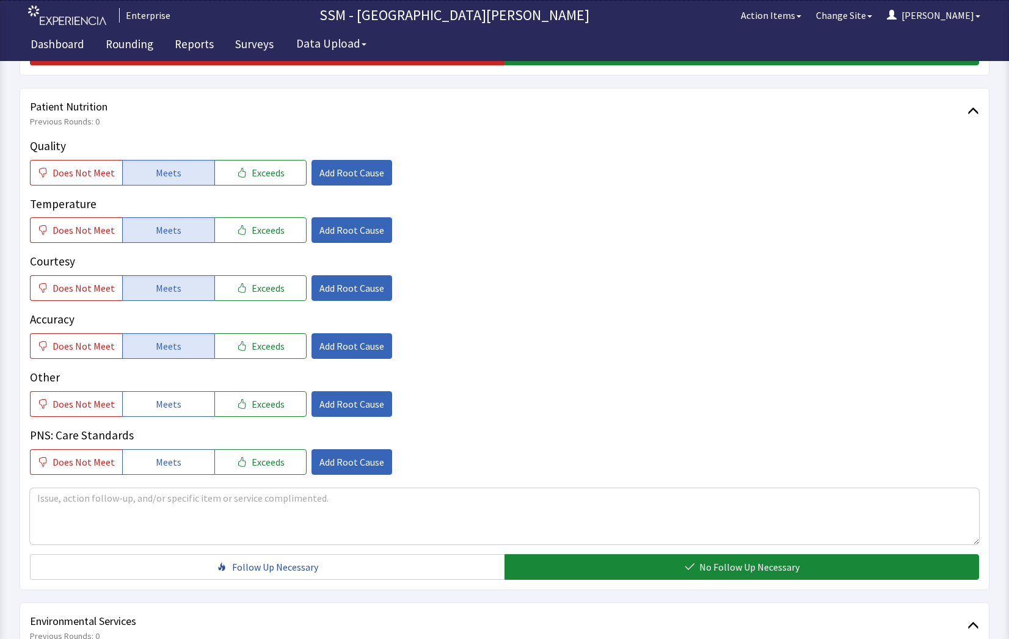
scroll to position [977, 0]
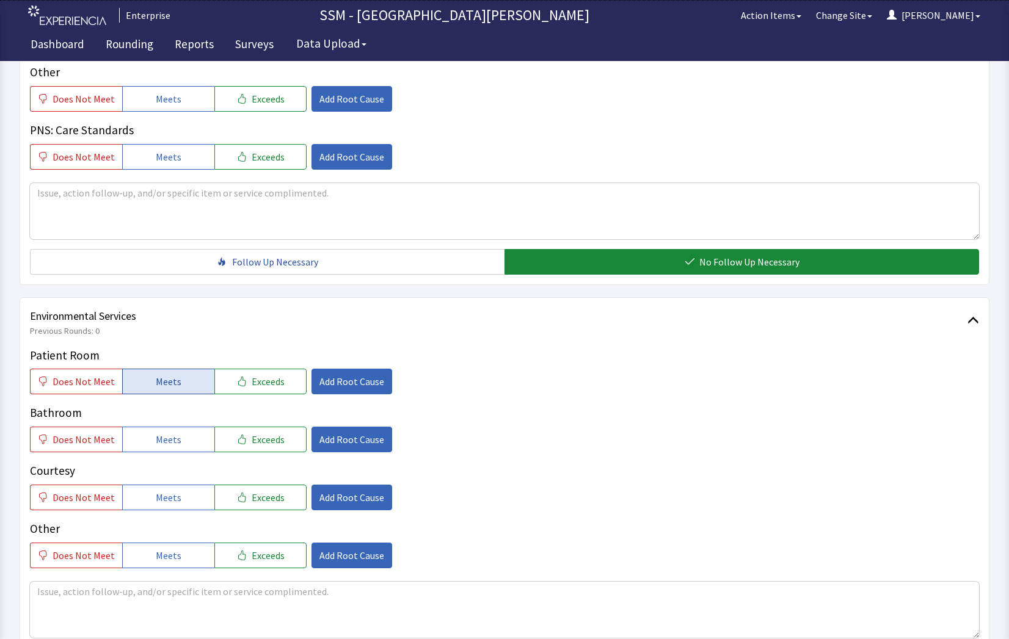
click at [142, 372] on button "Meets" at bounding box center [168, 382] width 92 height 26
click at [156, 438] on span "Meets" at bounding box center [169, 439] width 26 height 15
click at [159, 495] on span "Meets" at bounding box center [169, 497] width 26 height 15
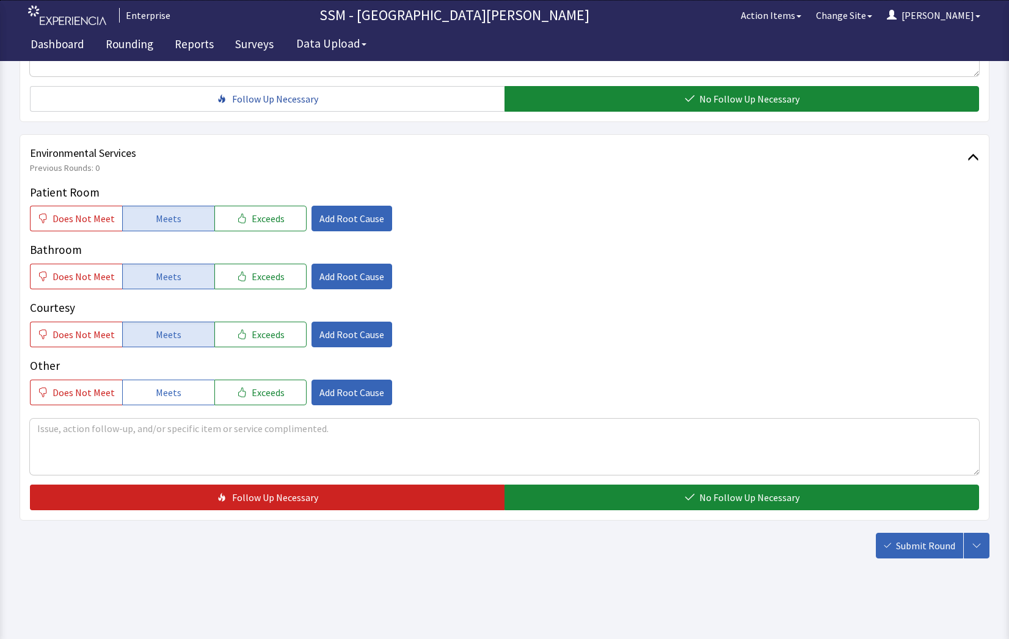
click at [788, 482] on div "Patient Room Does Not Meet Meets Exceeds Add Root Cause Bathroom Does Not Meet …" at bounding box center [504, 347] width 949 height 327
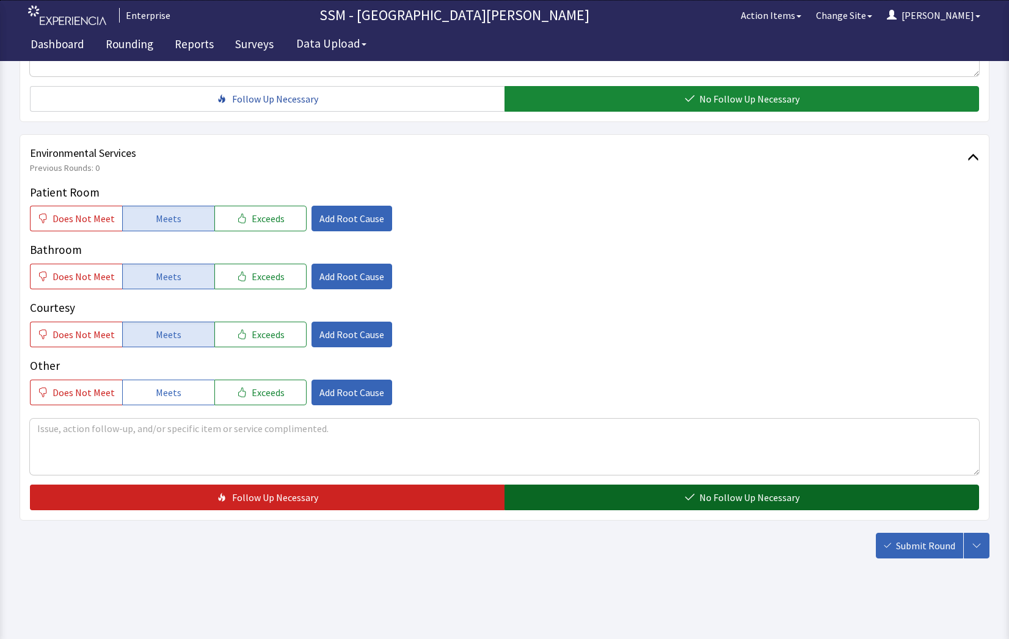
click at [792, 501] on span "No Follow Up Necessary" at bounding box center [749, 497] width 100 height 15
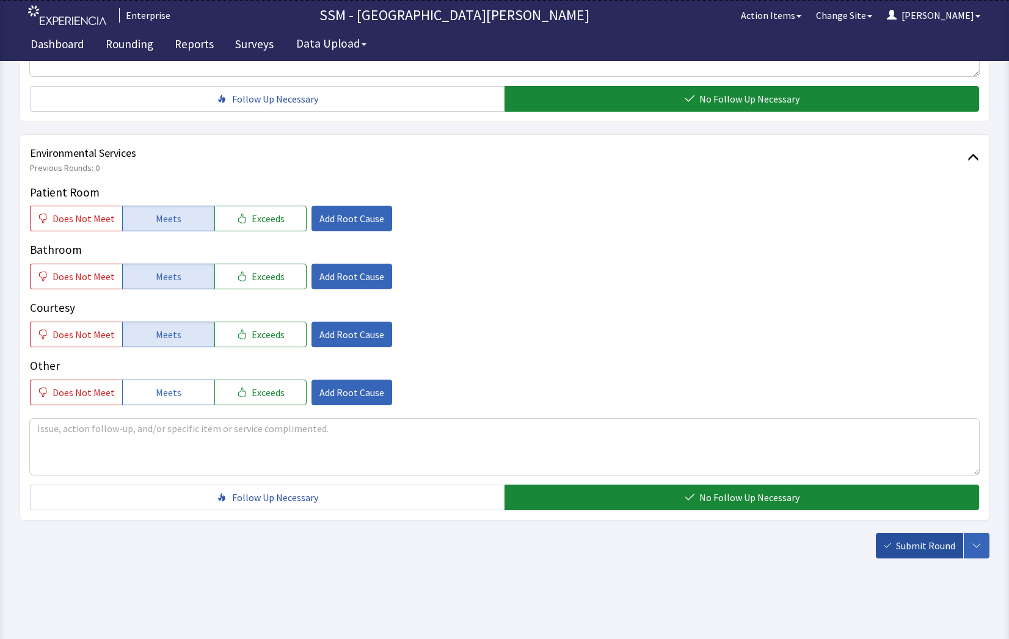
click at [894, 543] on button "Submit Round" at bounding box center [919, 546] width 87 height 26
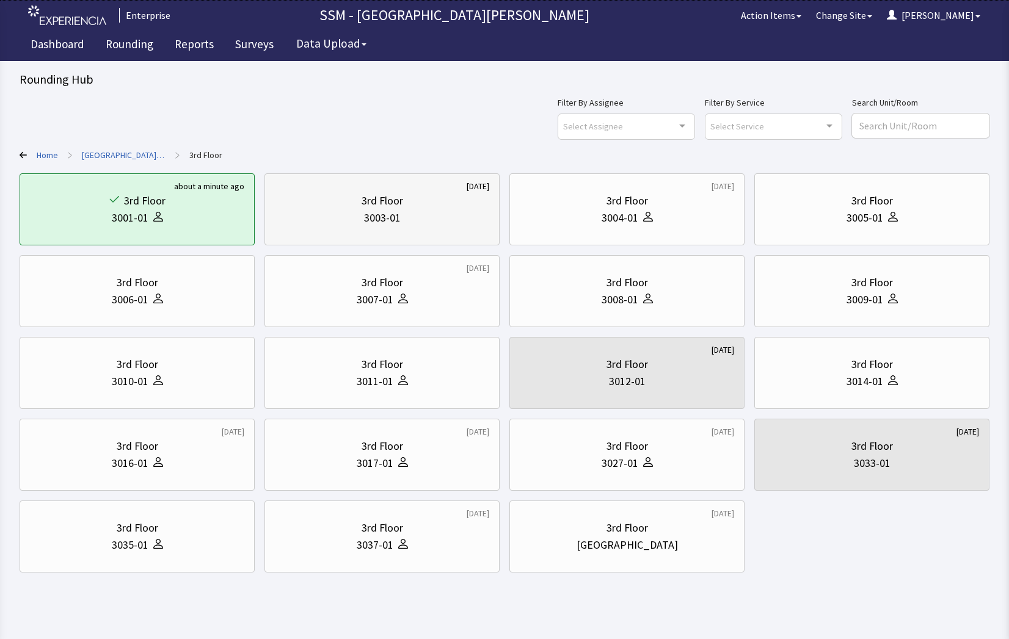
click at [397, 219] on div "3003-01" at bounding box center [382, 217] width 37 height 17
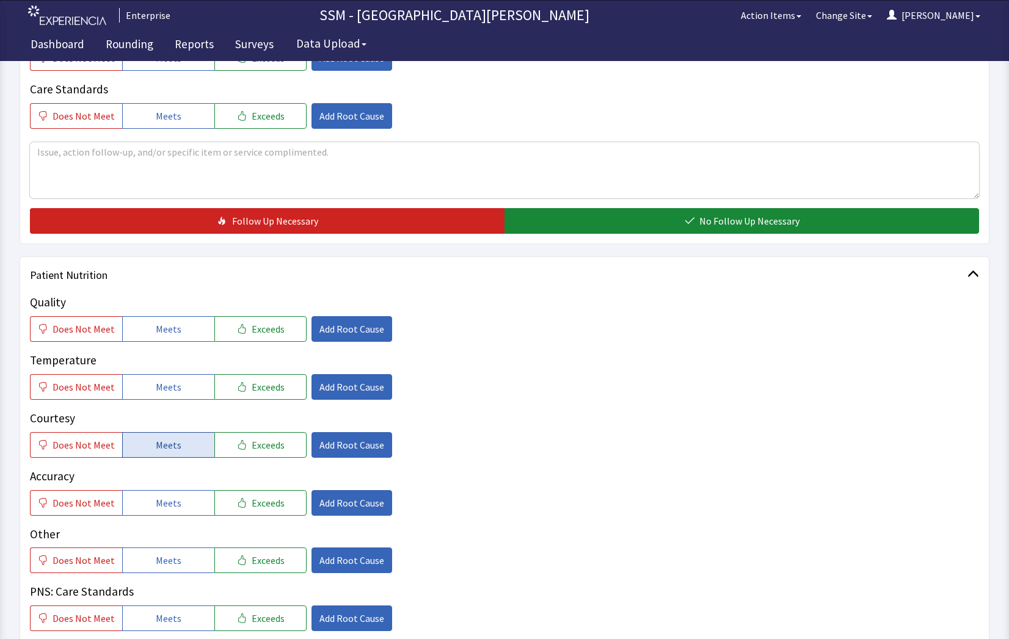
scroll to position [549, 0]
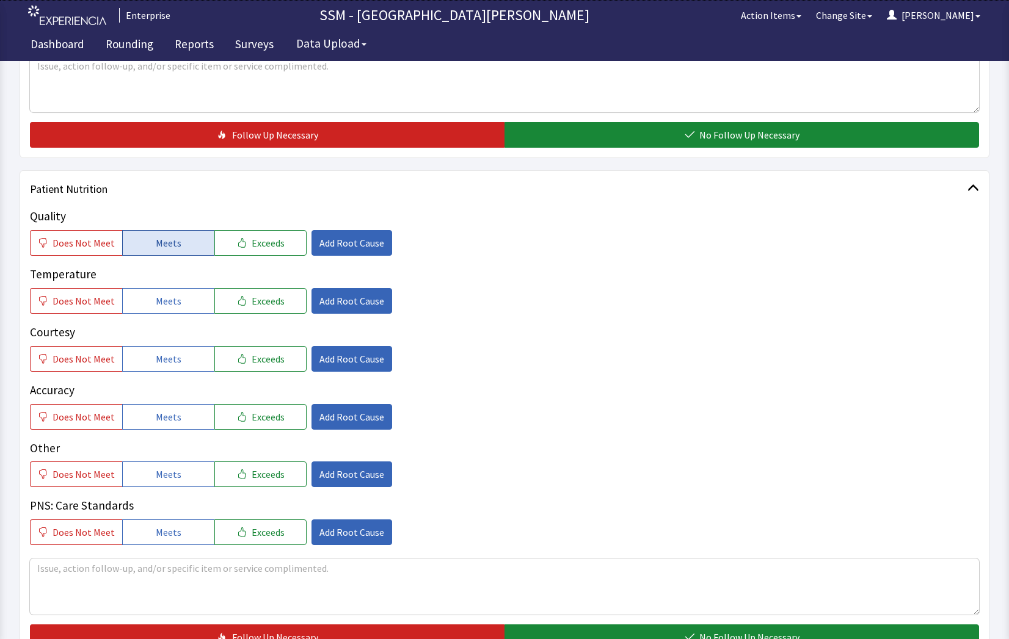
click at [161, 251] on button "Meets" at bounding box center [168, 243] width 92 height 26
click at [176, 308] on button "Meets" at bounding box center [168, 301] width 92 height 26
click at [181, 360] on button "Meets" at bounding box center [168, 359] width 92 height 26
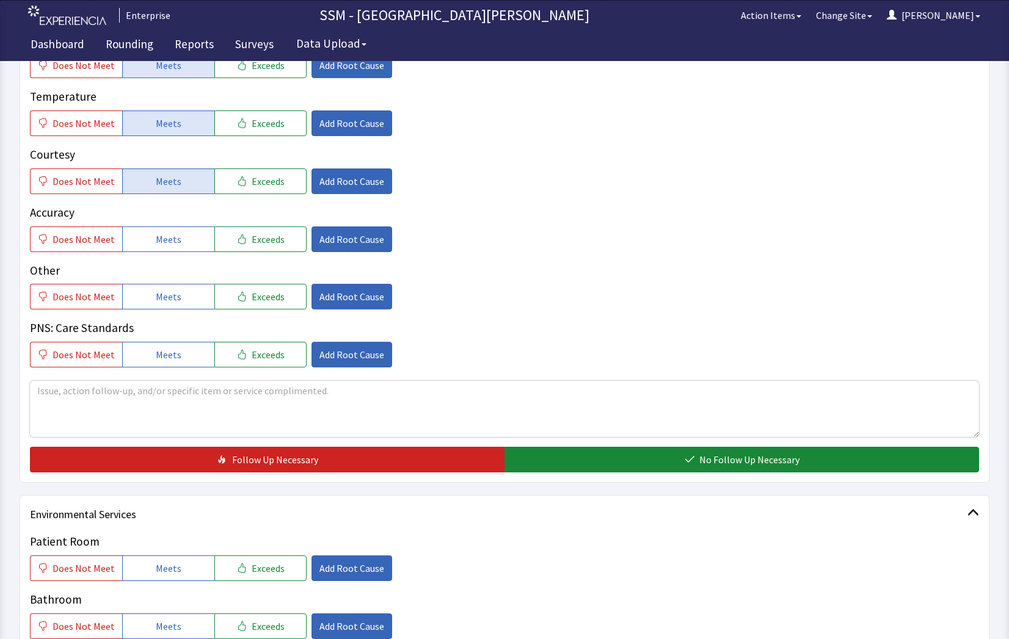
scroll to position [733, 0]
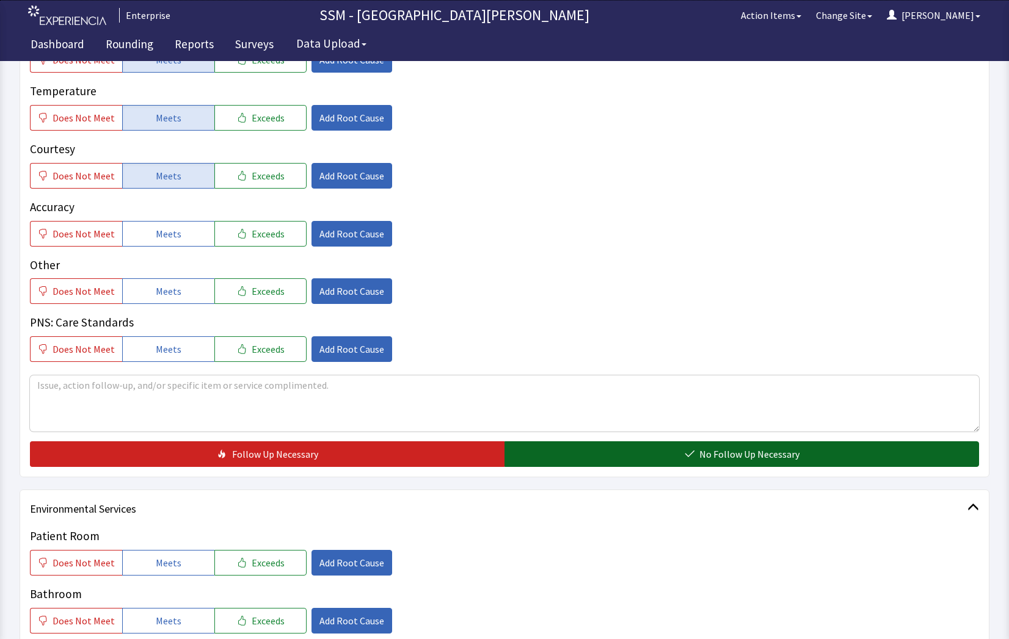
click at [619, 458] on button "No Follow Up Necessary" at bounding box center [741, 454] width 474 height 26
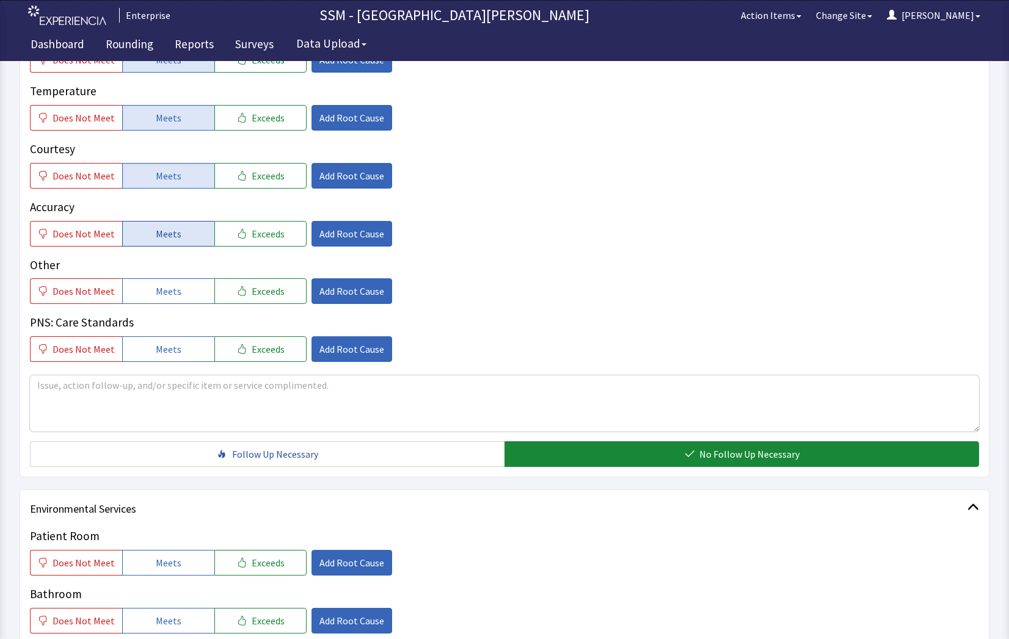
click at [170, 238] on span "Meets" at bounding box center [169, 234] width 26 height 15
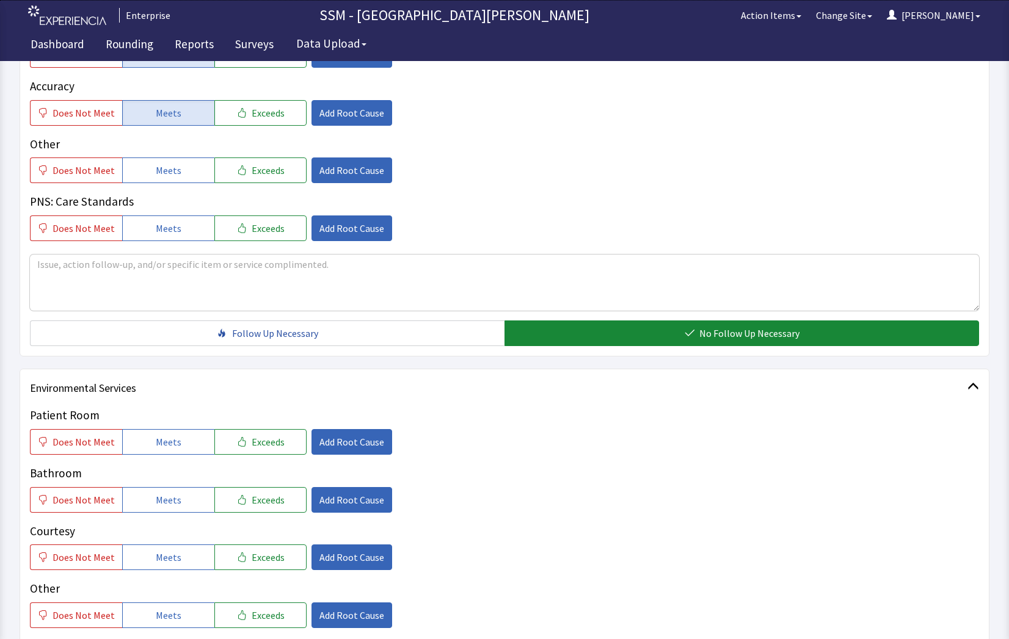
scroll to position [855, 0]
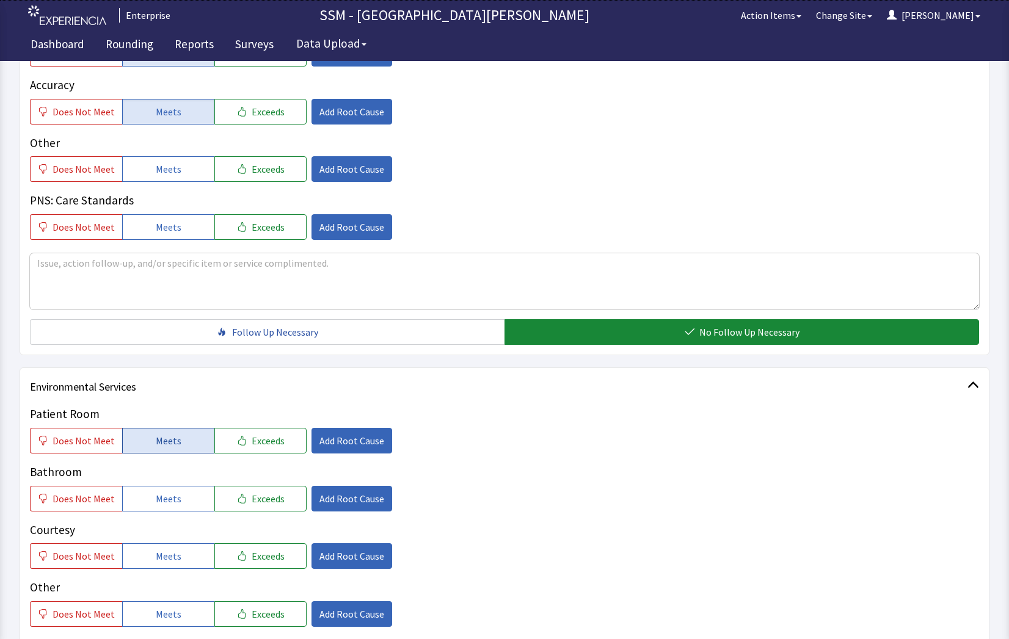
click at [181, 444] on button "Meets" at bounding box center [168, 441] width 92 height 26
click at [185, 492] on button "Meets" at bounding box center [168, 499] width 92 height 26
drag, startPoint x: 180, startPoint y: 554, endPoint x: 198, endPoint y: 556, distance: 19.0
click at [178, 555] on button "Meets" at bounding box center [168, 556] width 92 height 26
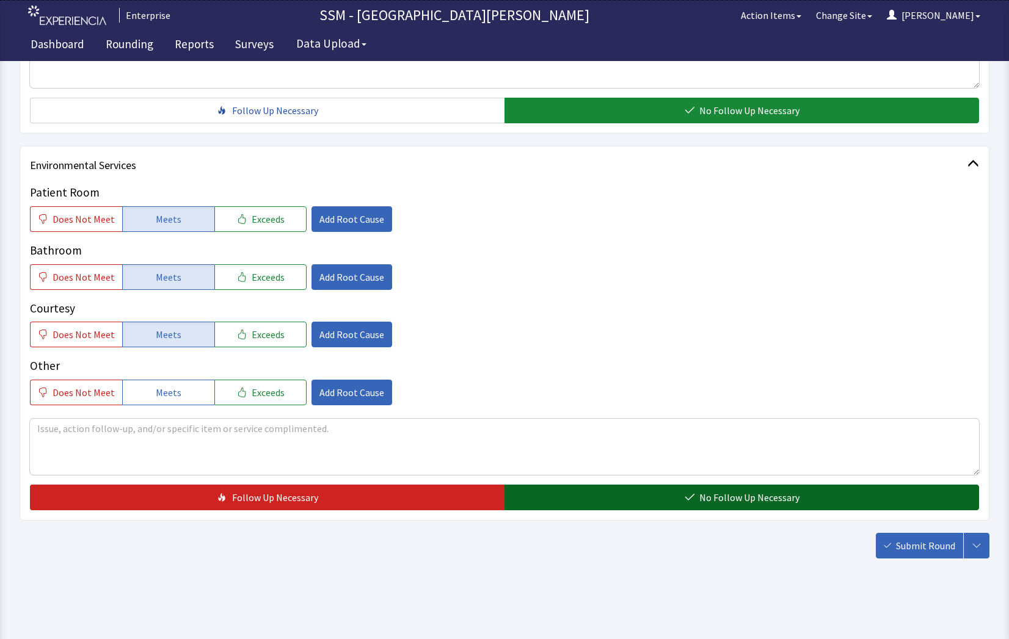
click at [750, 504] on span "No Follow Up Necessary" at bounding box center [749, 497] width 100 height 15
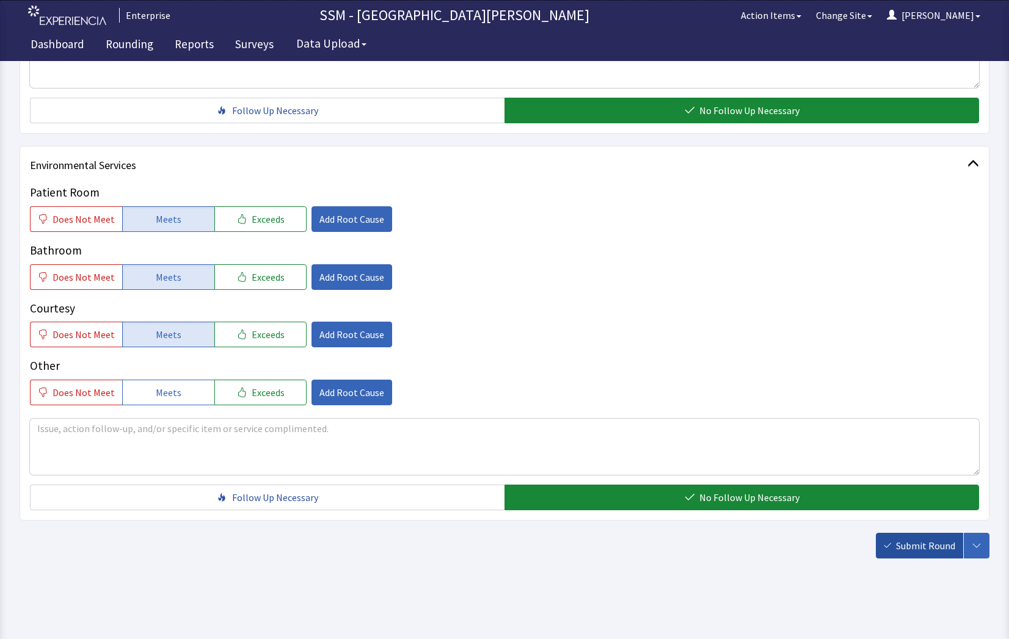
click at [904, 549] on span "Submit Round" at bounding box center [925, 546] width 59 height 15
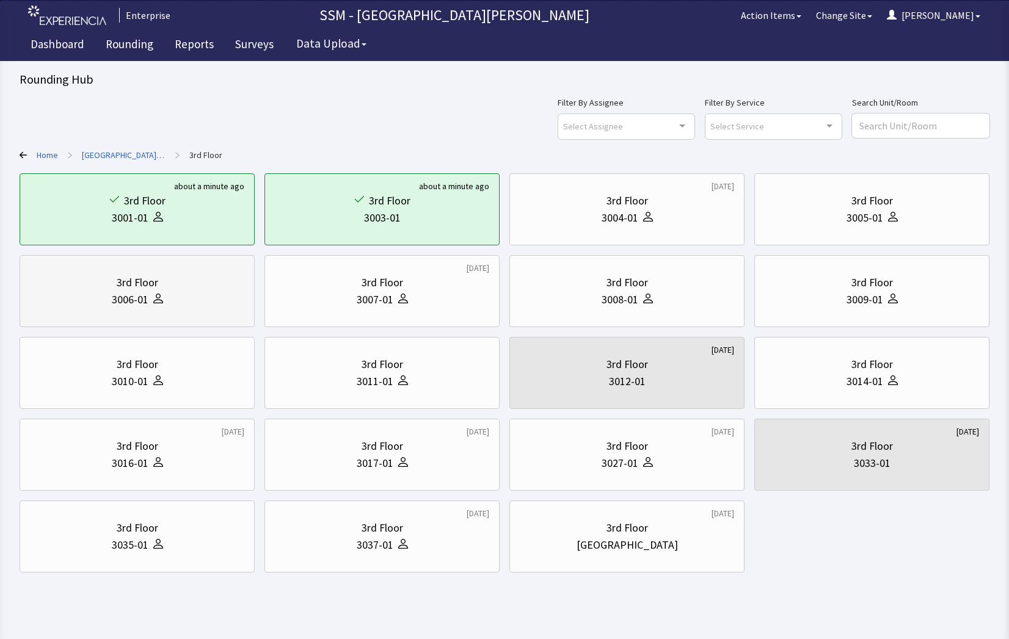
click at [113, 306] on div "3006-01" at bounding box center [130, 299] width 37 height 17
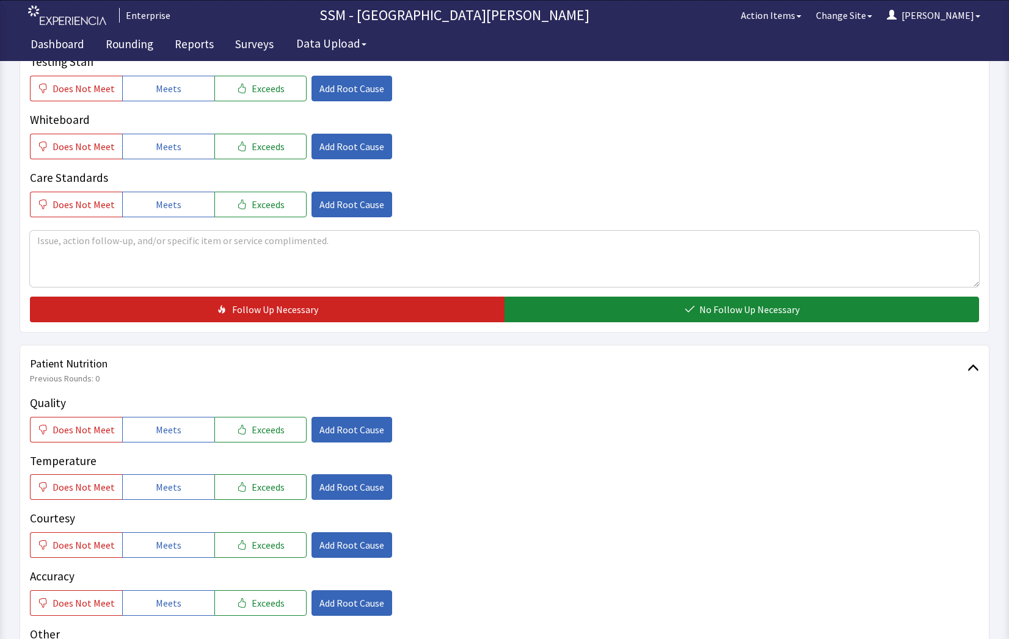
scroll to position [672, 0]
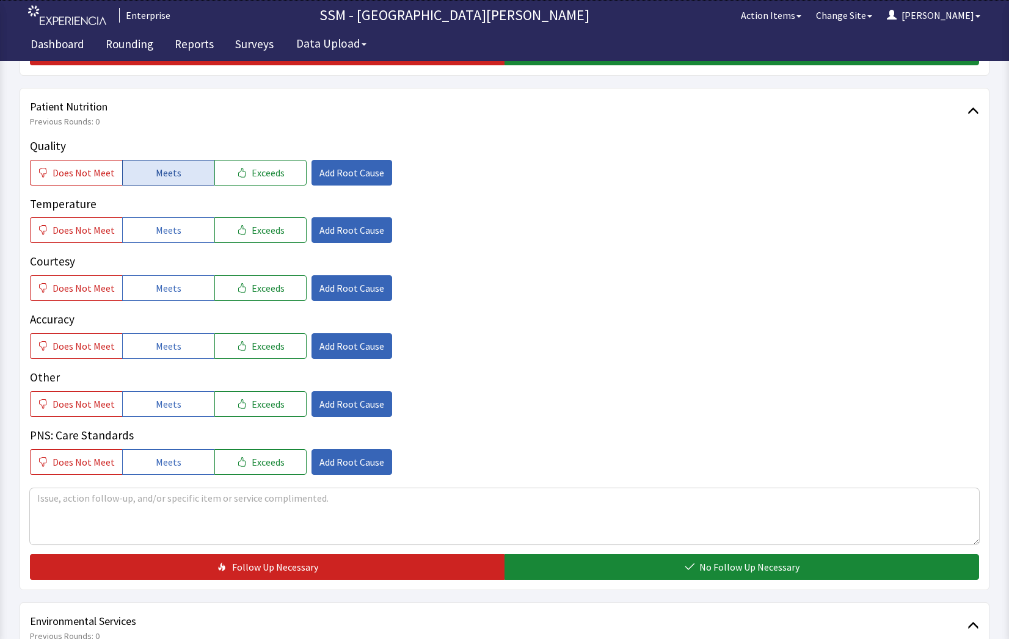
click at [158, 162] on button "Meets" at bounding box center [168, 173] width 92 height 26
click at [158, 228] on span "Meets" at bounding box center [169, 230] width 26 height 15
click at [180, 302] on div "Quality Does Not Meet Meets Exceeds Add Root Cause Temperature Does Not Meet Me…" at bounding box center [504, 306] width 949 height 338
click at [178, 289] on button "Meets" at bounding box center [168, 288] width 92 height 26
click at [183, 352] on button "Meets" at bounding box center [168, 346] width 92 height 26
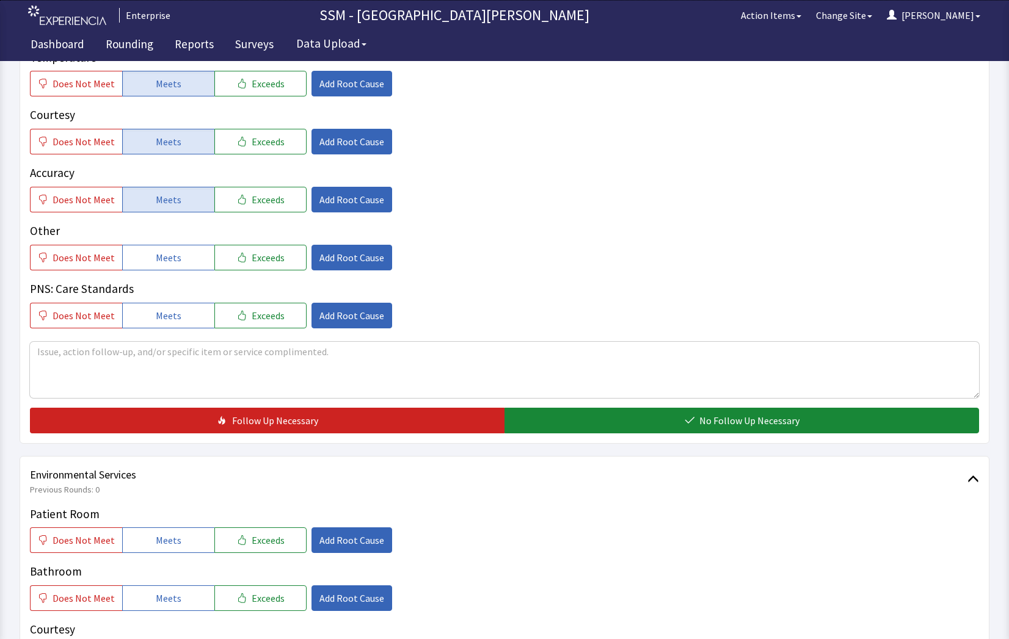
scroll to position [977, 0]
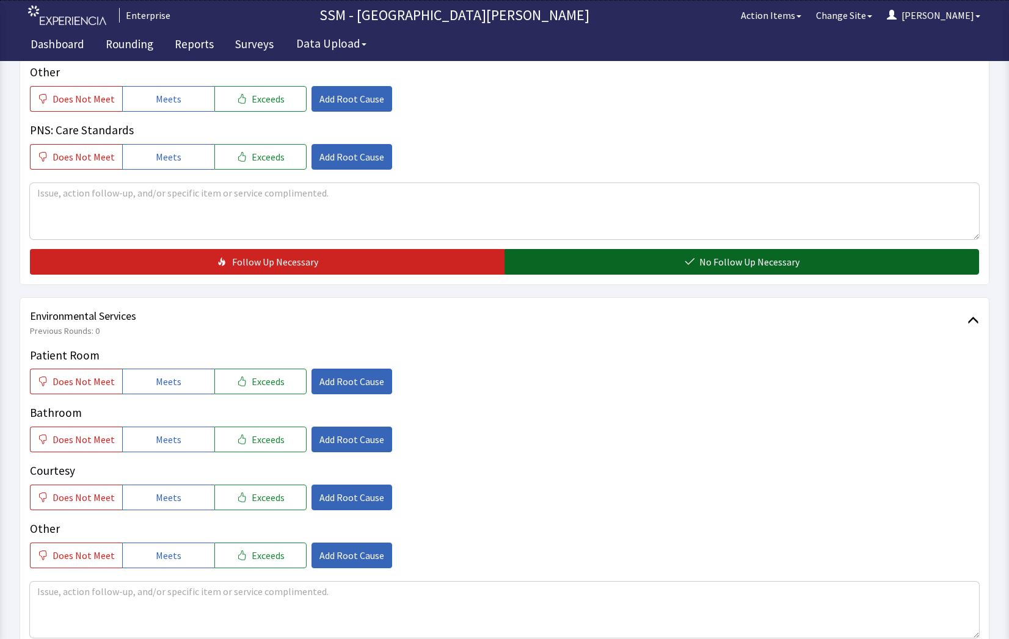
click at [644, 267] on button "No Follow Up Necessary" at bounding box center [741, 262] width 474 height 26
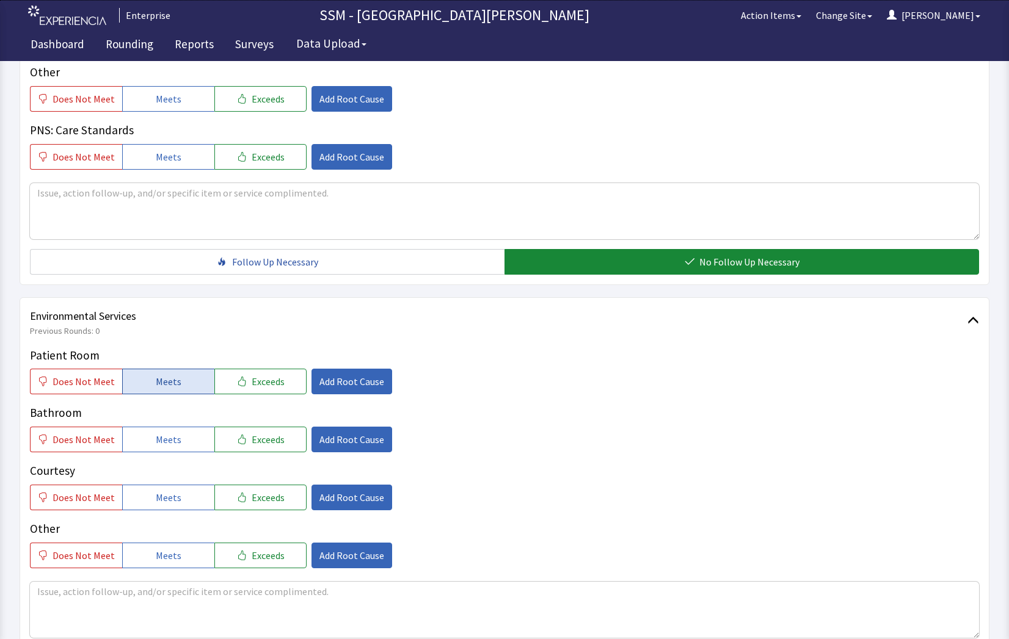
click at [156, 388] on span "Meets" at bounding box center [169, 381] width 26 height 15
click at [160, 438] on span "Meets" at bounding box center [169, 439] width 26 height 15
click at [176, 493] on button "Meets" at bounding box center [168, 498] width 92 height 26
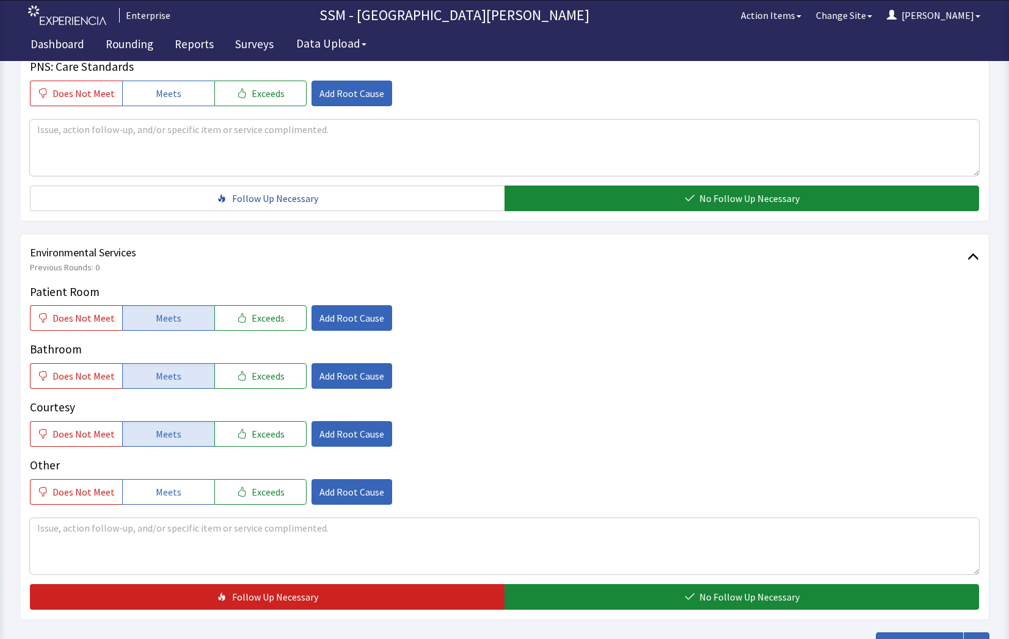
scroll to position [1140, 0]
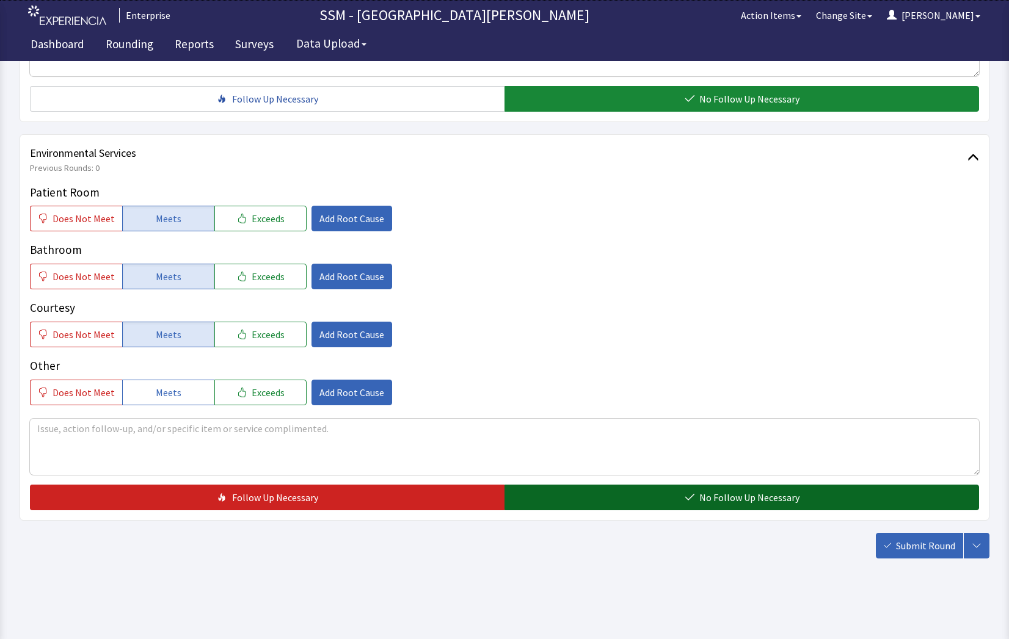
click at [713, 495] on span "No Follow Up Necessary" at bounding box center [749, 497] width 100 height 15
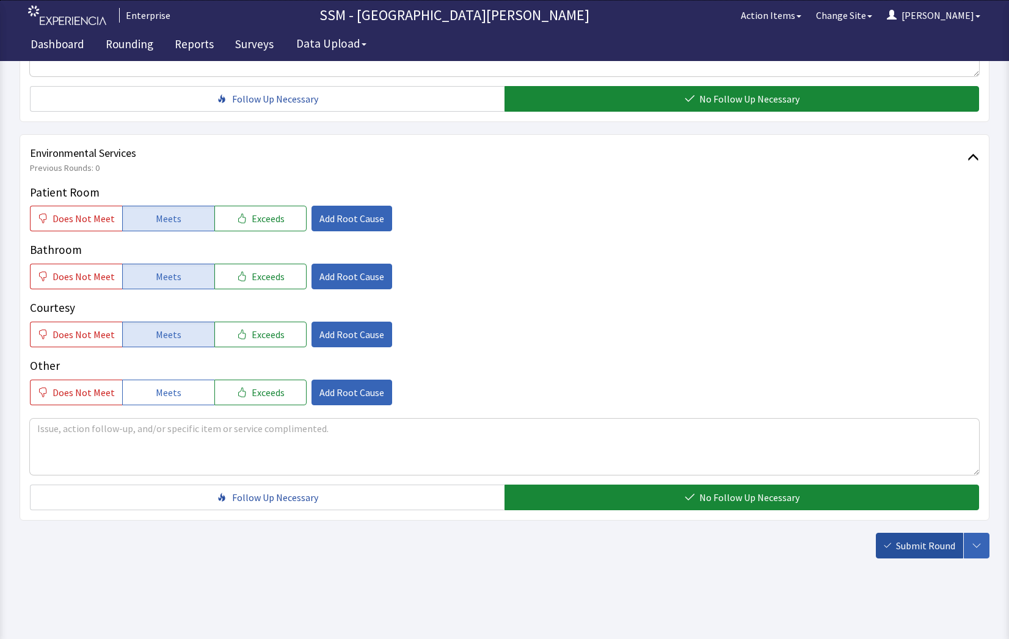
click at [919, 545] on span "Submit Round" at bounding box center [925, 546] width 59 height 15
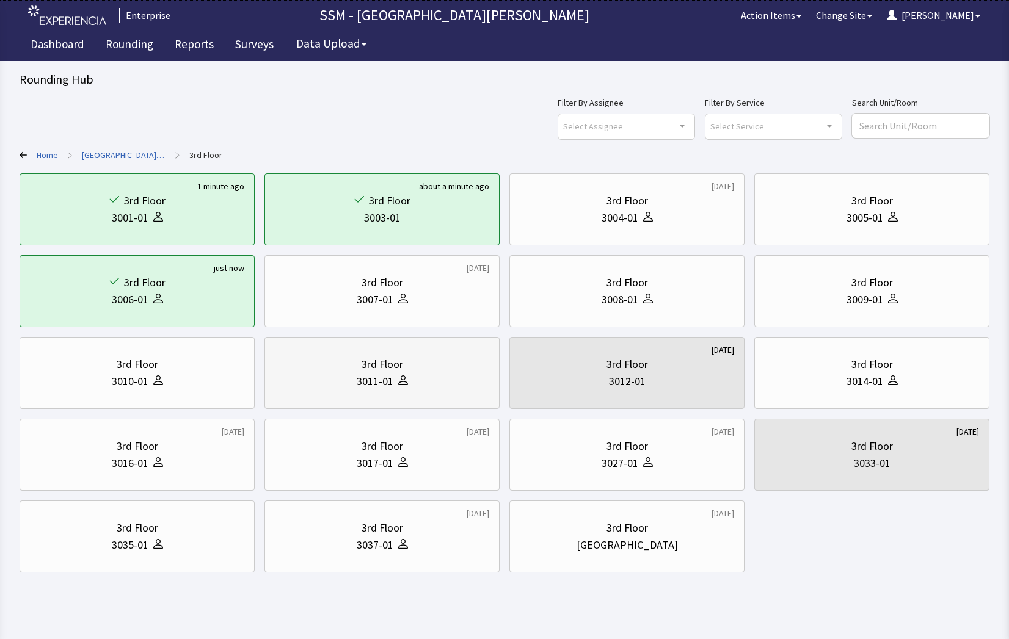
click at [365, 367] on div "3rd Floor" at bounding box center [382, 364] width 42 height 17
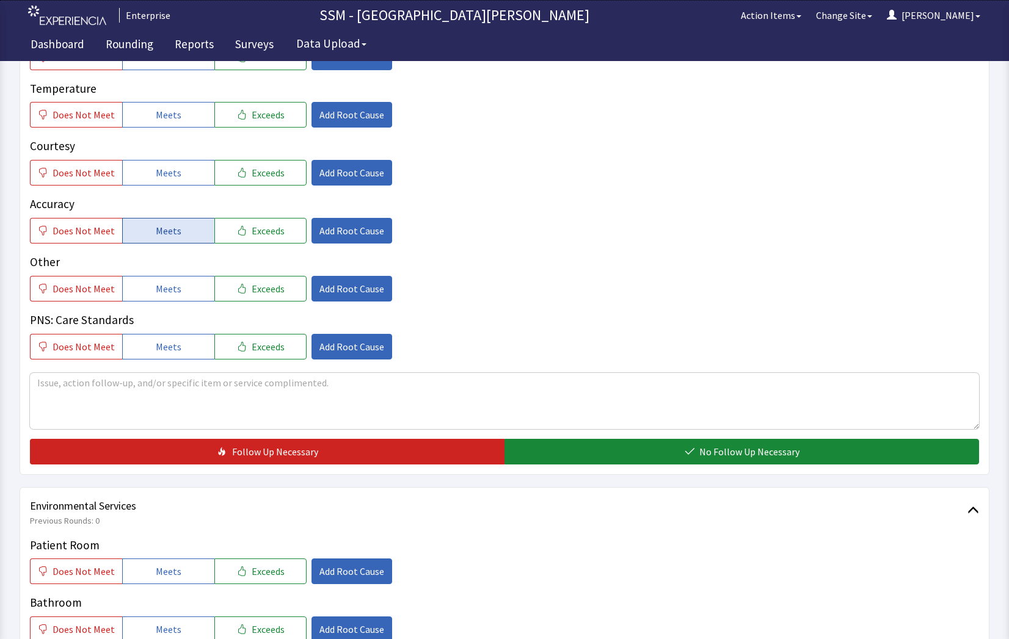
scroll to position [672, 0]
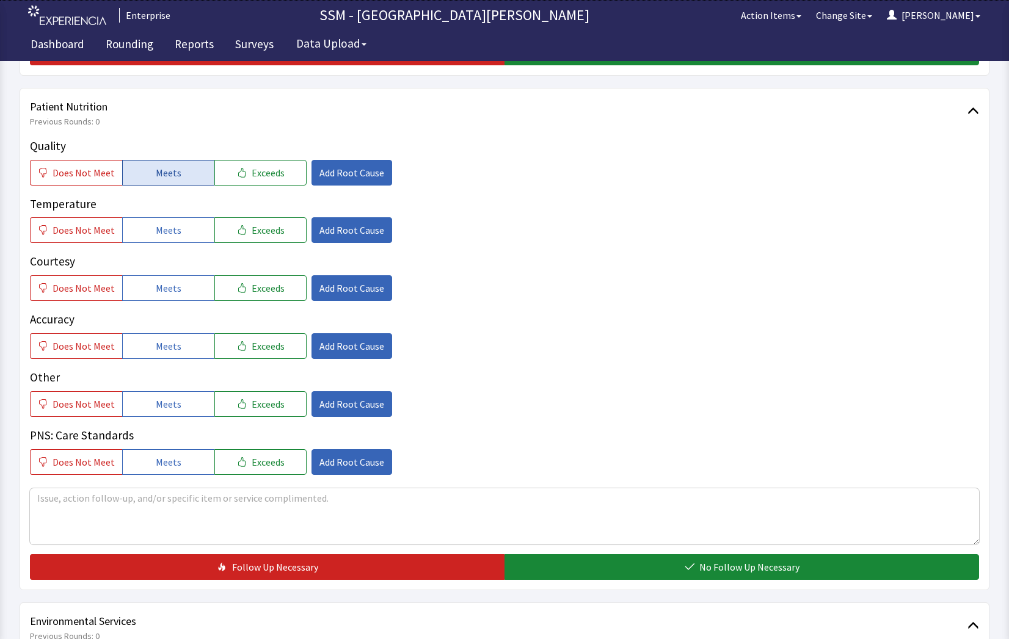
click at [156, 164] on button "Meets" at bounding box center [168, 173] width 92 height 26
click at [164, 225] on span "Meets" at bounding box center [169, 230] width 26 height 15
click at [165, 284] on span "Meets" at bounding box center [169, 288] width 26 height 15
click at [183, 348] on button "Meets" at bounding box center [168, 346] width 92 height 26
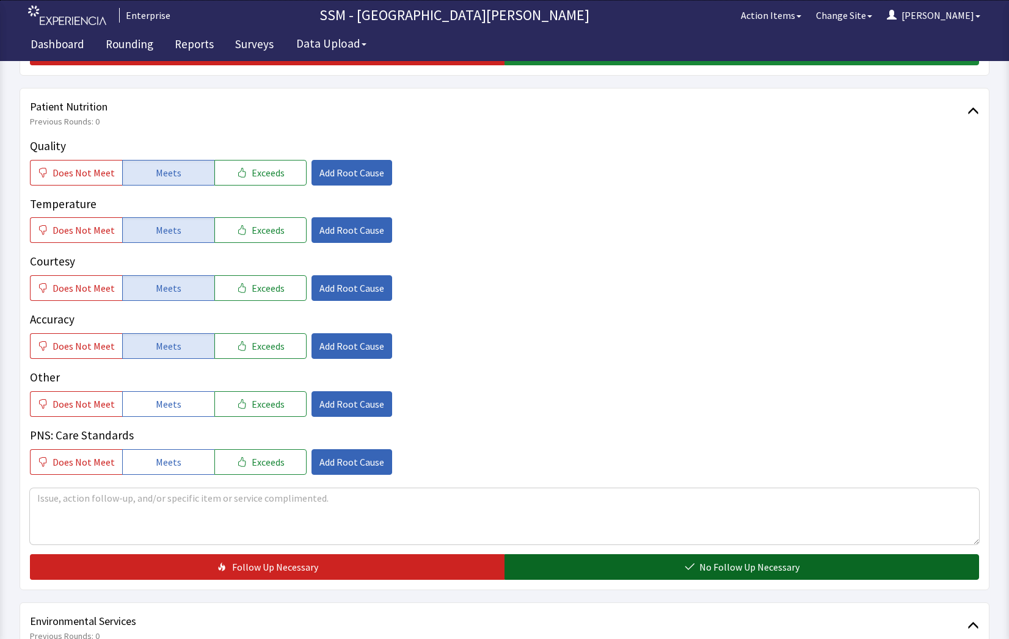
click at [693, 567] on icon "button" at bounding box center [689, 567] width 10 height 10
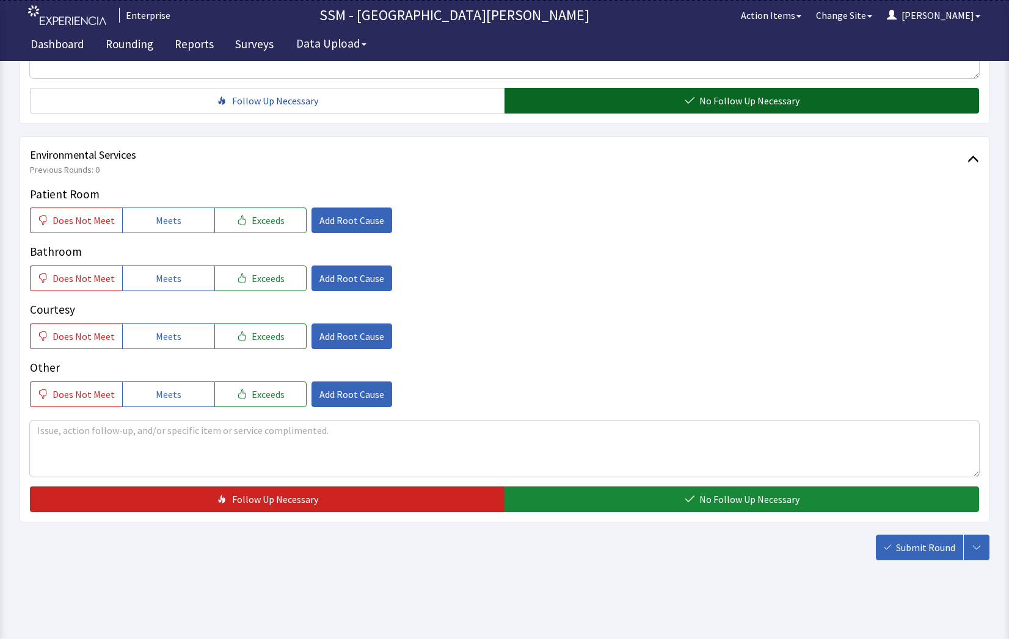
scroll to position [1140, 0]
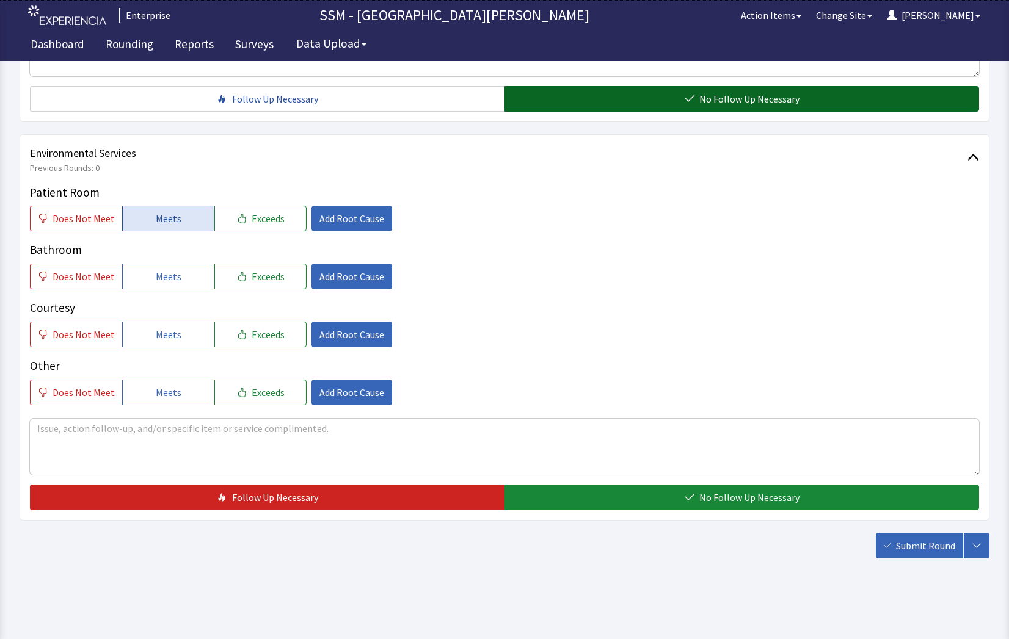
click at [156, 217] on span "Meets" at bounding box center [169, 218] width 26 height 15
drag, startPoint x: 168, startPoint y: 271, endPoint x: 183, endPoint y: 310, distance: 41.2
click at [169, 274] on span "Meets" at bounding box center [169, 276] width 26 height 15
click at [181, 334] on button "Meets" at bounding box center [168, 335] width 92 height 26
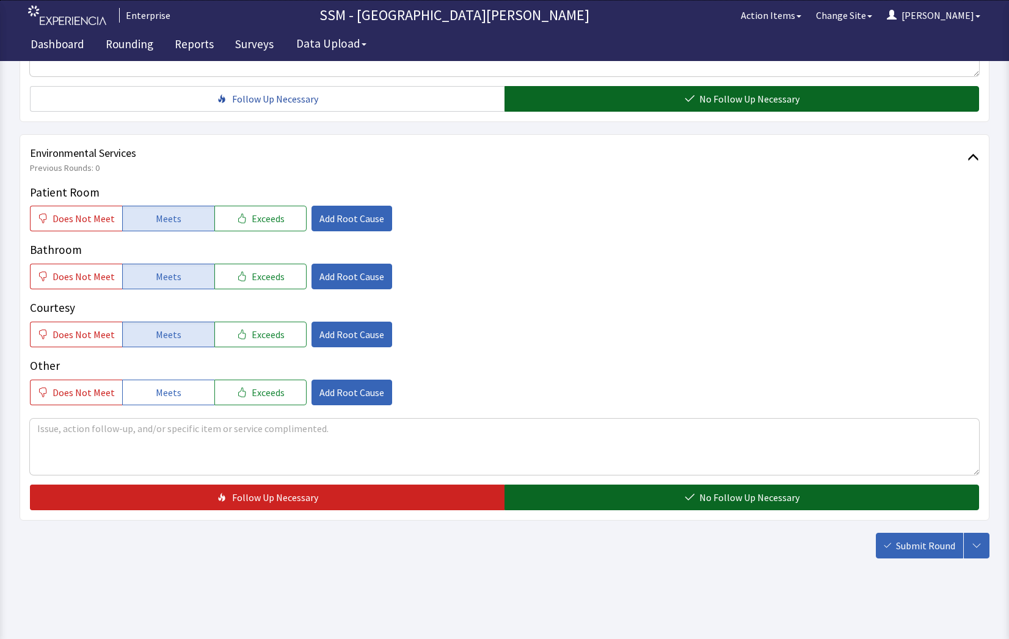
click at [611, 499] on button "No Follow Up Necessary" at bounding box center [741, 498] width 474 height 26
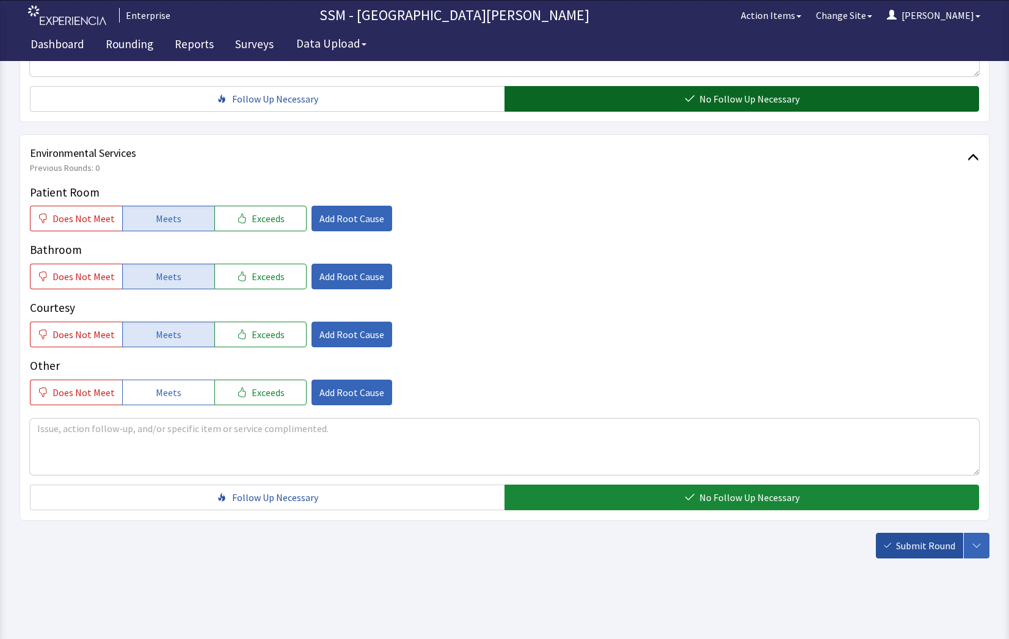
click at [903, 544] on span "Submit Round" at bounding box center [925, 546] width 59 height 15
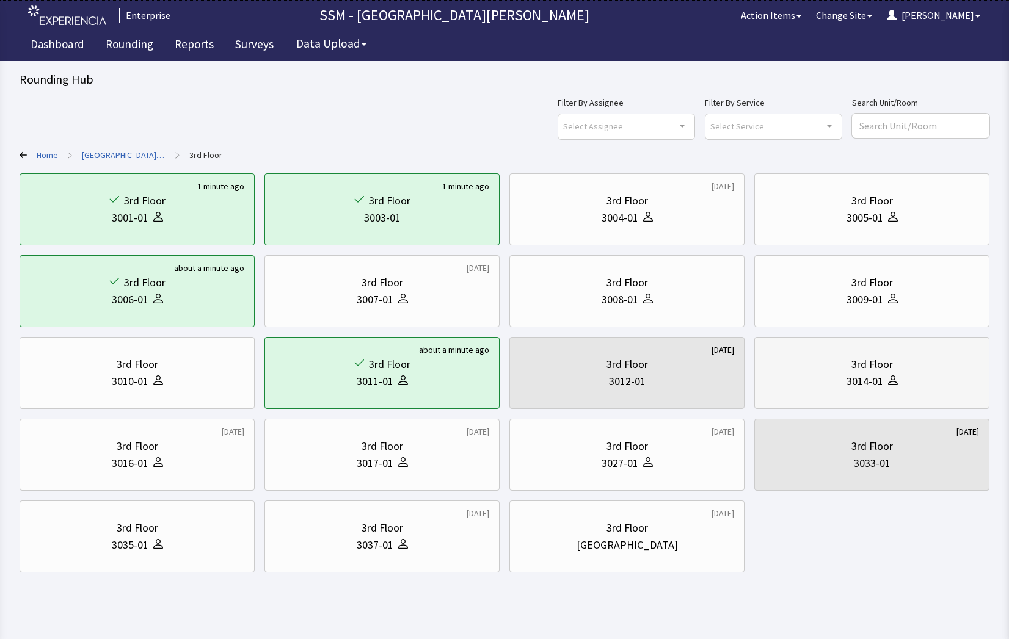
click at [940, 396] on div "3rd Floor 3014-01" at bounding box center [871, 373] width 214 height 59
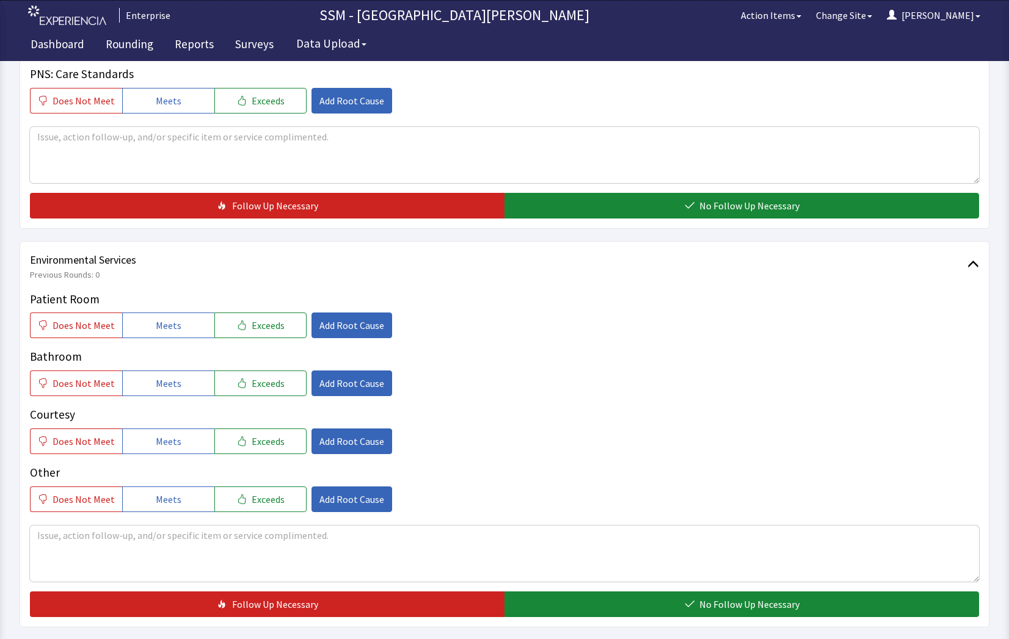
scroll to position [1140, 0]
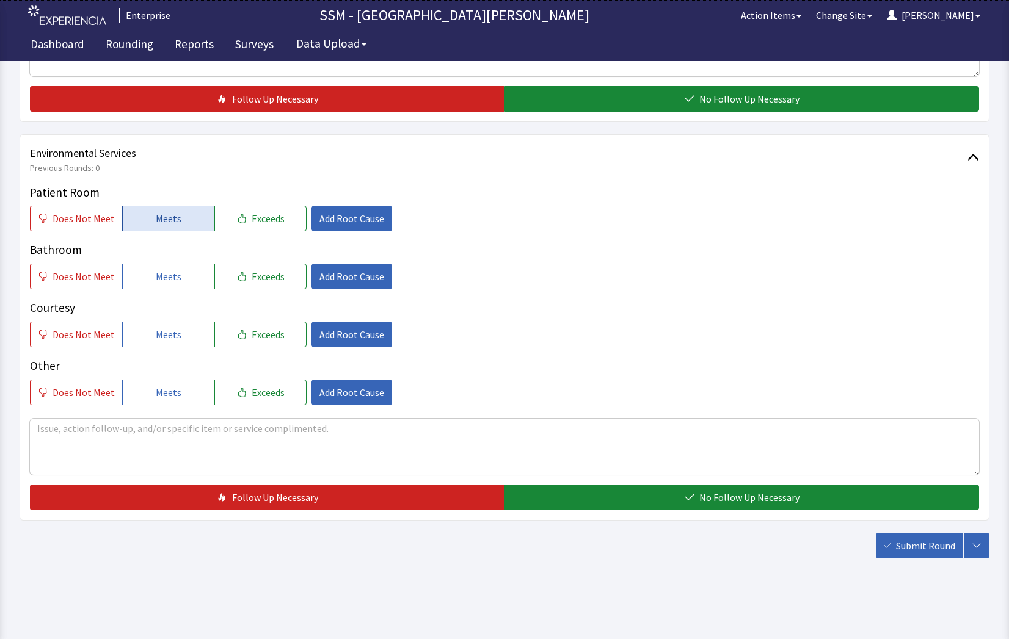
click at [162, 218] on span "Meets" at bounding box center [169, 218] width 26 height 15
click at [170, 275] on span "Meets" at bounding box center [169, 276] width 26 height 15
click at [176, 338] on button "Meets" at bounding box center [168, 335] width 92 height 26
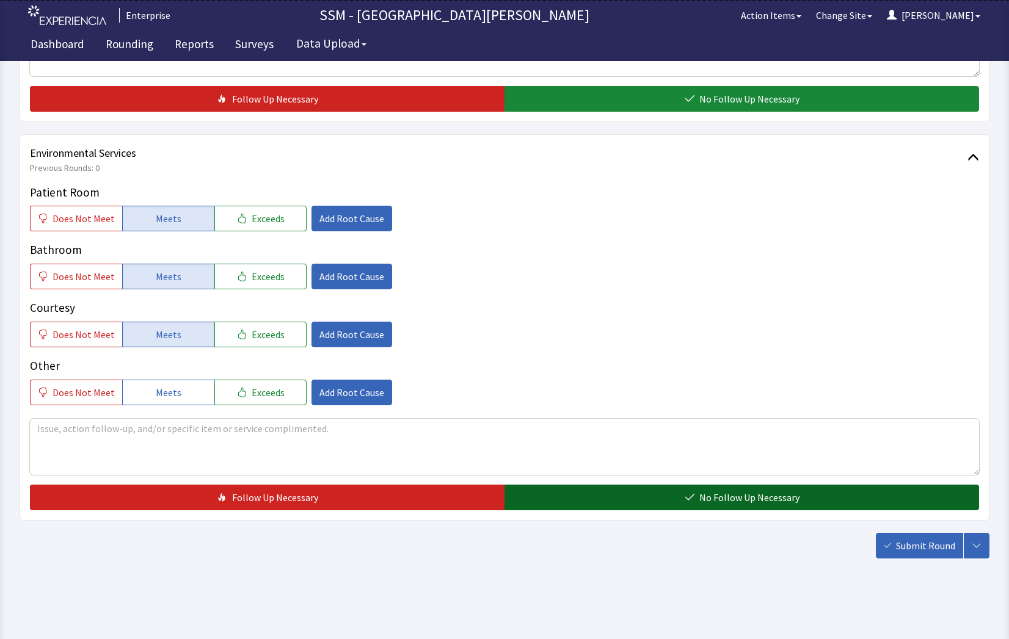
click at [599, 498] on button "No Follow Up Necessary" at bounding box center [741, 498] width 474 height 26
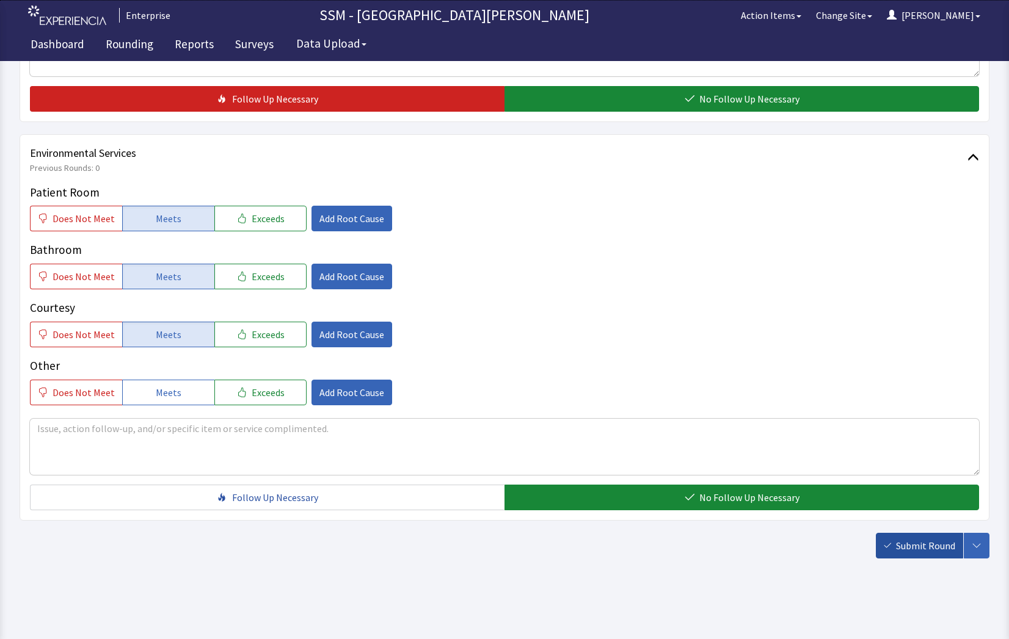
click at [919, 545] on span "Submit Round" at bounding box center [925, 546] width 59 height 15
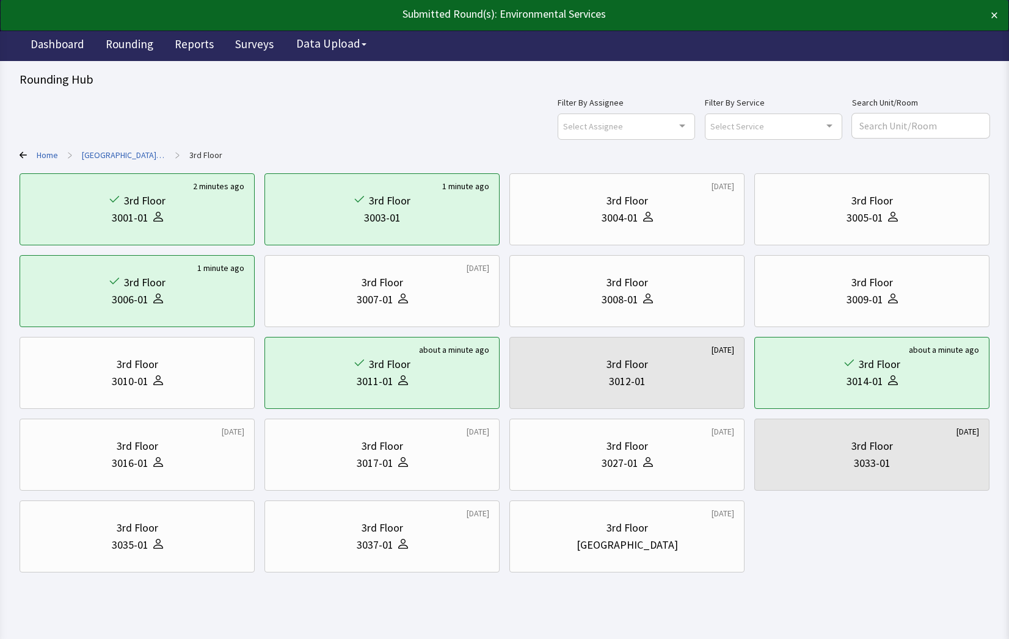
scroll to position [14, 0]
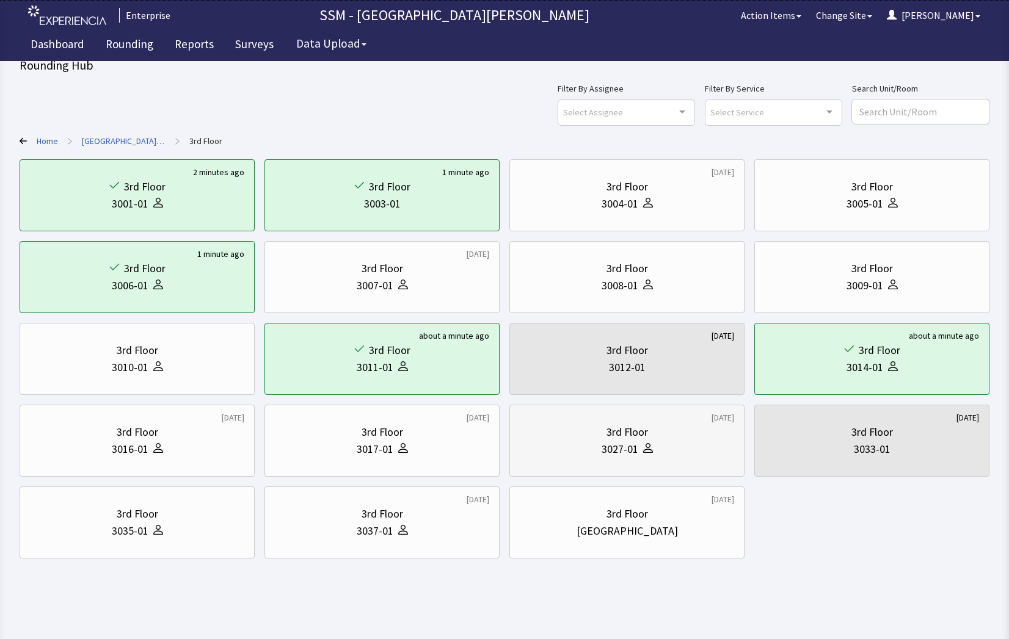
click at [643, 452] on icon at bounding box center [648, 451] width 10 height 4
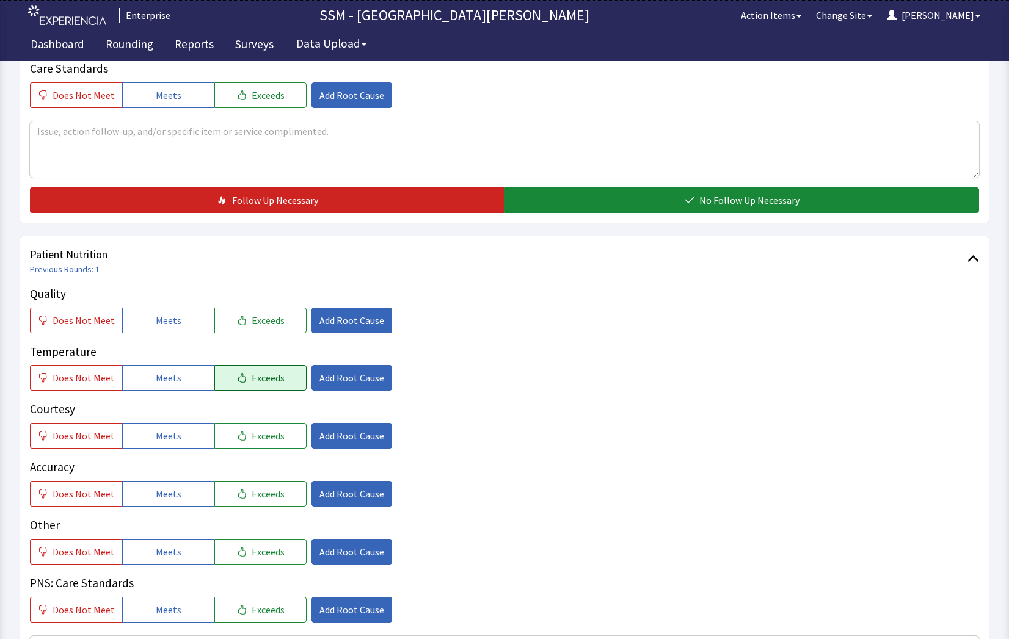
scroll to position [611, 0]
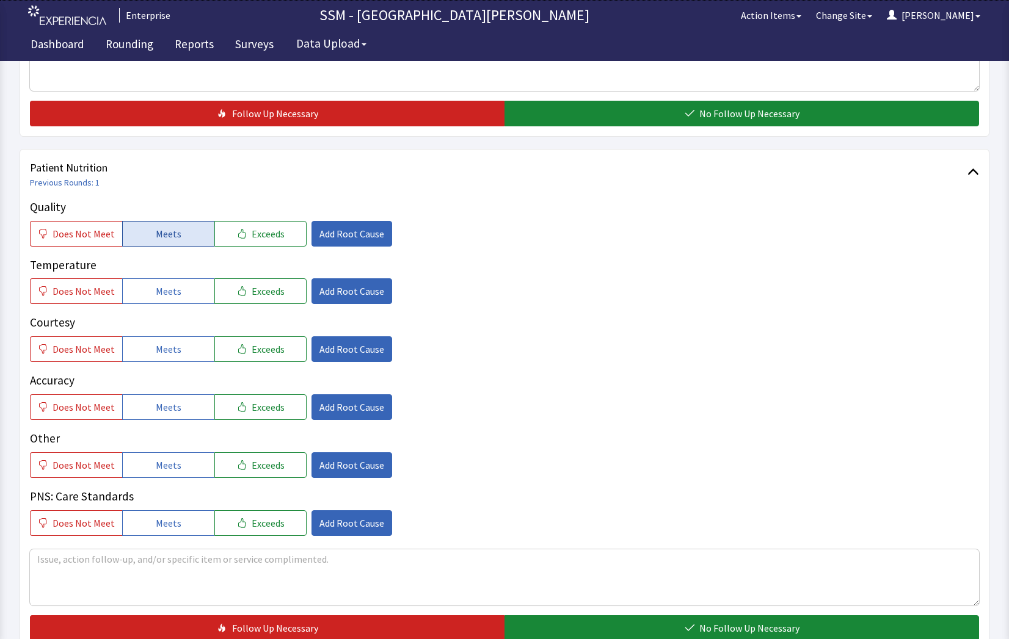
click at [184, 241] on button "Meets" at bounding box center [168, 234] width 92 height 26
click at [175, 291] on span "Meets" at bounding box center [169, 291] width 26 height 15
drag, startPoint x: 176, startPoint y: 349, endPoint x: 185, endPoint y: 368, distance: 20.5
click at [176, 351] on button "Meets" at bounding box center [168, 349] width 92 height 26
click at [185, 412] on button "Meets" at bounding box center [168, 407] width 92 height 26
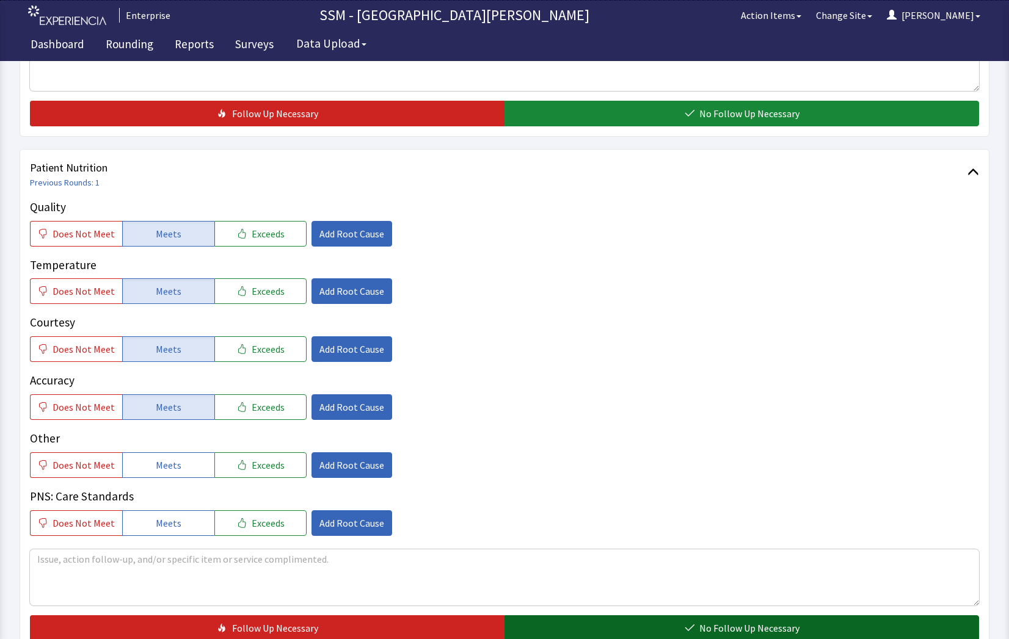
click at [575, 628] on button "No Follow Up Necessary" at bounding box center [741, 628] width 474 height 26
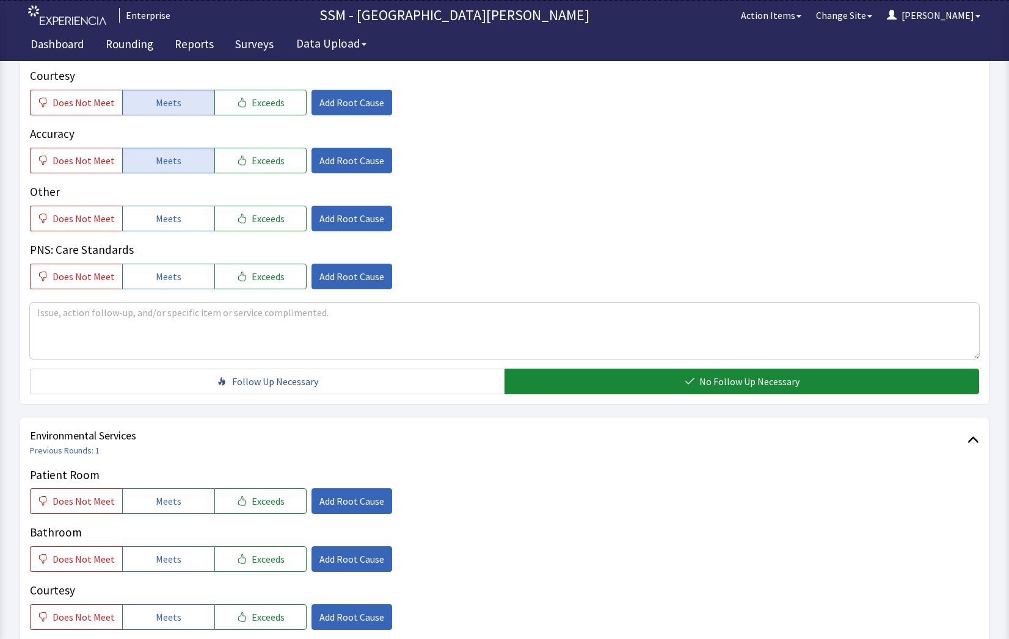
scroll to position [977, 0]
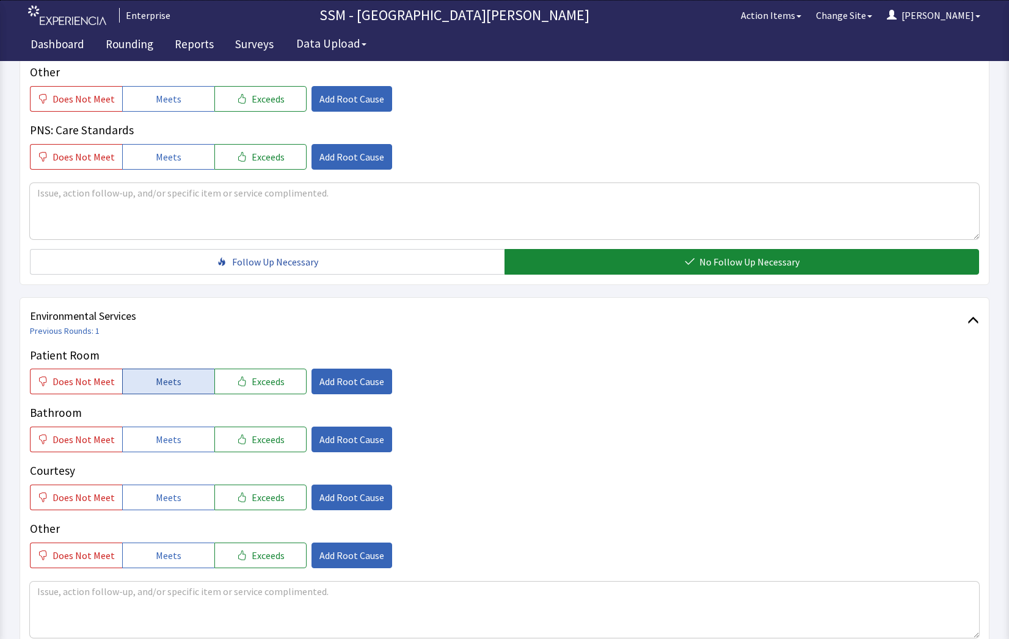
click at [160, 382] on span "Meets" at bounding box center [169, 381] width 26 height 15
drag, startPoint x: 176, startPoint y: 443, endPoint x: 186, endPoint y: 496, distance: 53.5
click at [176, 444] on button "Meets" at bounding box center [168, 440] width 92 height 26
click at [186, 499] on button "Meets" at bounding box center [168, 498] width 92 height 26
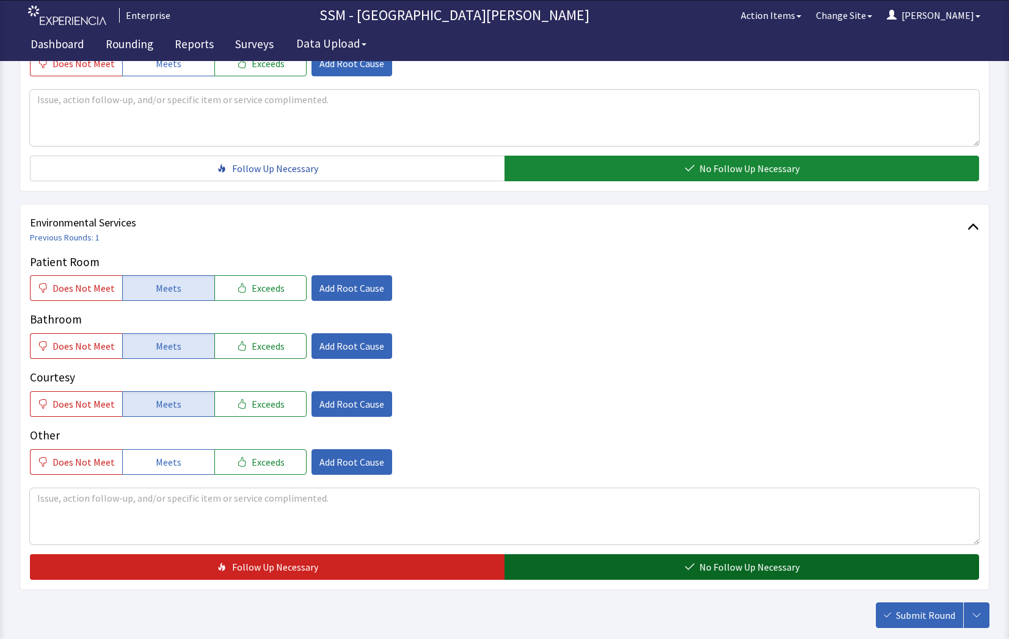
scroll to position [1140, 0]
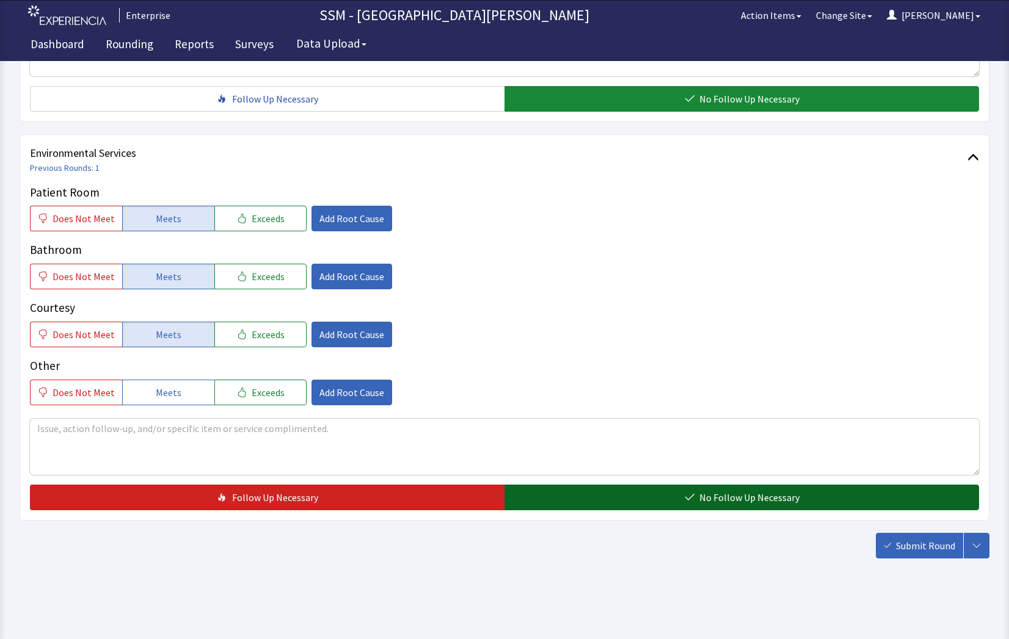
click at [614, 498] on button "No Follow Up Necessary" at bounding box center [741, 498] width 474 height 26
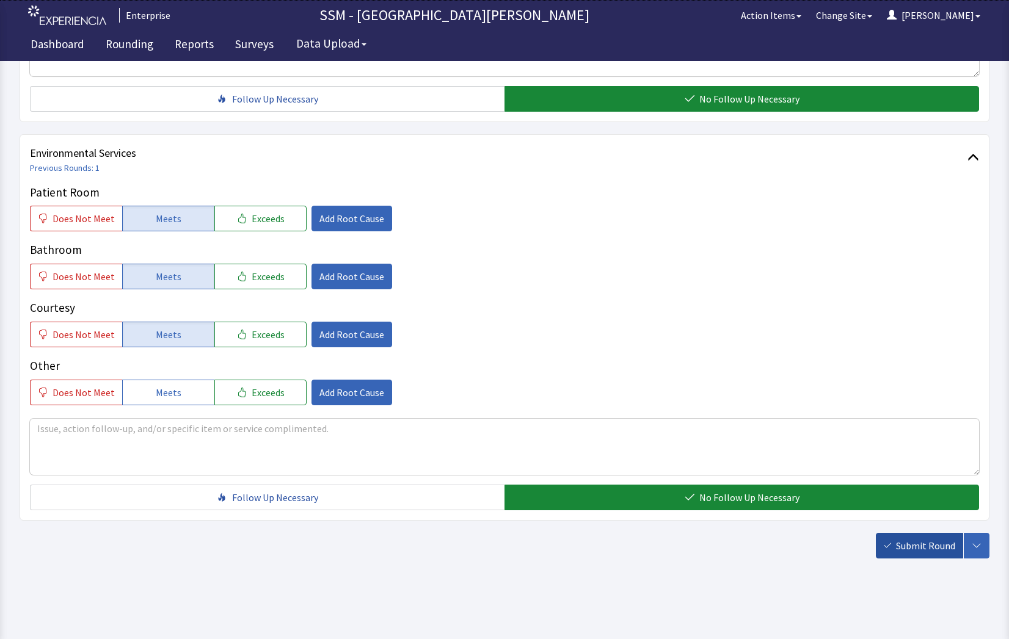
click at [894, 541] on button "Submit Round" at bounding box center [919, 546] width 87 height 26
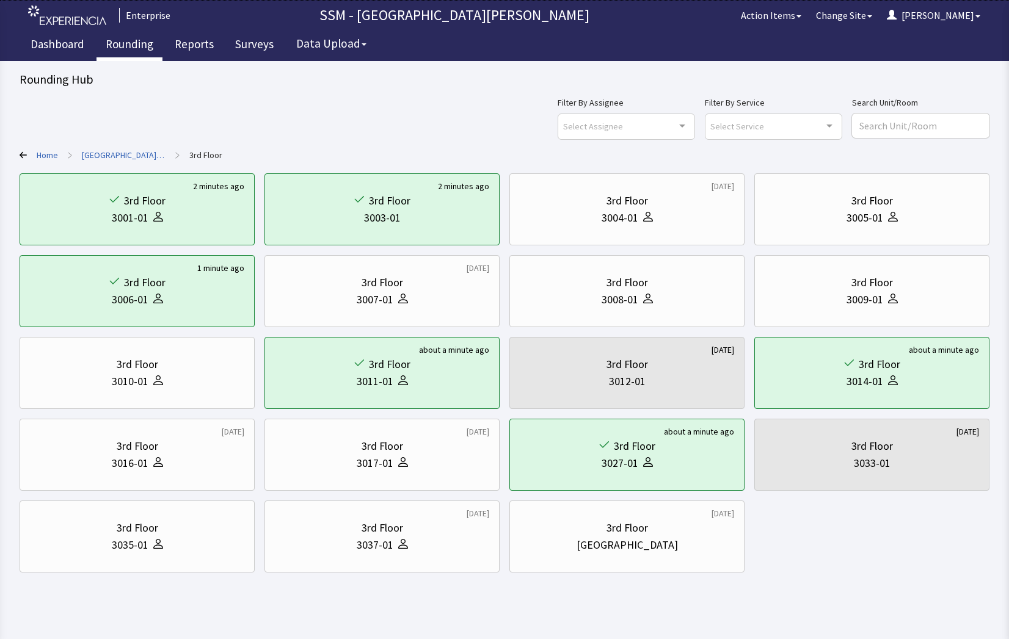
click at [140, 47] on link "Rounding" at bounding box center [129, 46] width 66 height 31
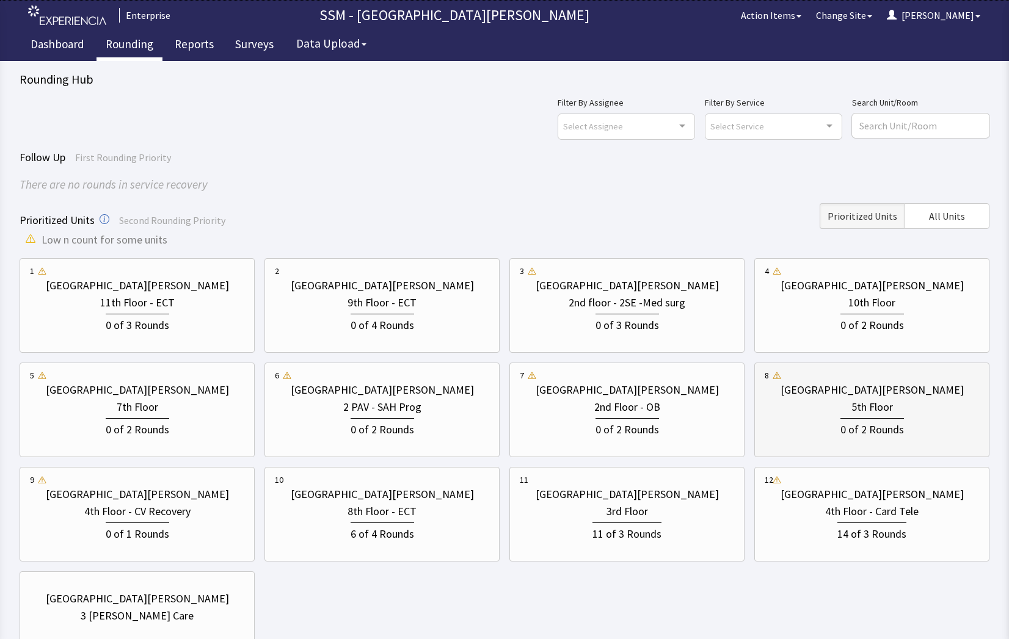
click at [878, 419] on div "0 of 2 Rounds" at bounding box center [871, 428] width 63 height 20
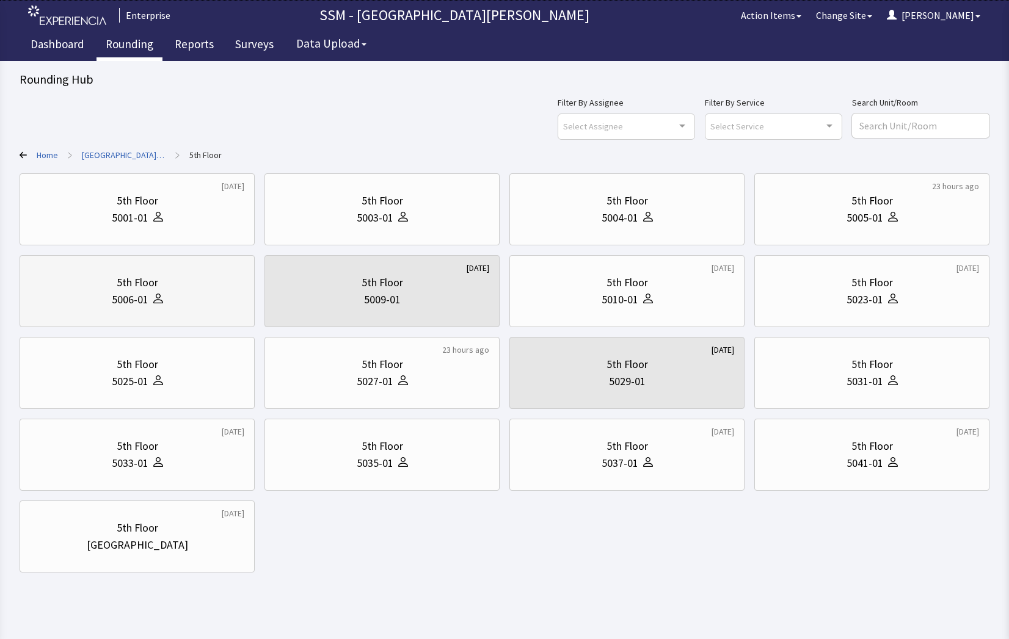
click at [84, 285] on div "5th Floor" at bounding box center [137, 282] width 214 height 17
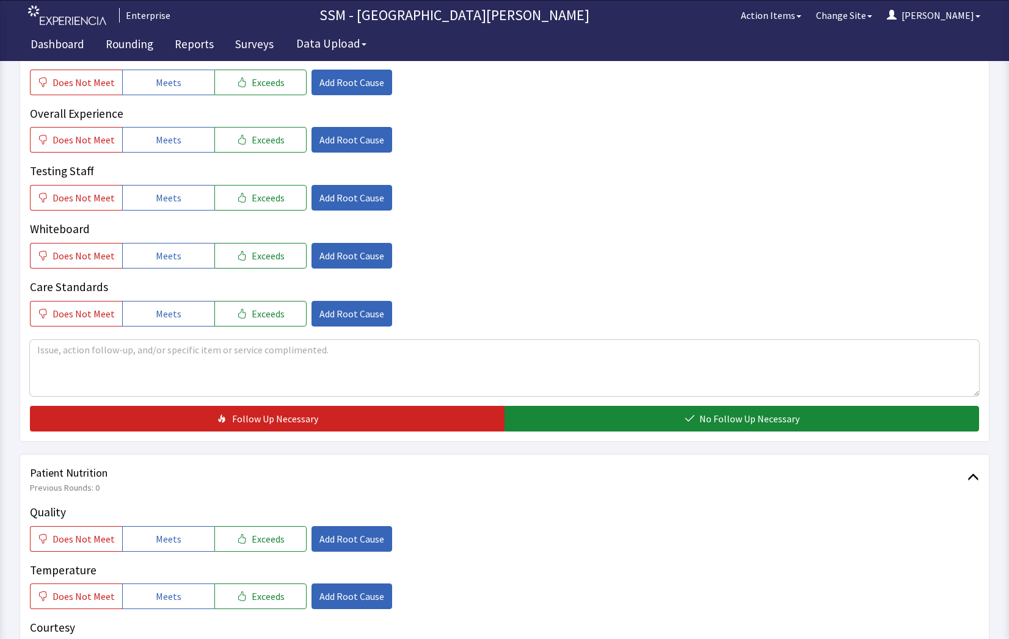
scroll to position [611, 0]
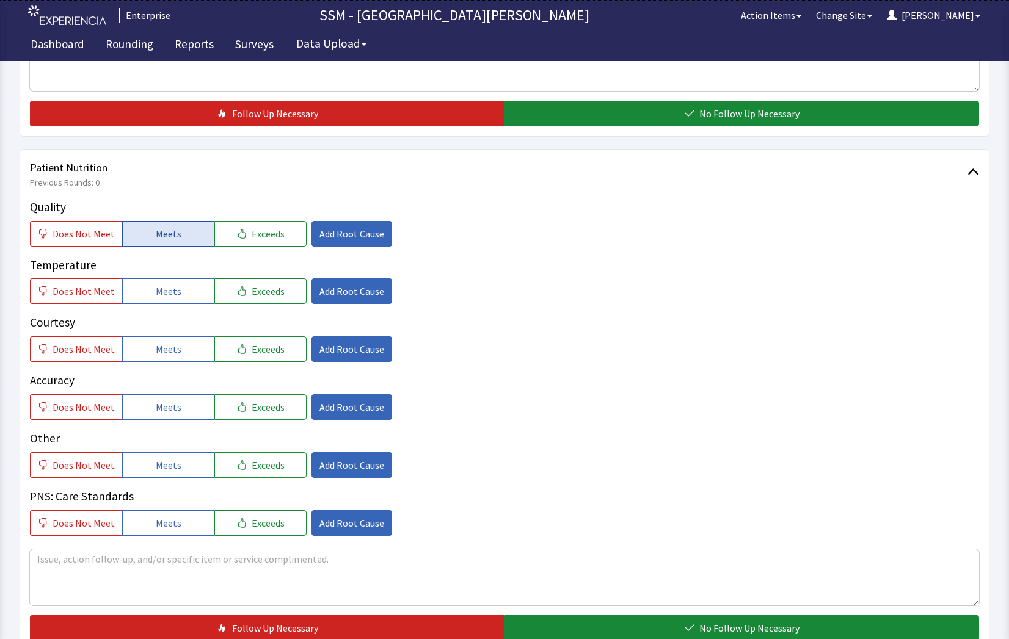
click at [162, 221] on button "Meets" at bounding box center [168, 234] width 92 height 26
click at [159, 287] on span "Meets" at bounding box center [169, 291] width 26 height 15
click at [165, 348] on span "Meets" at bounding box center [169, 349] width 26 height 15
drag, startPoint x: 173, startPoint y: 405, endPoint x: 475, endPoint y: 496, distance: 315.0
click at [175, 408] on span "Meets" at bounding box center [169, 407] width 26 height 15
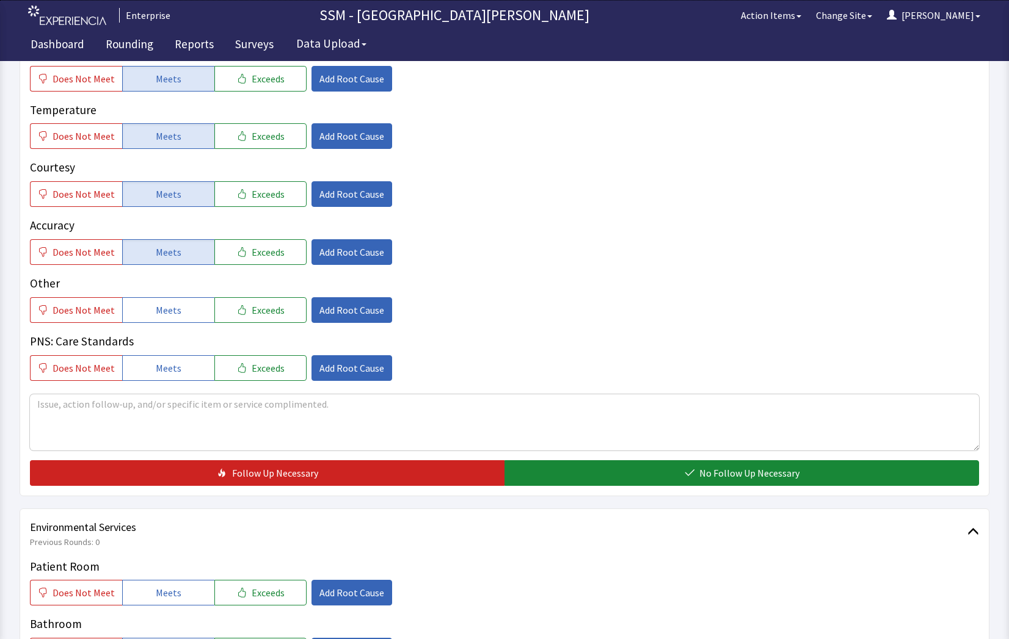
scroll to position [916, 0]
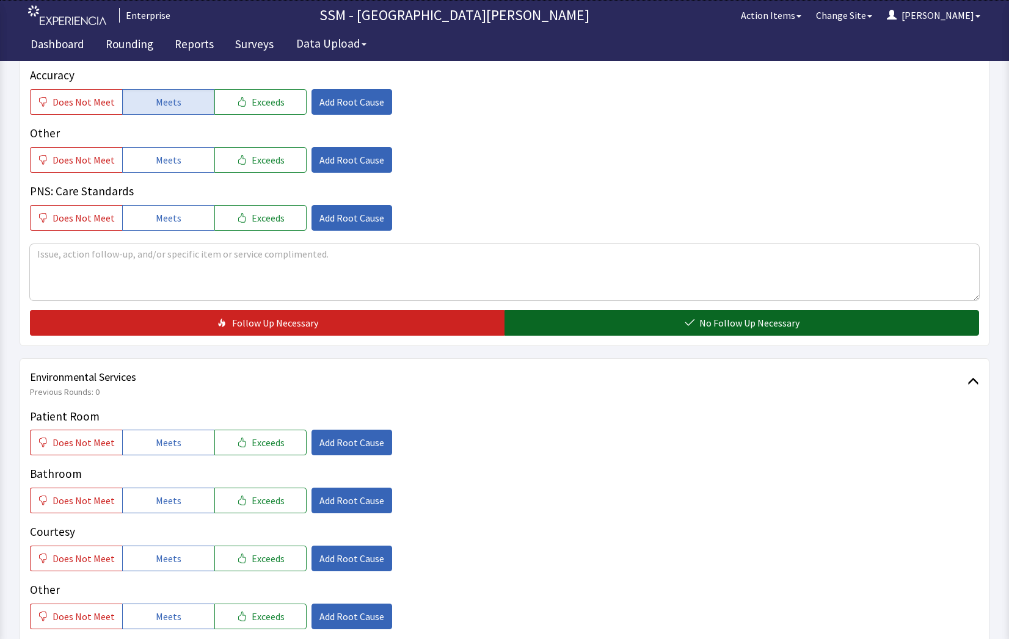
click at [702, 311] on button "No Follow Up Necessary" at bounding box center [741, 323] width 474 height 26
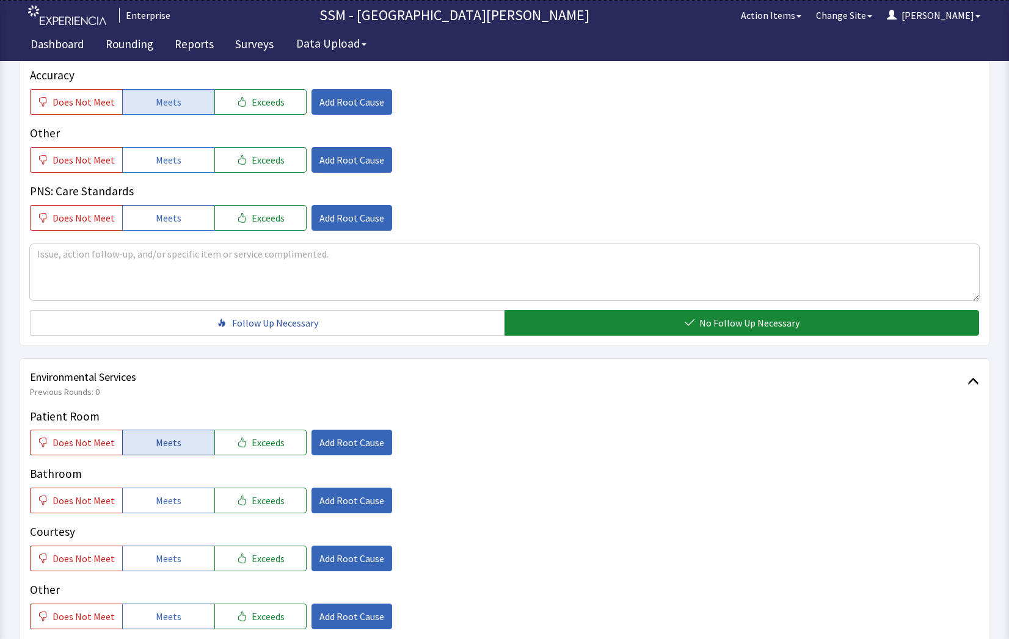
click at [172, 447] on span "Meets" at bounding box center [169, 442] width 26 height 15
click at [175, 488] on div "Bathroom Does Not Meet Meets Exceeds Add Root Cause" at bounding box center [504, 489] width 949 height 48
click at [173, 559] on span "Meets" at bounding box center [169, 558] width 26 height 15
click at [175, 508] on span "Meets" at bounding box center [169, 500] width 26 height 15
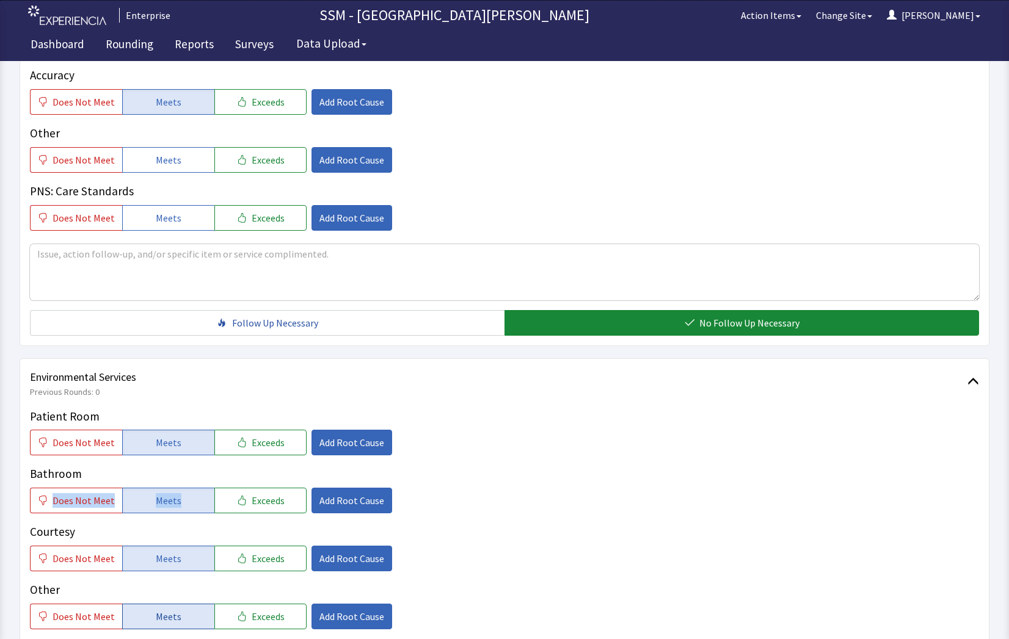
click at [193, 606] on button "Meets" at bounding box center [168, 617] width 92 height 26
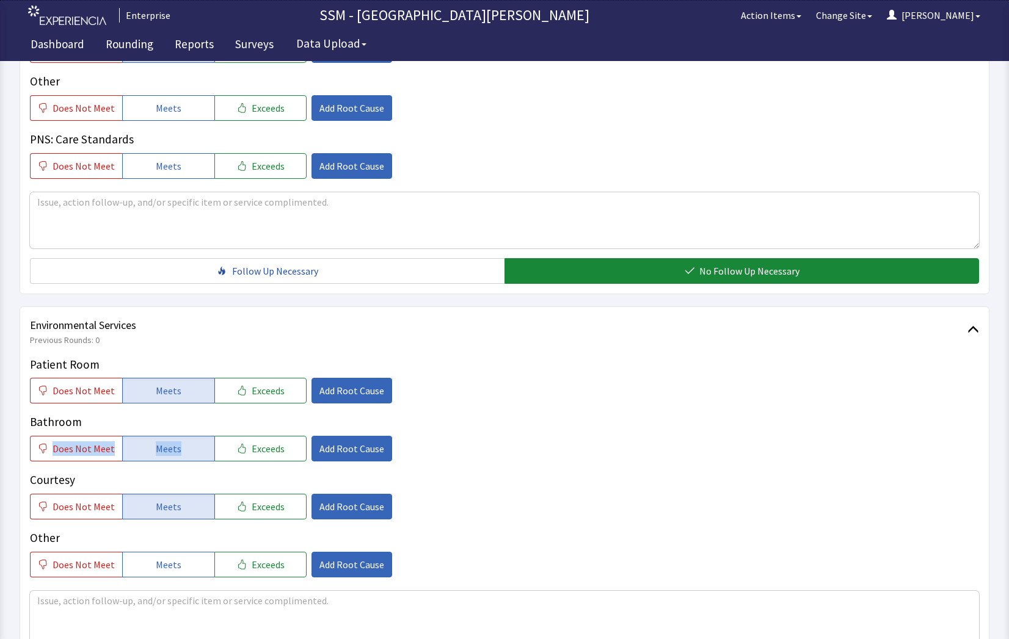
scroll to position [1140, 0]
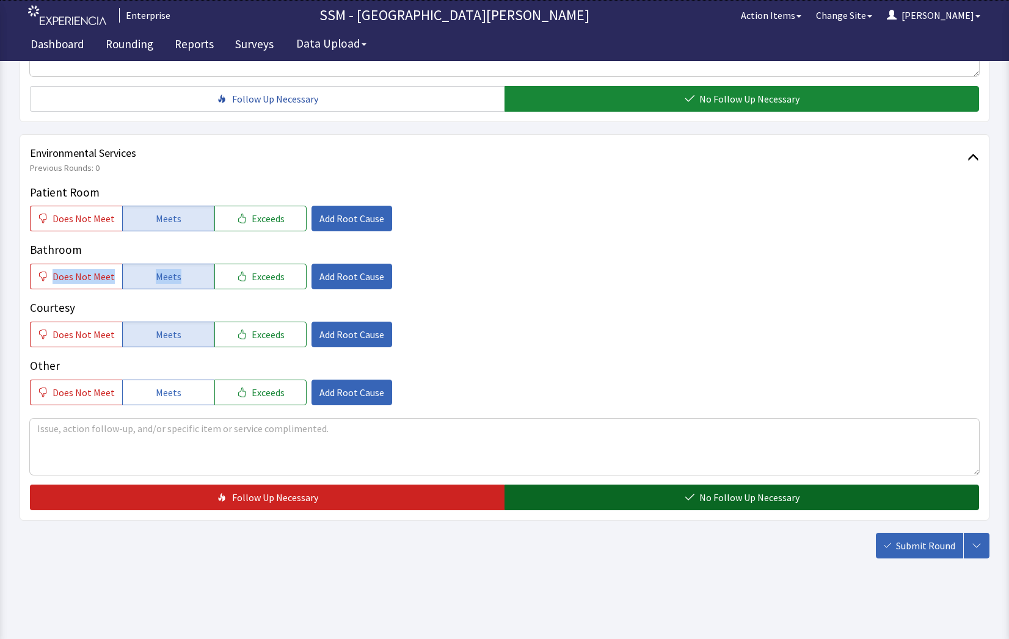
click at [620, 492] on button "No Follow Up Necessary" at bounding box center [741, 498] width 474 height 26
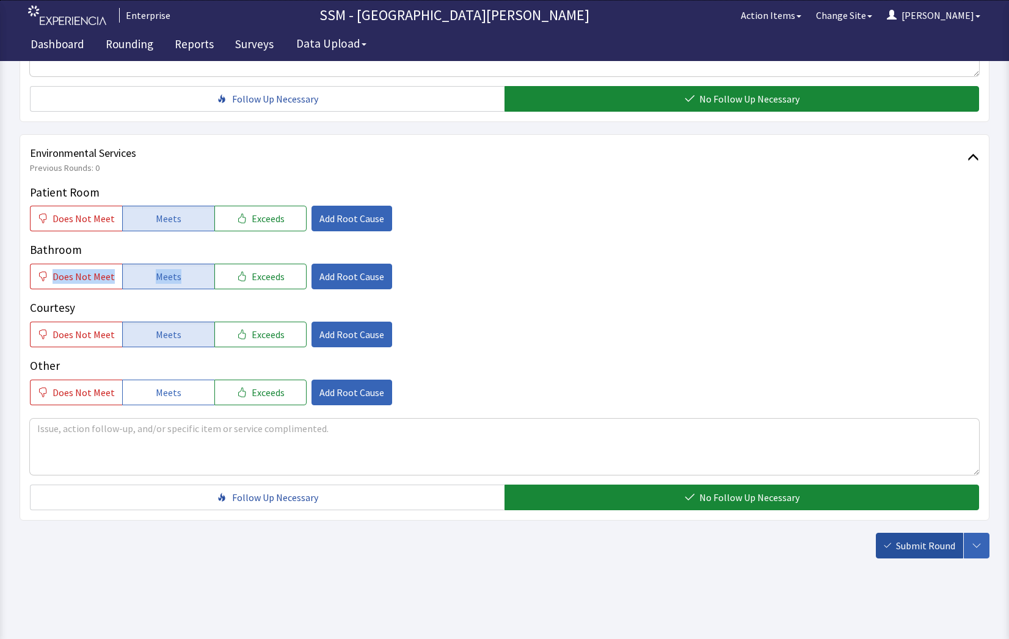
click at [920, 551] on span "Submit Round" at bounding box center [925, 546] width 59 height 15
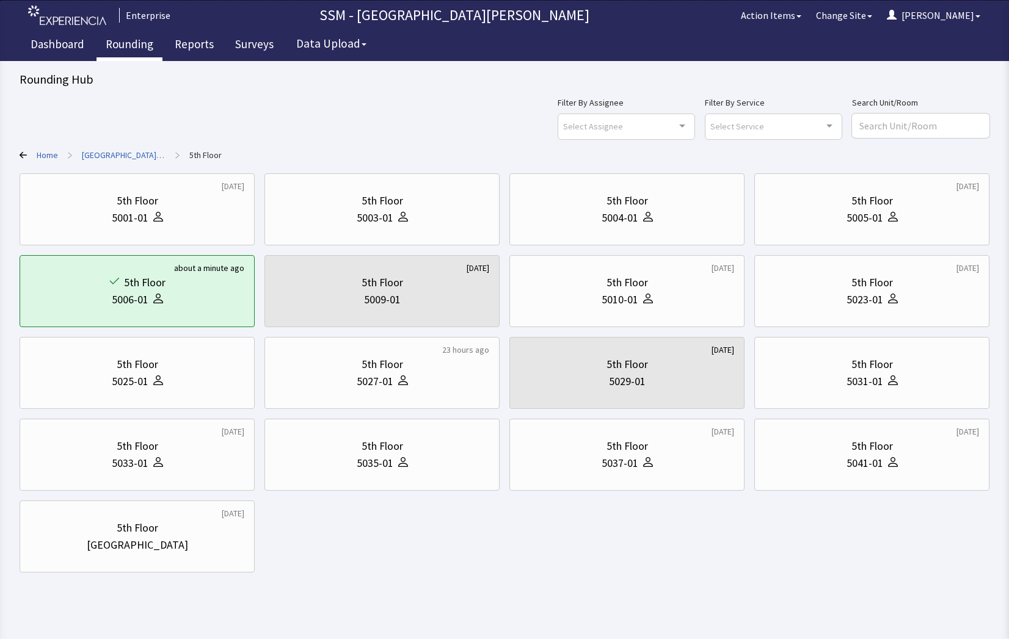
click at [120, 45] on link "Rounding" at bounding box center [129, 46] width 66 height 31
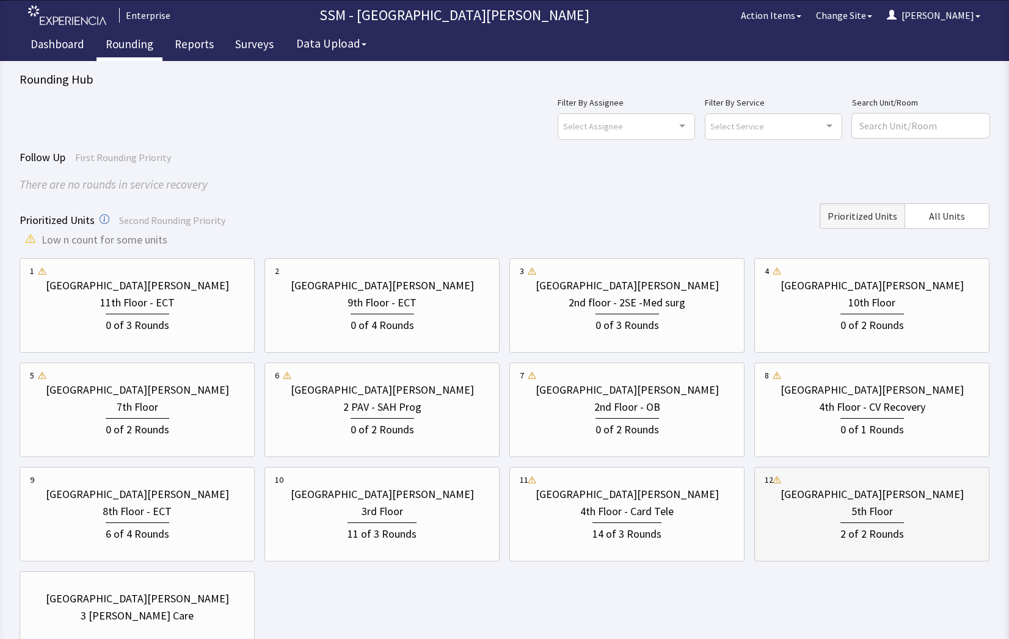
click at [842, 518] on div "5th Floor" at bounding box center [871, 511] width 214 height 17
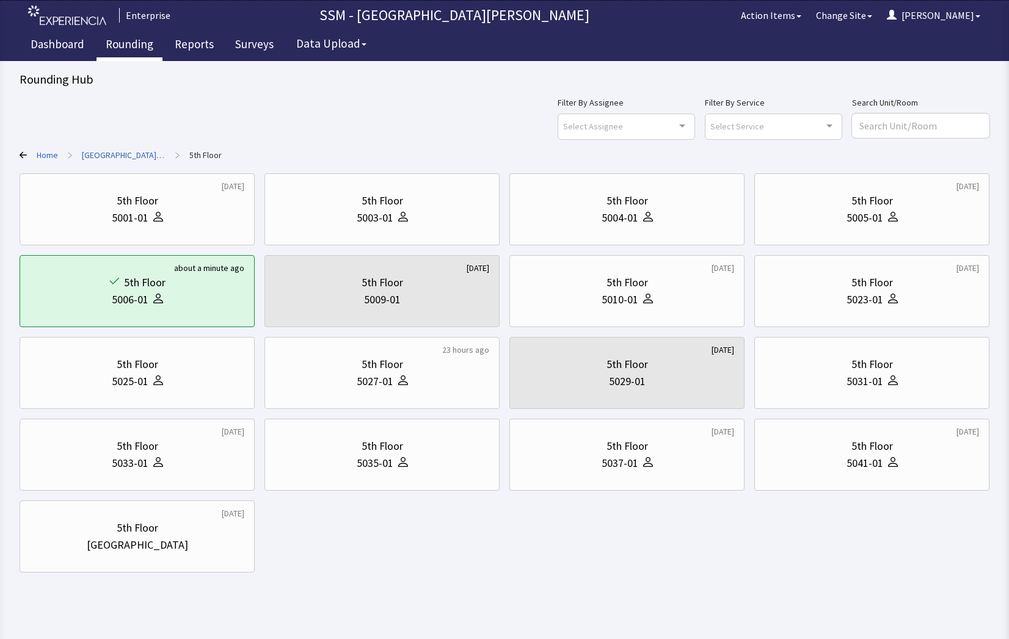
click at [124, 44] on link "Rounding" at bounding box center [129, 46] width 66 height 31
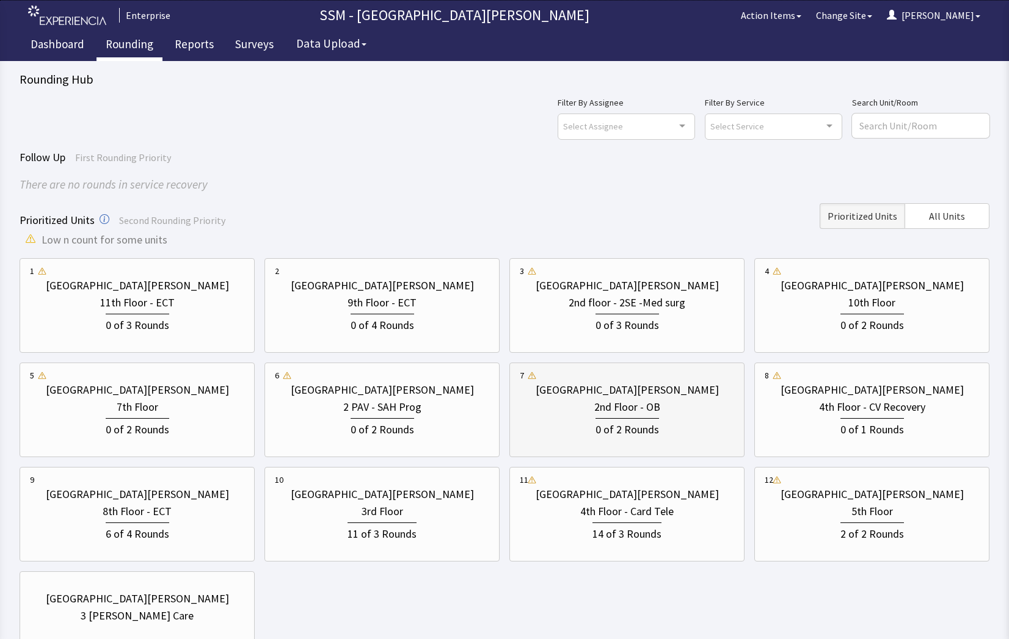
click at [567, 408] on div "2nd Floor - OB" at bounding box center [627, 407] width 214 height 17
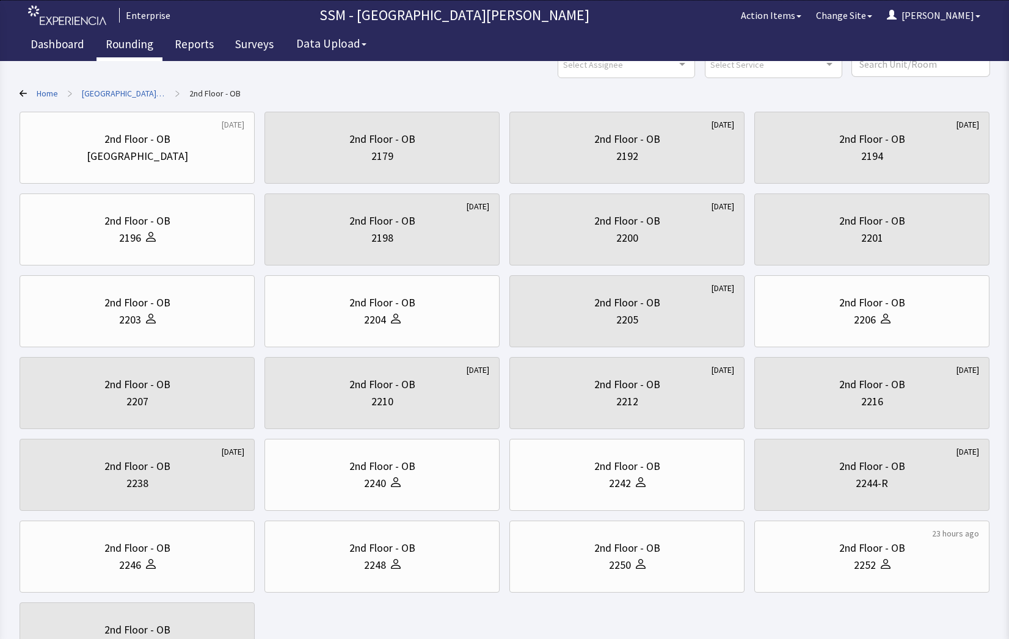
scroll to position [178, 0]
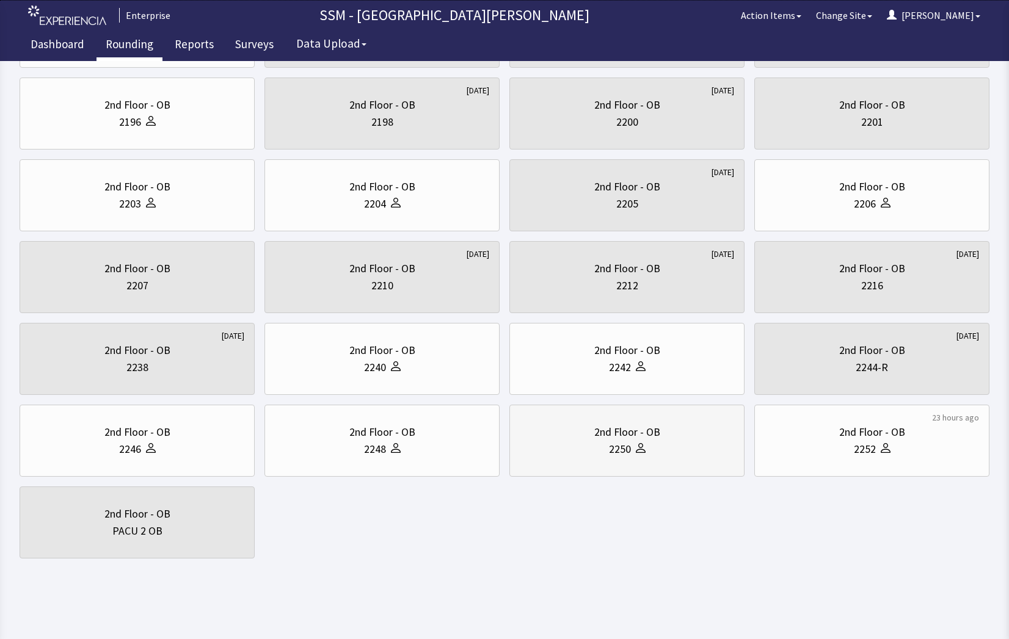
click at [652, 459] on div "2nd Floor - OB 2250" at bounding box center [627, 441] width 214 height 59
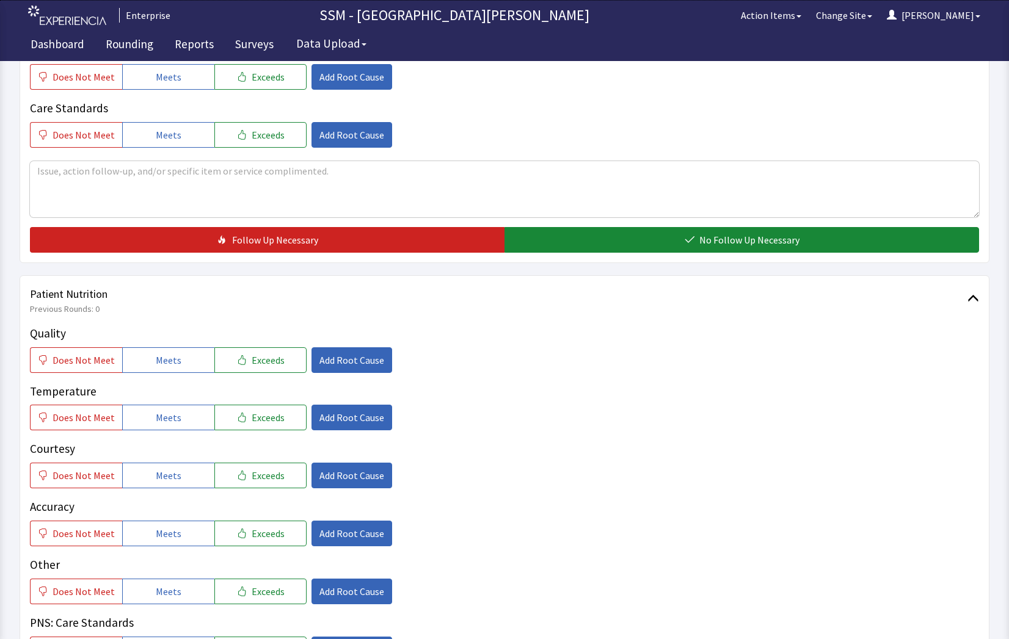
scroll to position [611, 0]
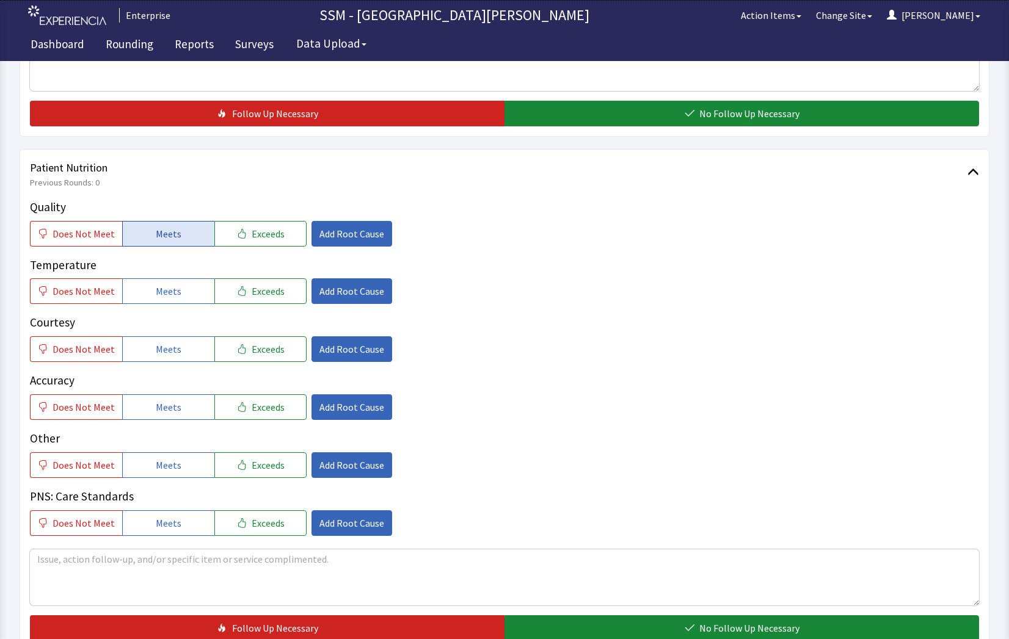
click at [145, 235] on button "Meets" at bounding box center [168, 234] width 92 height 26
click at [156, 297] on span "Meets" at bounding box center [169, 291] width 26 height 15
click at [172, 360] on button "Meets" at bounding box center [168, 349] width 92 height 26
click at [167, 400] on span "Meets" at bounding box center [169, 407] width 26 height 15
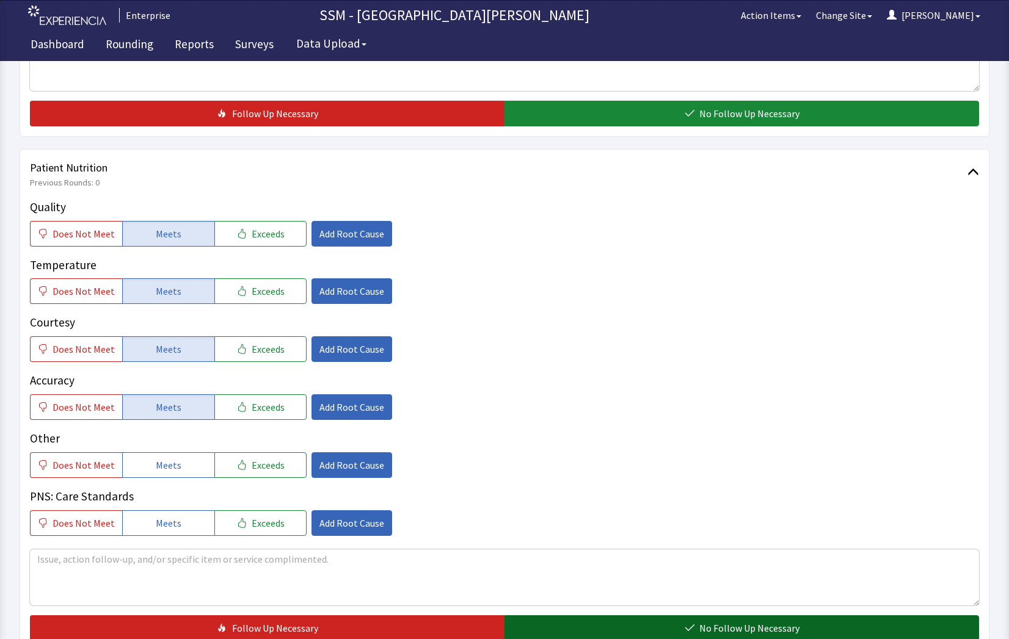
click at [591, 633] on button "No Follow Up Necessary" at bounding box center [741, 628] width 474 height 26
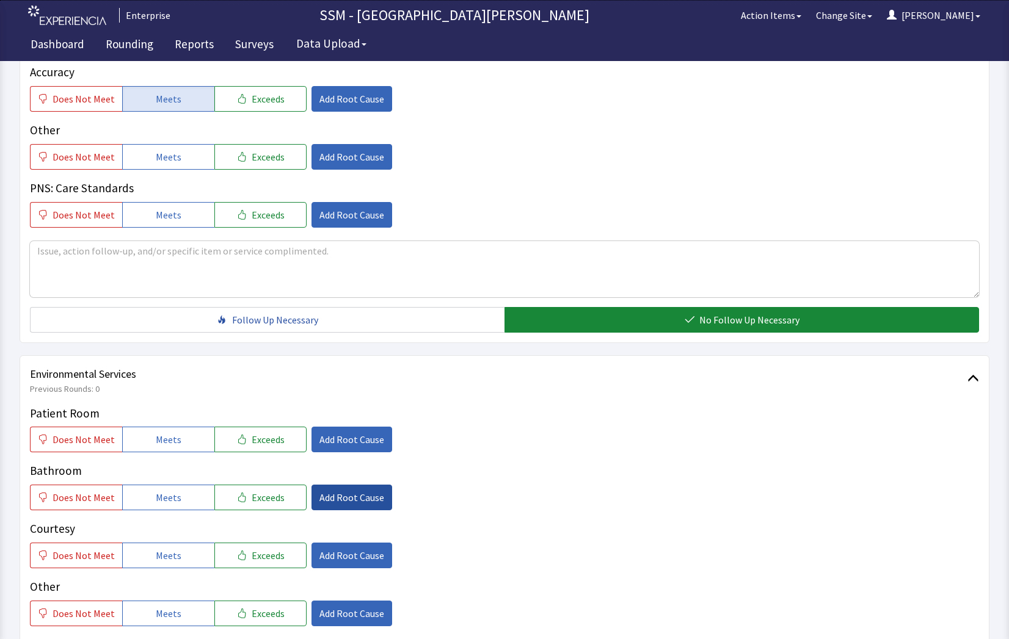
scroll to position [977, 0]
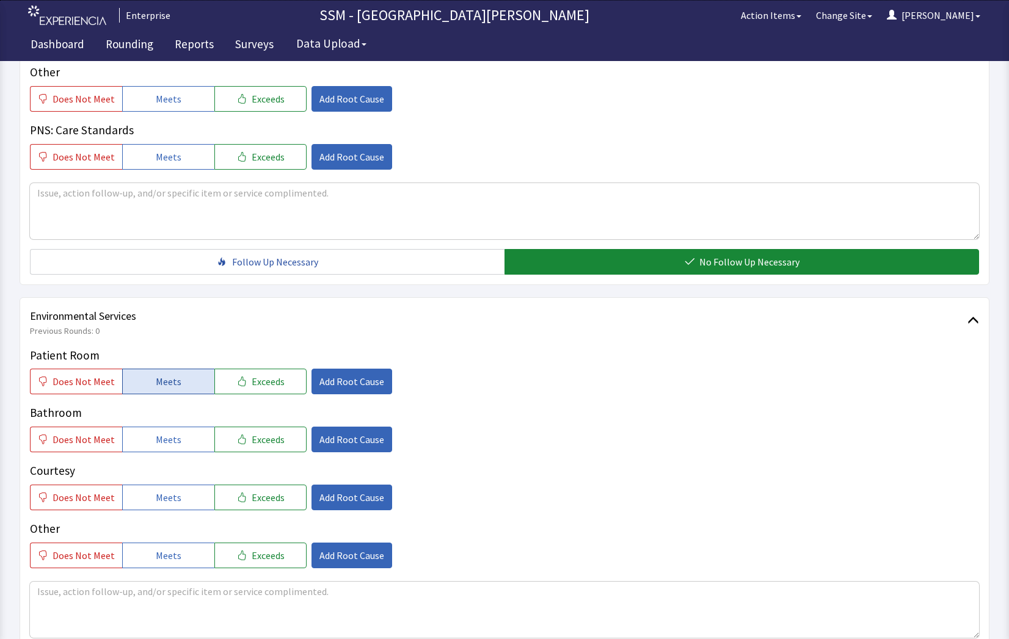
click at [164, 376] on span "Meets" at bounding box center [169, 381] width 26 height 15
click at [167, 449] on button "Meets" at bounding box center [168, 440] width 92 height 26
click at [167, 499] on span "Meets" at bounding box center [169, 497] width 26 height 15
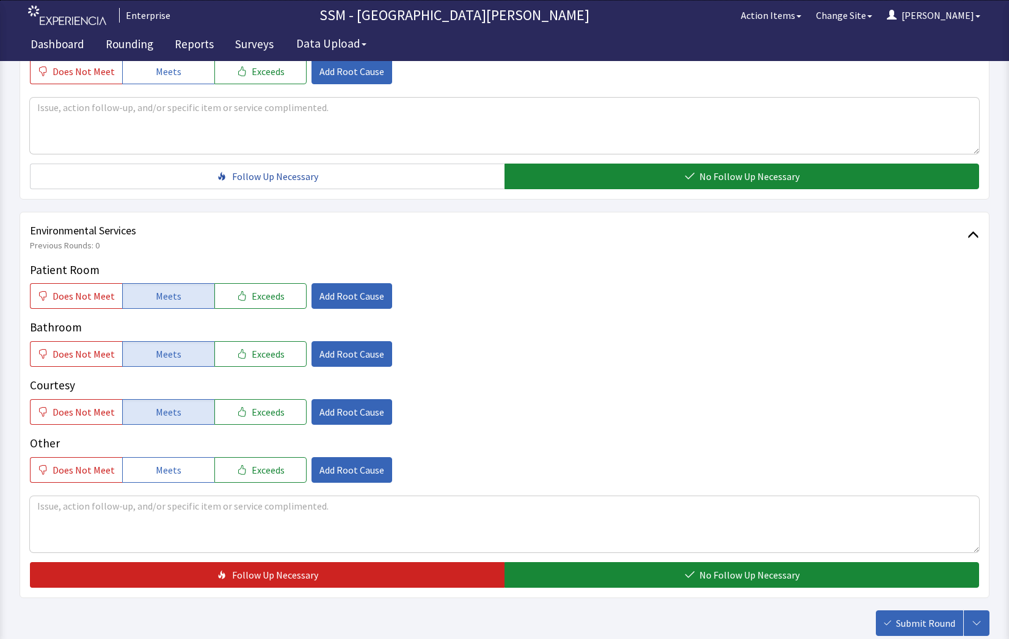
scroll to position [1140, 0]
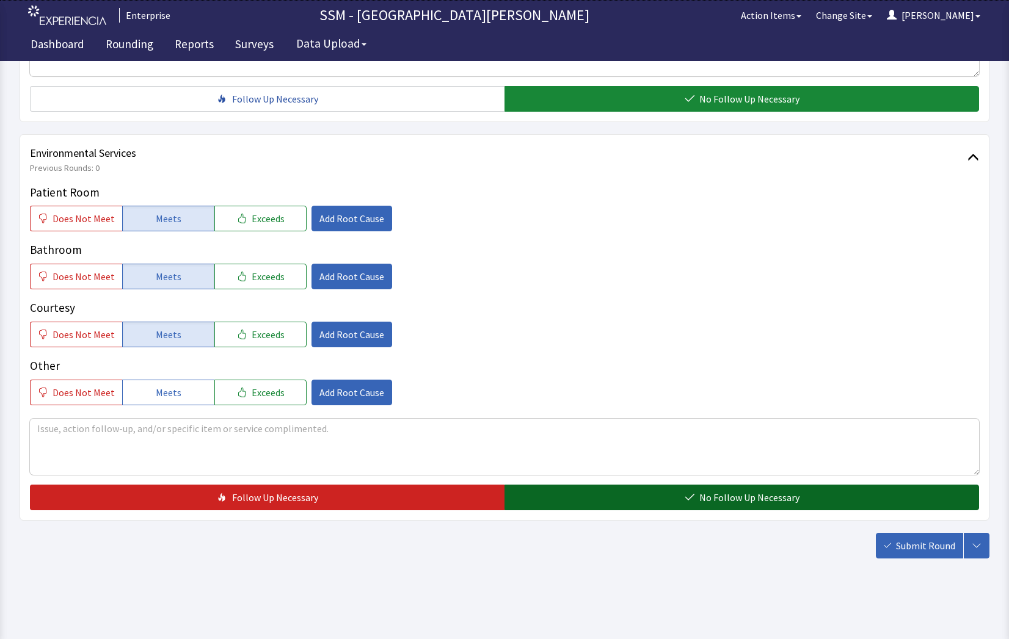
click at [633, 502] on button "No Follow Up Necessary" at bounding box center [741, 498] width 474 height 26
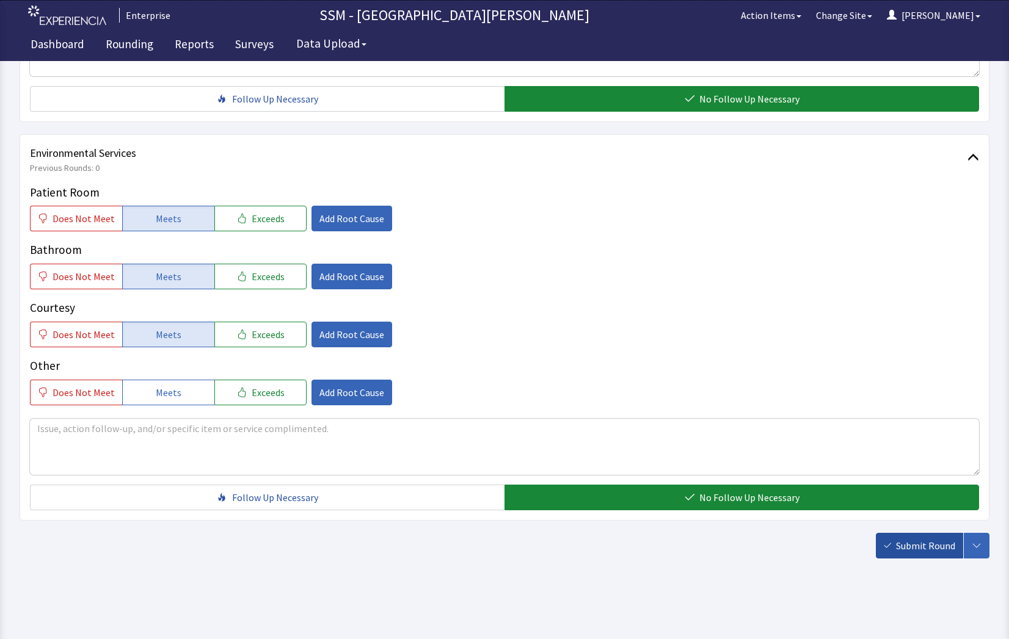
click at [898, 544] on span "Submit Round" at bounding box center [925, 546] width 59 height 15
